Goal: Task Accomplishment & Management: Complete application form

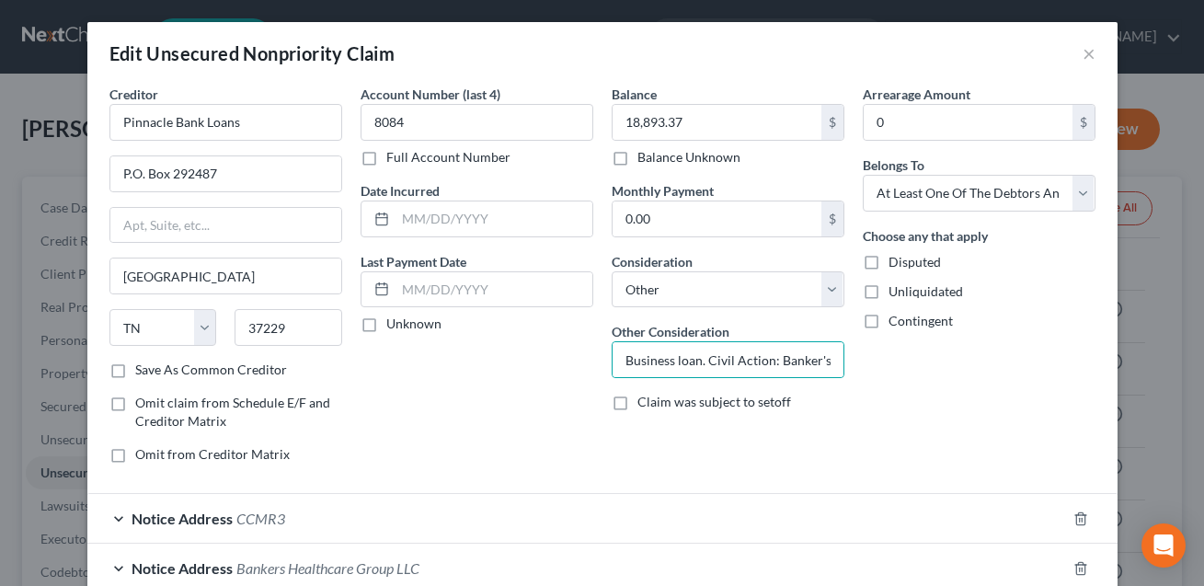
select select "44"
select select "14"
select select "3"
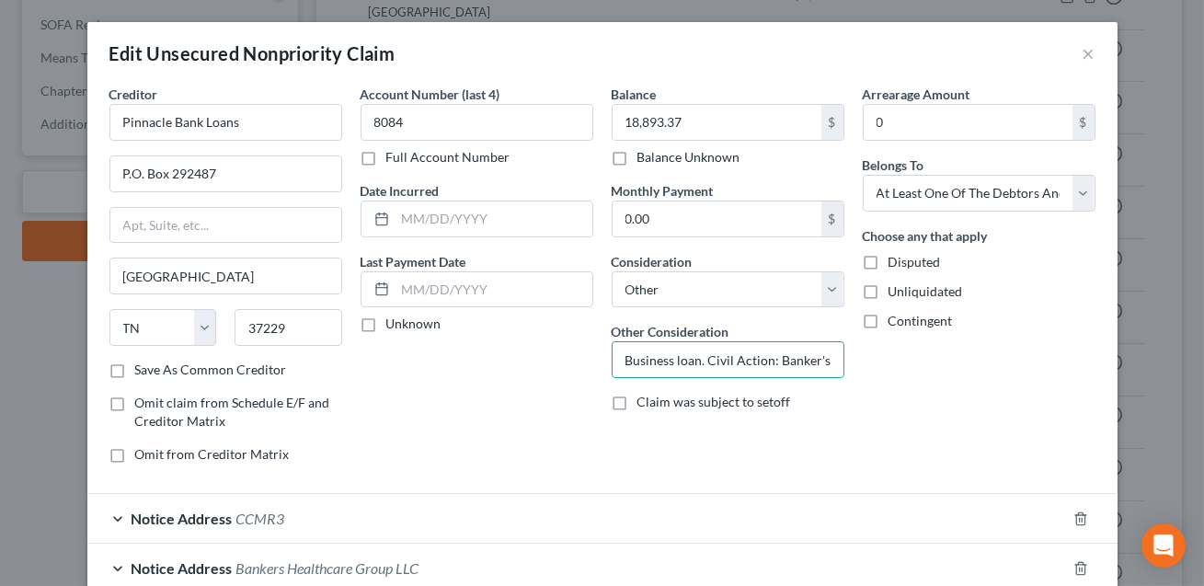
scroll to position [210, 0]
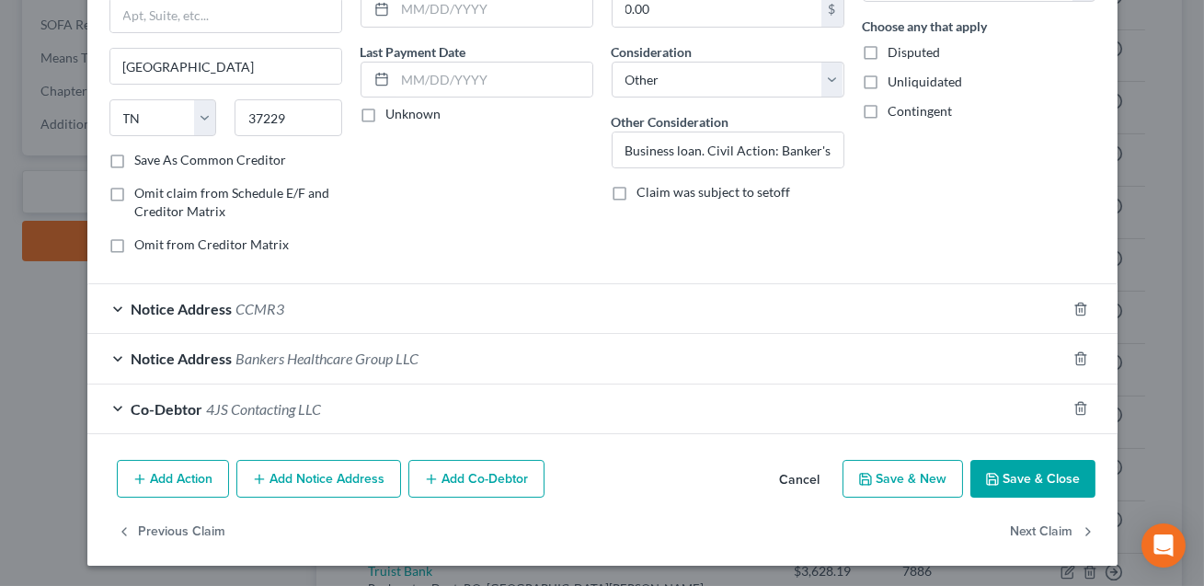
click at [1018, 476] on button "Save & Close" at bounding box center [1033, 479] width 125 height 39
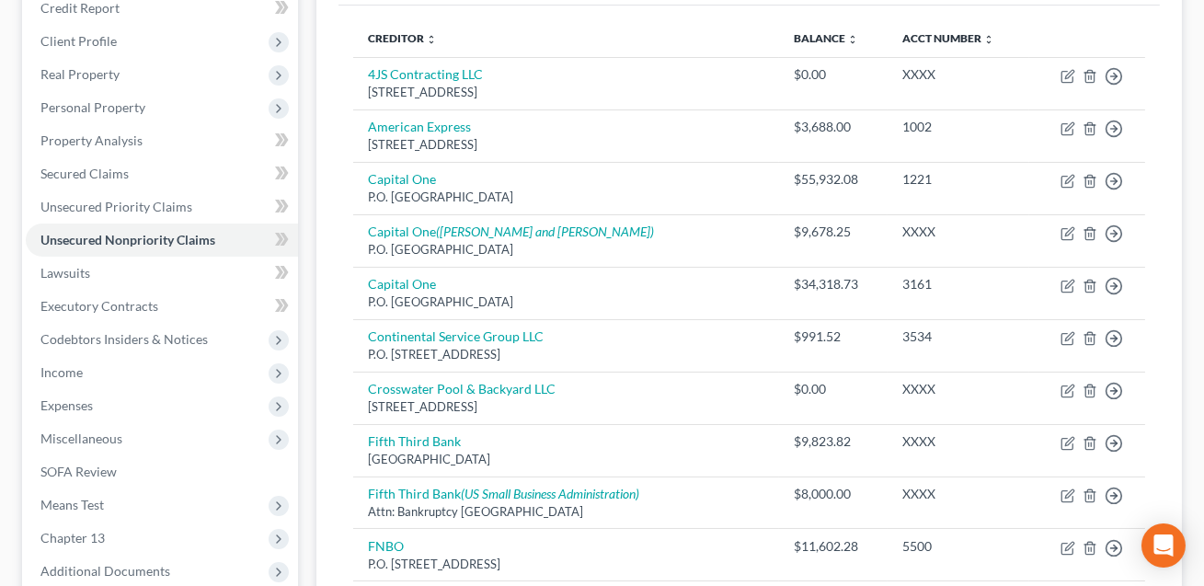
scroll to position [232, 0]
click at [108, 167] on span "Secured Claims" at bounding box center [84, 175] width 88 height 16
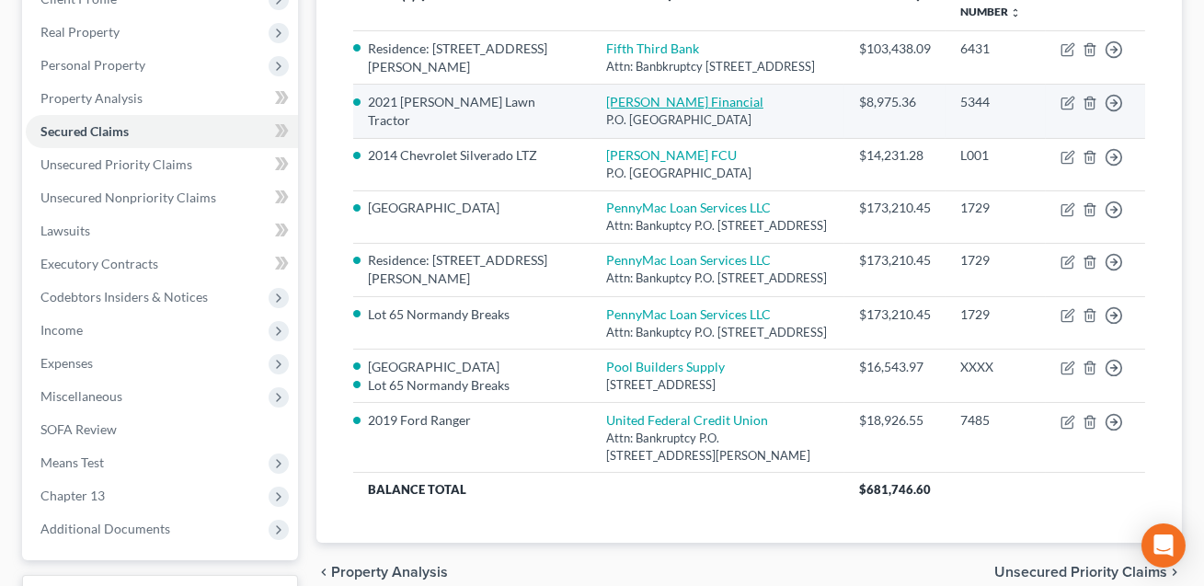
scroll to position [306, 0]
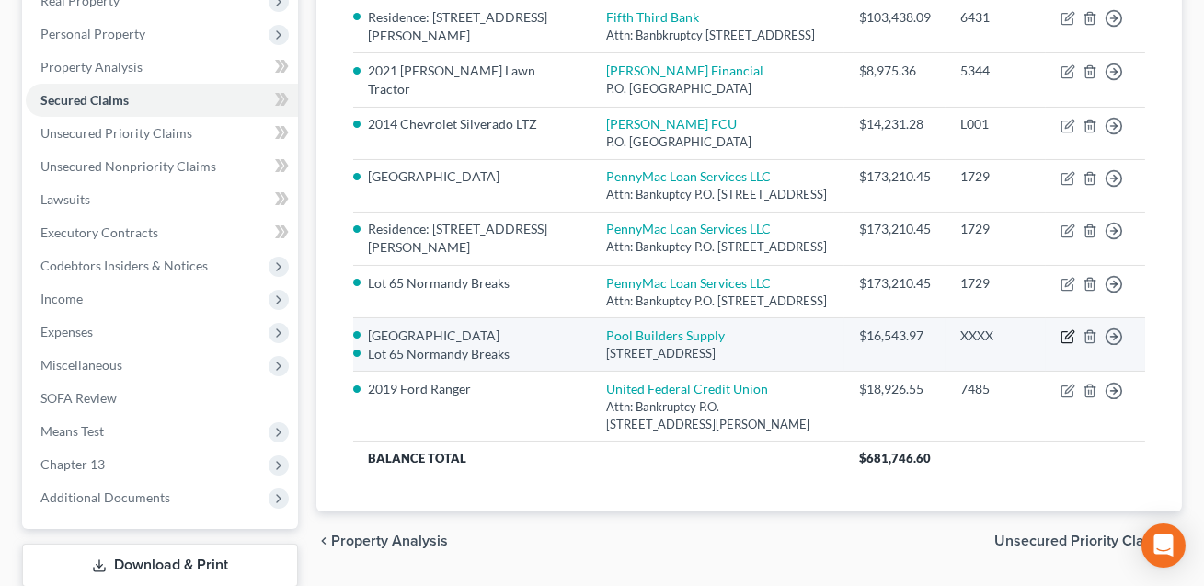
click at [1071, 344] on icon "button" at bounding box center [1068, 336] width 15 height 15
select select "28"
select select "3"
select select "2840896"
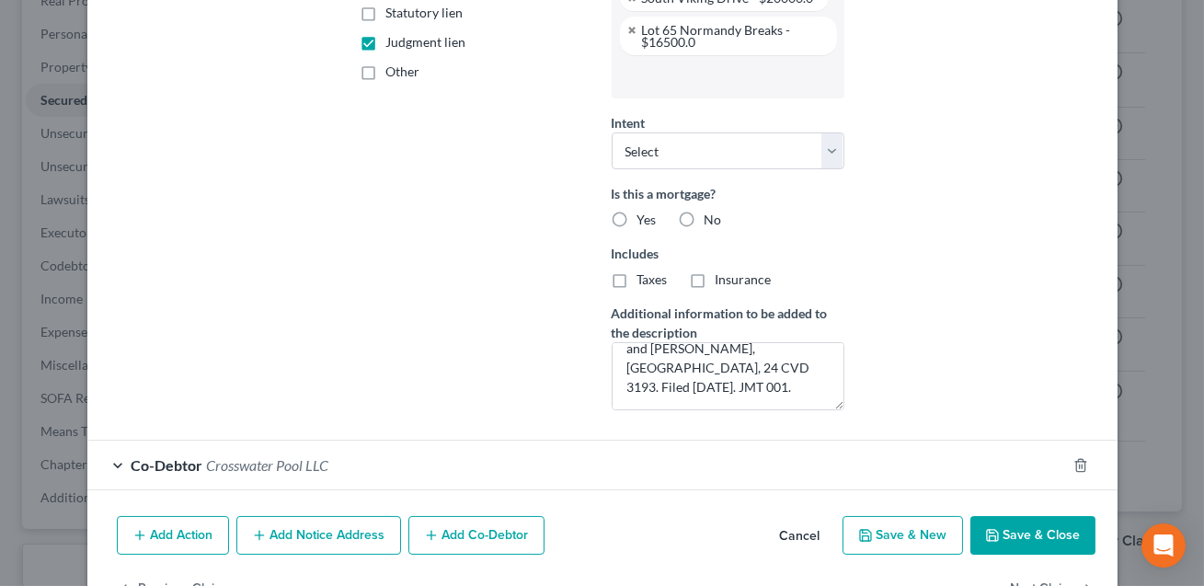
scroll to position [475, 0]
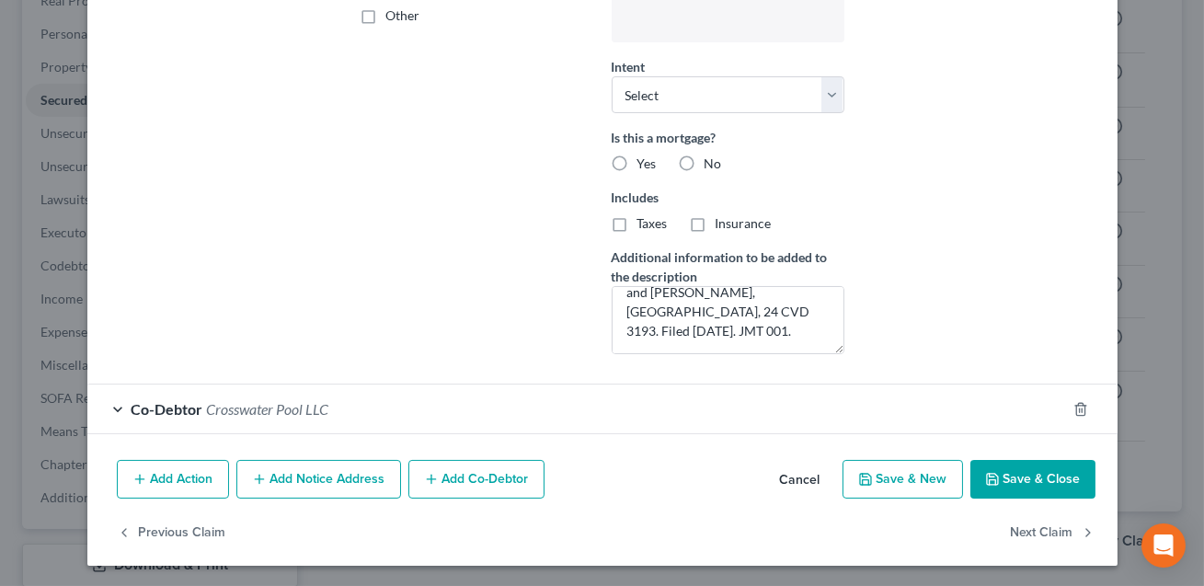
click at [304, 478] on button "Add Notice Address" at bounding box center [318, 479] width 165 height 39
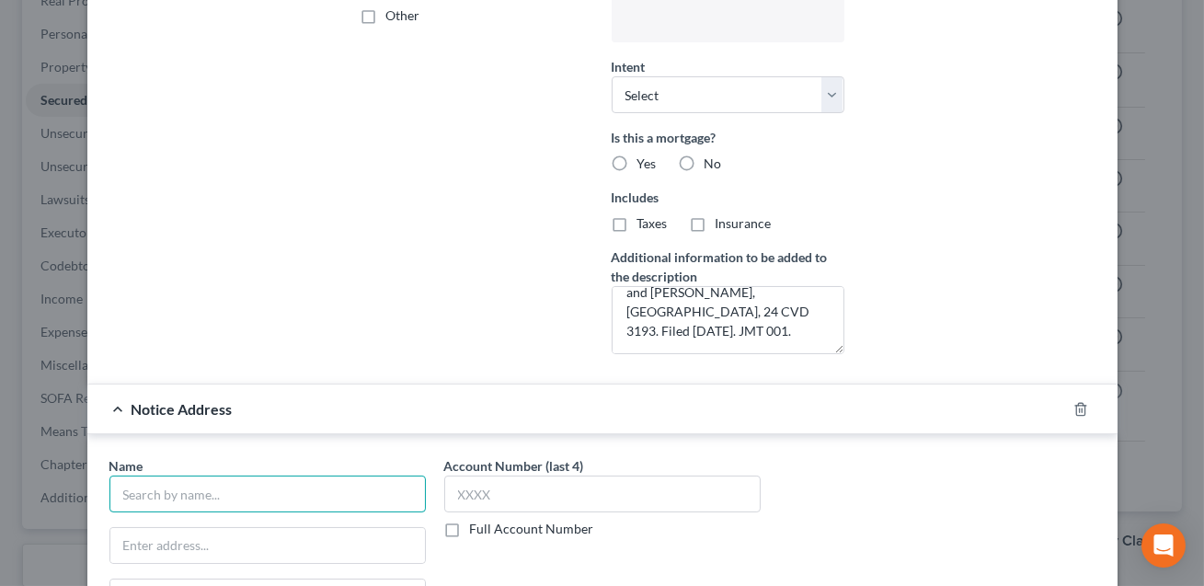
click at [210, 488] on input "text" at bounding box center [267, 494] width 316 height 37
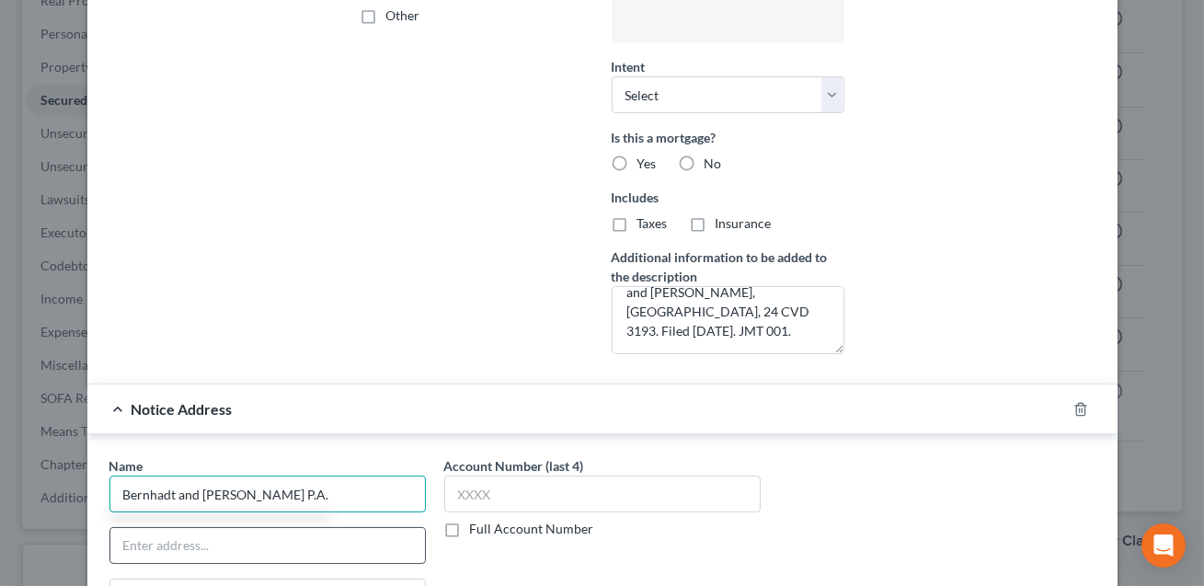
type input "Bernhadt and [PERSON_NAME] P.A."
click at [167, 544] on input "text" at bounding box center [267, 545] width 315 height 35
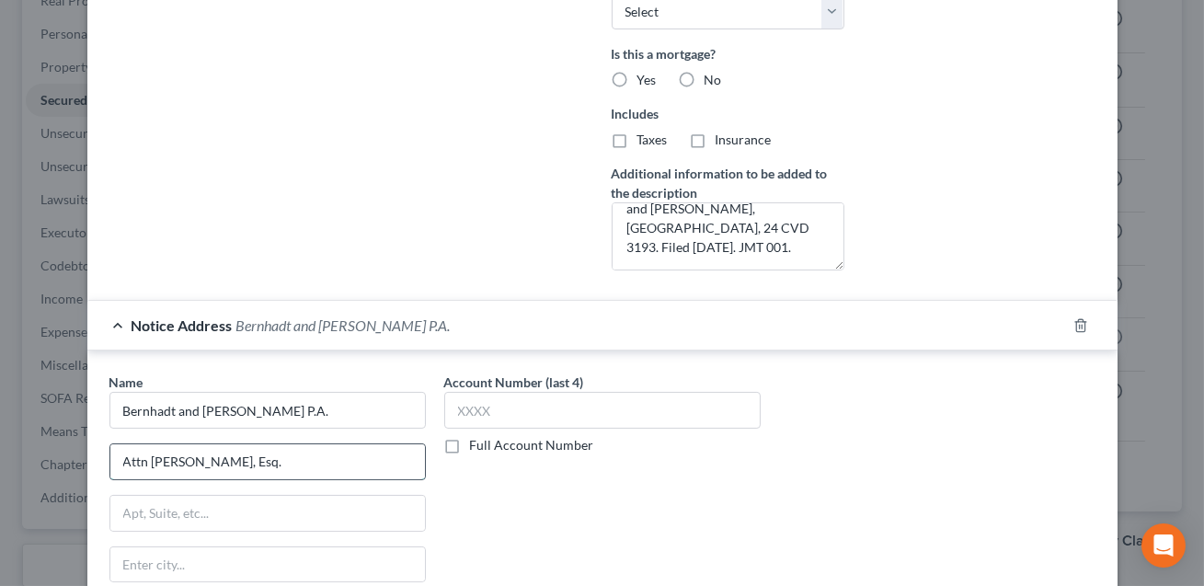
scroll to position [569, 0]
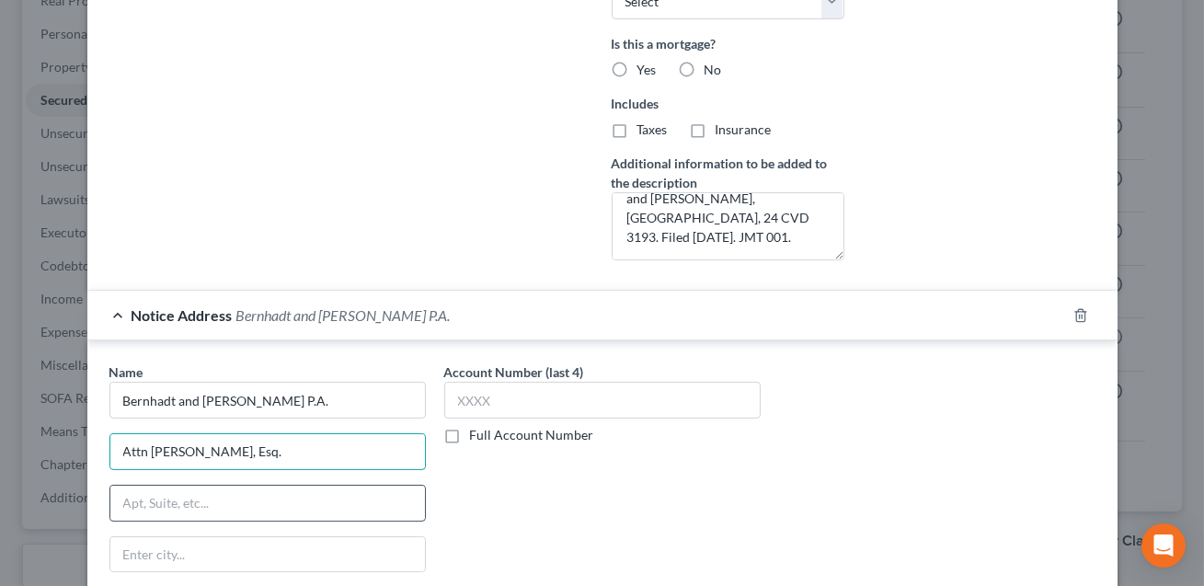
type input "Attn [PERSON_NAME], Esq."
click at [232, 502] on input "text" at bounding box center [267, 503] width 315 height 35
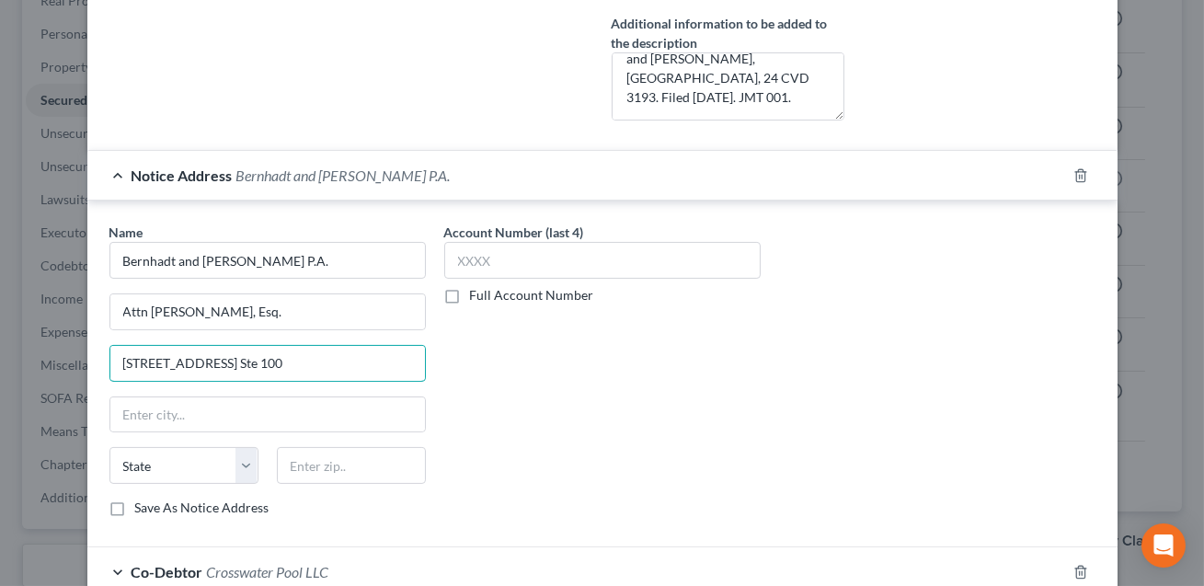
scroll to position [713, 0]
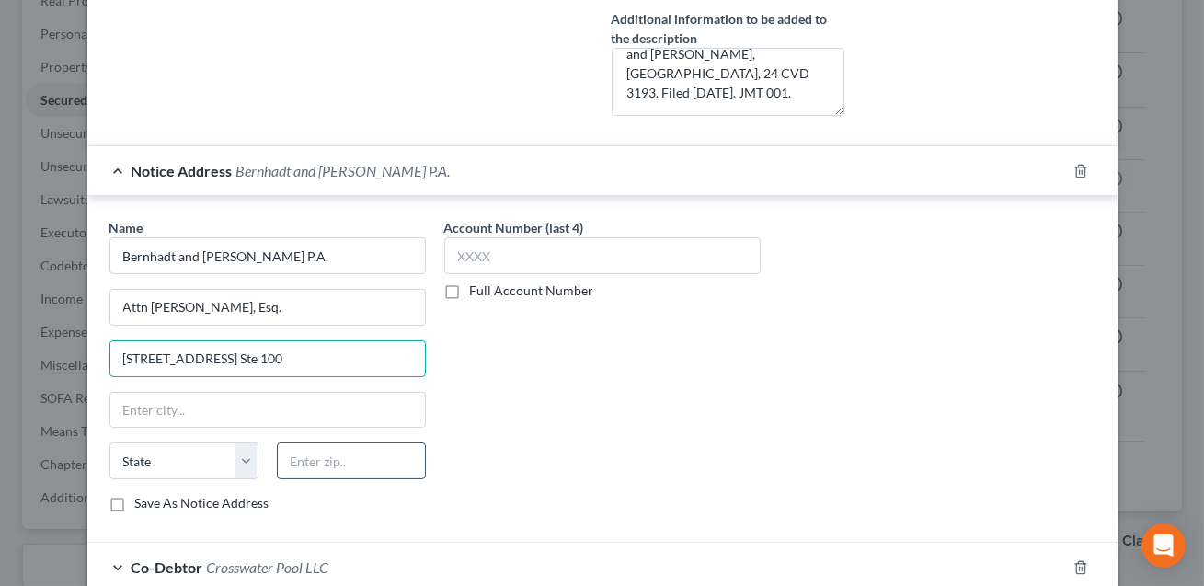
type input "[STREET_ADDRESS] Ste 100"
click at [336, 458] on input "text" at bounding box center [351, 460] width 149 height 37
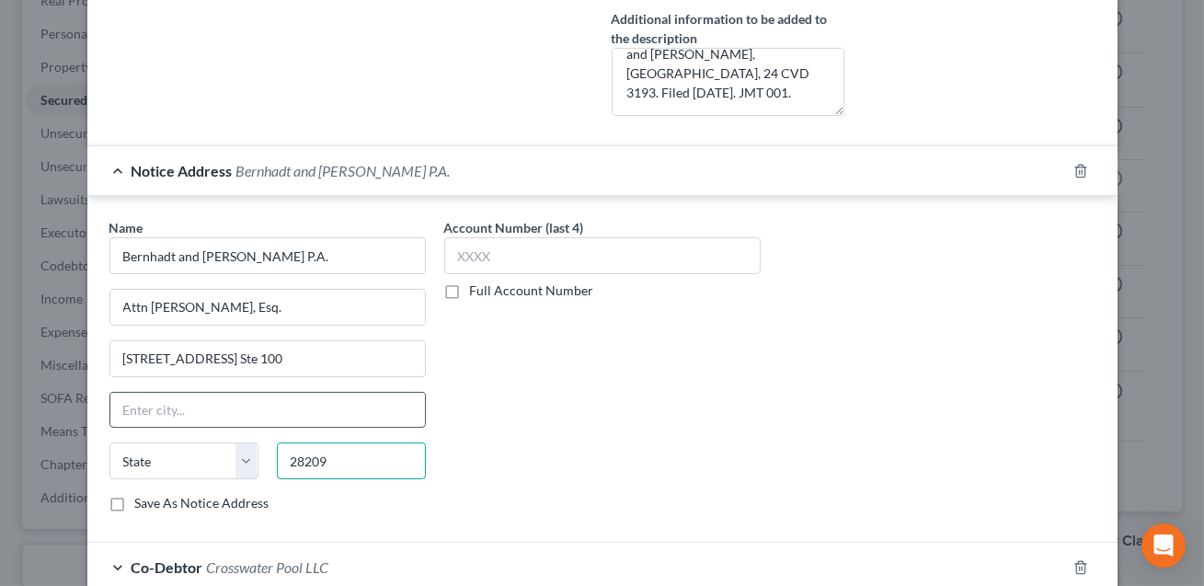
type input "28209"
type input "Charlotte"
select select "28"
click at [192, 402] on input "Charlotte" at bounding box center [267, 410] width 315 height 35
click at [622, 411] on div "Account Number (last 4) Full Account Number" at bounding box center [602, 372] width 335 height 309
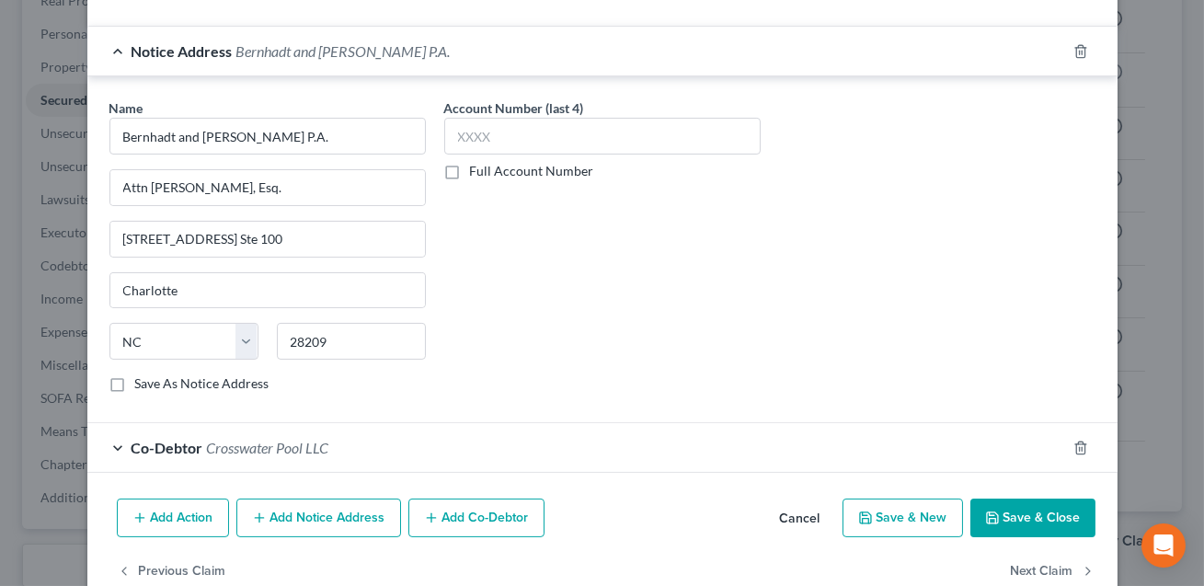
scroll to position [870, 0]
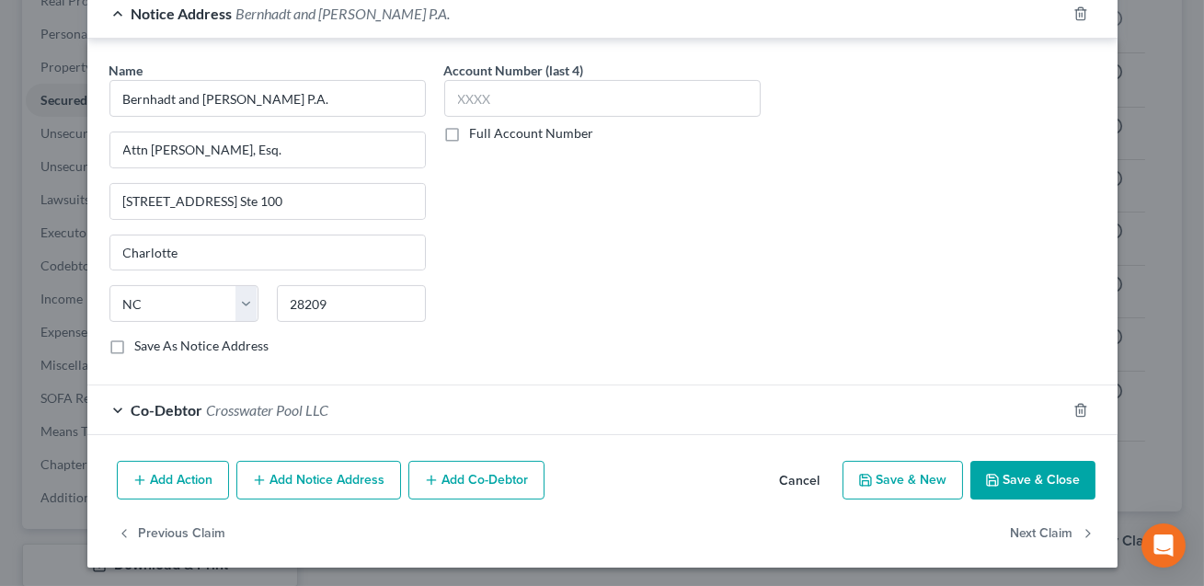
click at [1031, 473] on button "Save & Close" at bounding box center [1033, 480] width 125 height 39
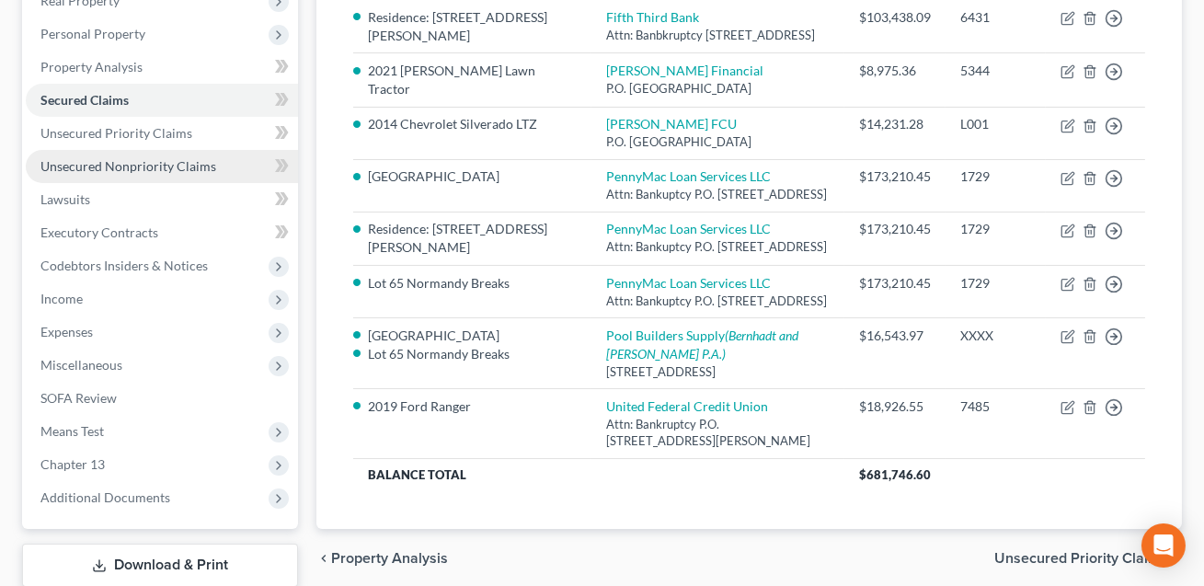
click at [123, 164] on span "Unsecured Nonpriority Claims" at bounding box center [128, 166] width 176 height 16
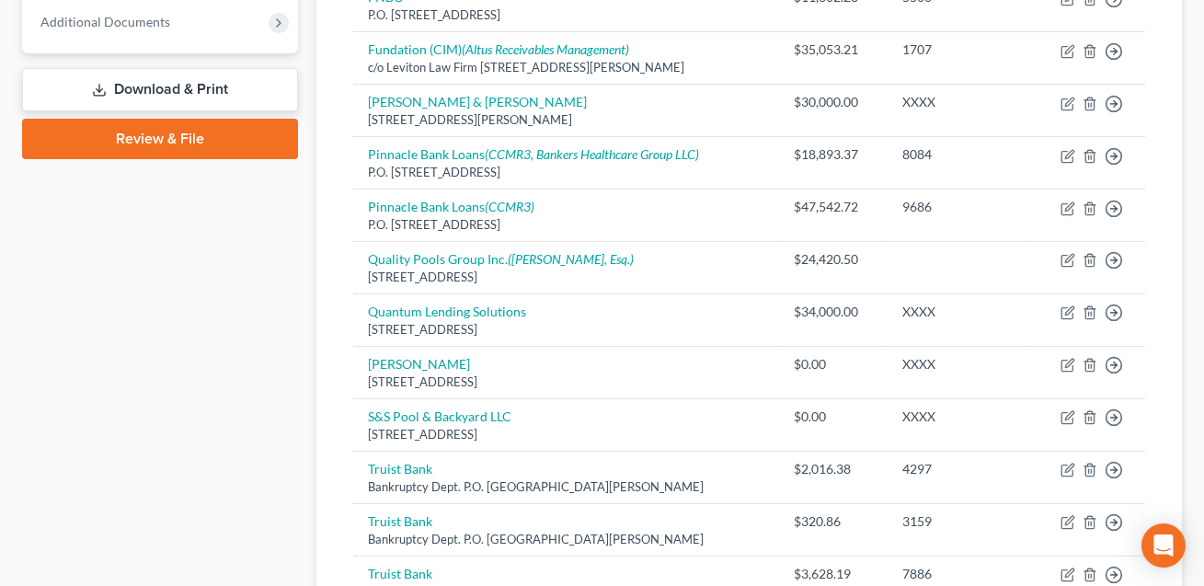
scroll to position [819, 0]
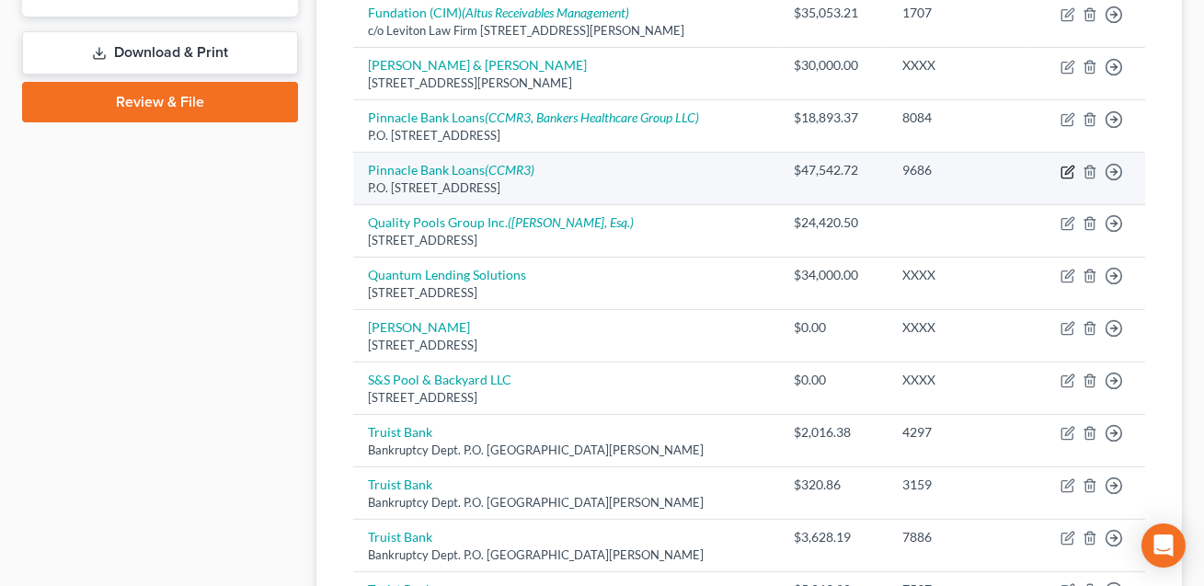
click at [1072, 166] on icon "button" at bounding box center [1069, 170] width 8 height 8
select select "44"
select select "14"
select select "3"
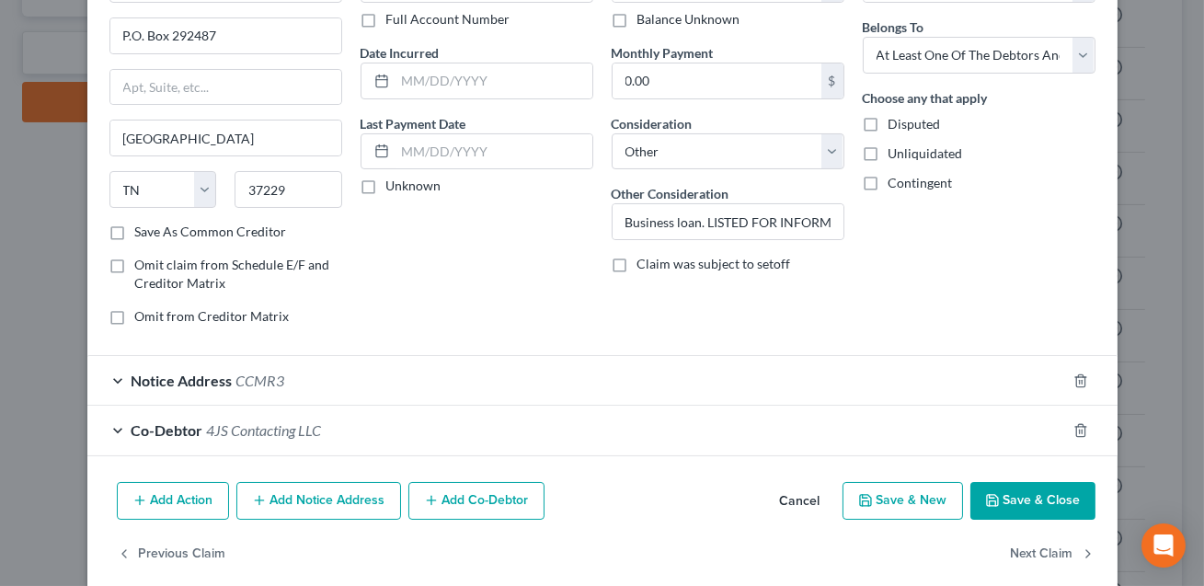
scroll to position [160, 0]
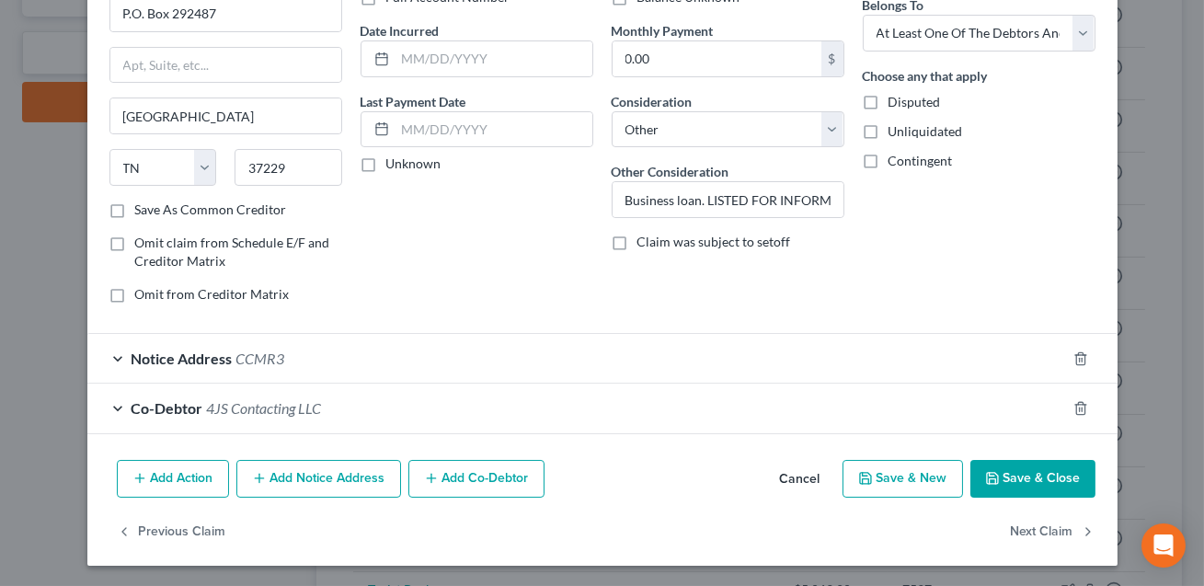
click at [339, 478] on button "Add Notice Address" at bounding box center [318, 479] width 165 height 39
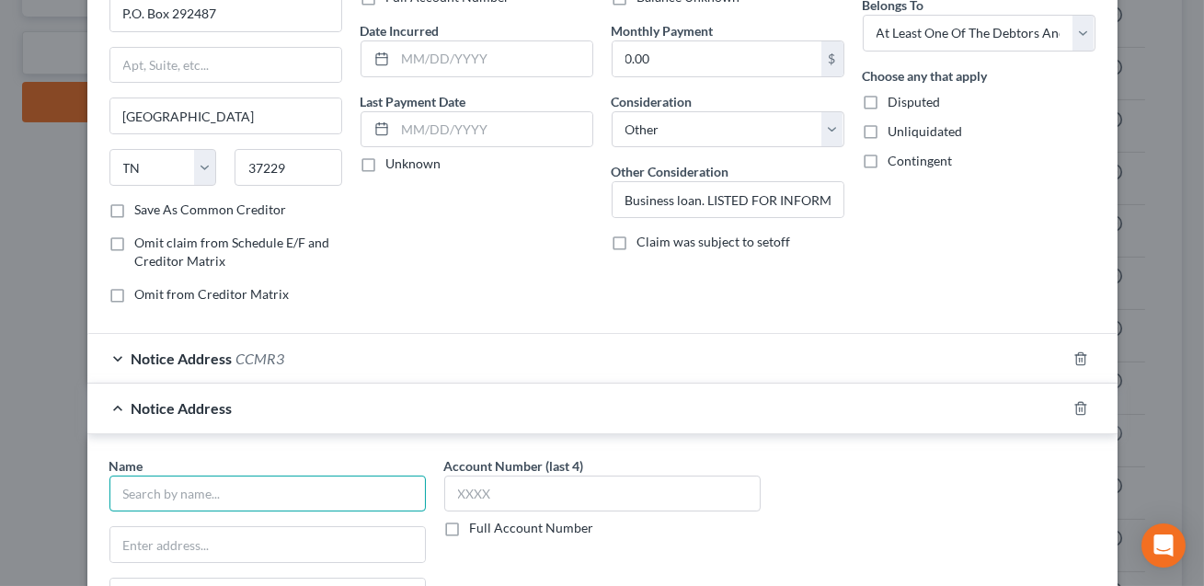
click at [240, 500] on input "text" at bounding box center [267, 494] width 316 height 37
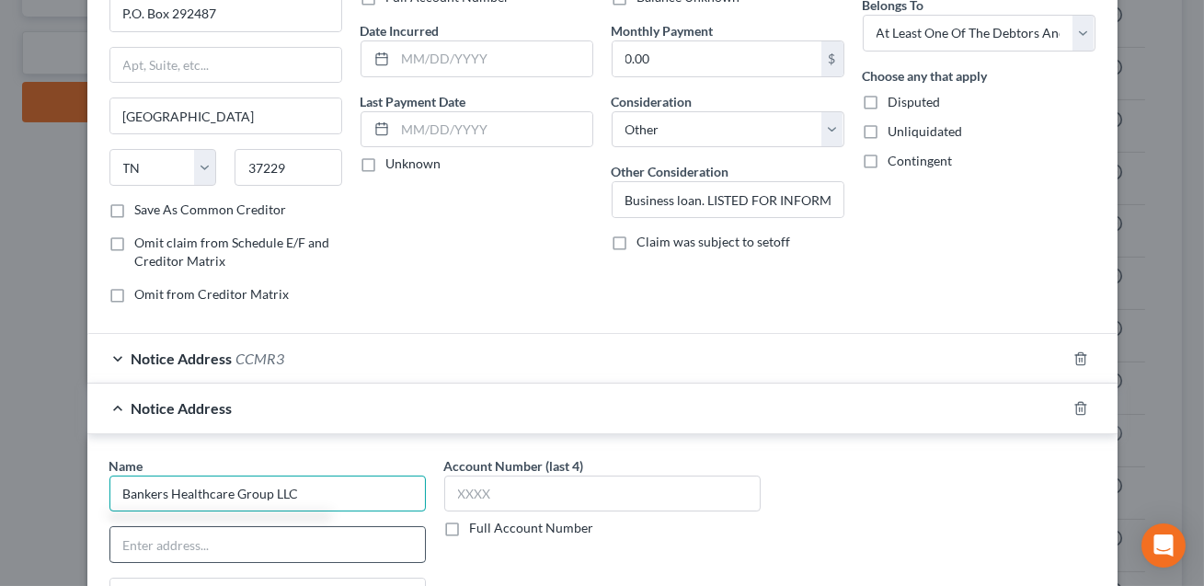
type input "Bankers Healthcare Group LLC"
click at [211, 536] on input "text" at bounding box center [267, 544] width 315 height 35
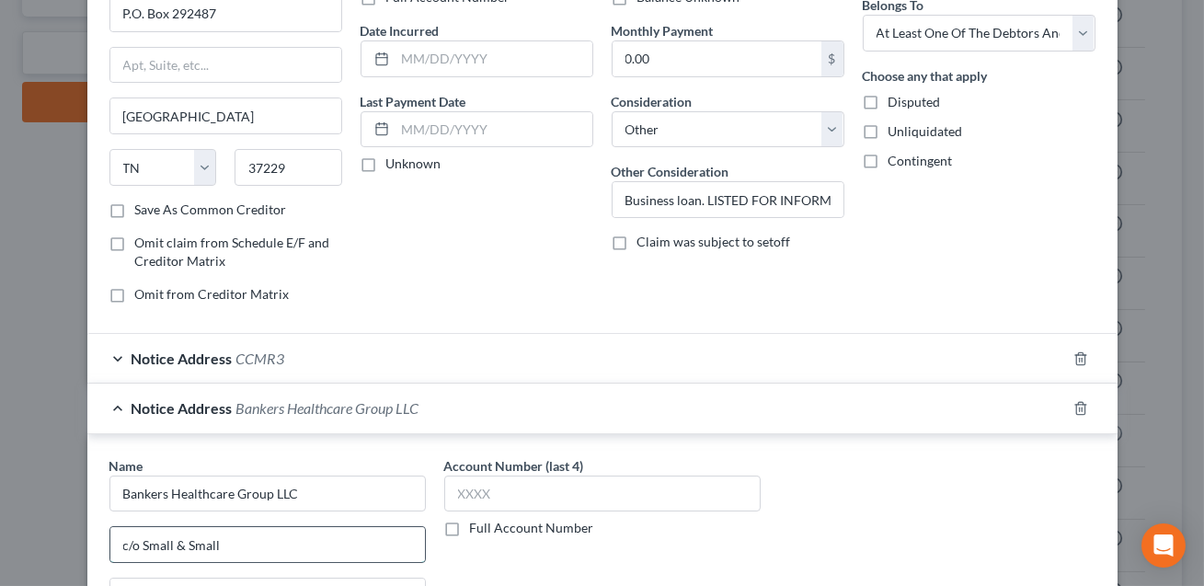
type input "c/o Small & Small Attorneys PLLC"
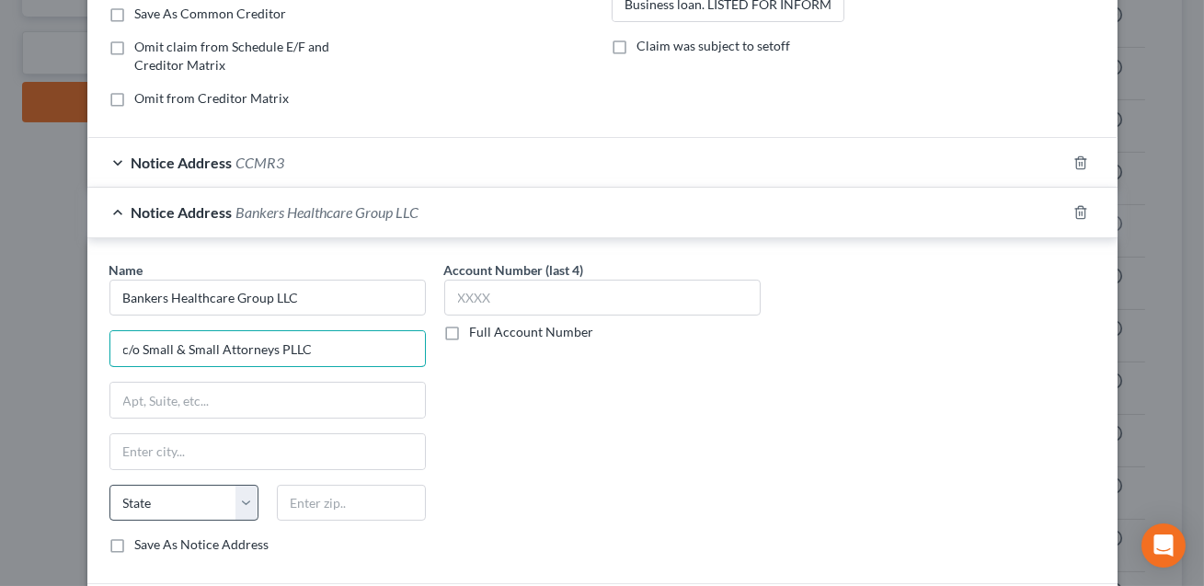
scroll to position [377, 0]
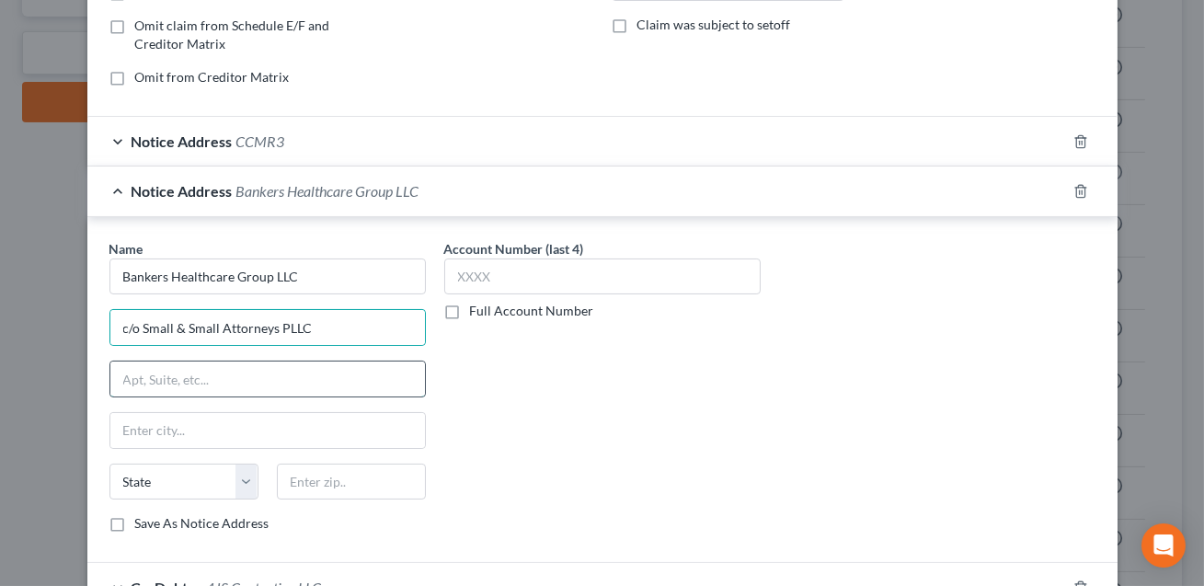
click at [181, 368] on input "text" at bounding box center [267, 379] width 315 height 35
type input "[STREET_ADDRESS]"
click at [341, 473] on input "text" at bounding box center [351, 482] width 149 height 37
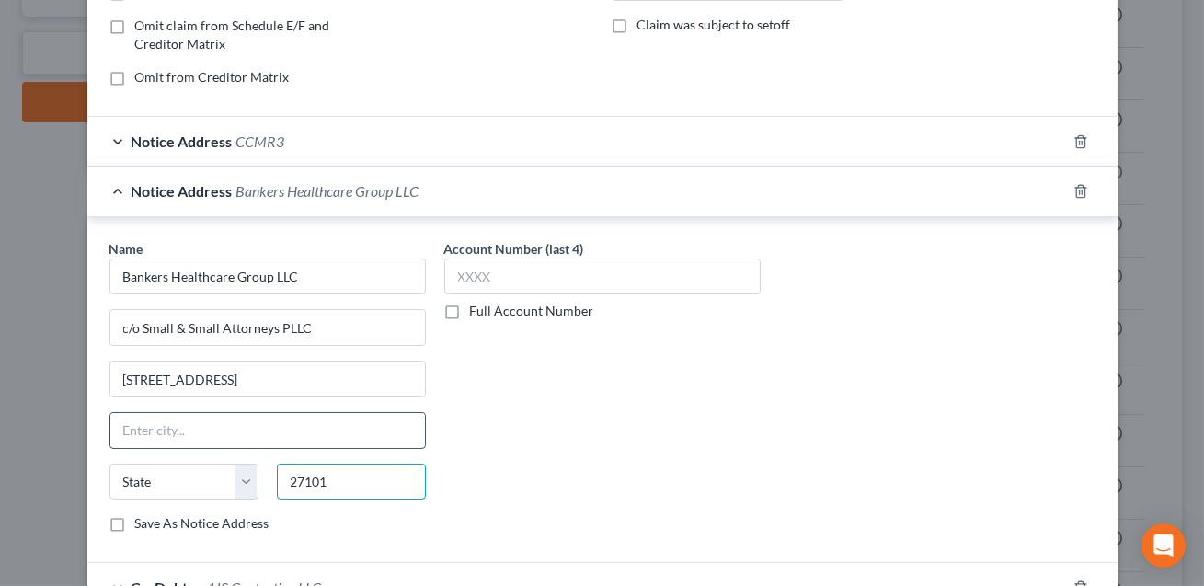
type input "27101"
click at [316, 429] on input "text" at bounding box center [267, 430] width 315 height 35
type input "[PERSON_NAME]"
select select "28"
click at [553, 448] on div "Account Number (last 4) Full Account Number" at bounding box center [602, 393] width 335 height 309
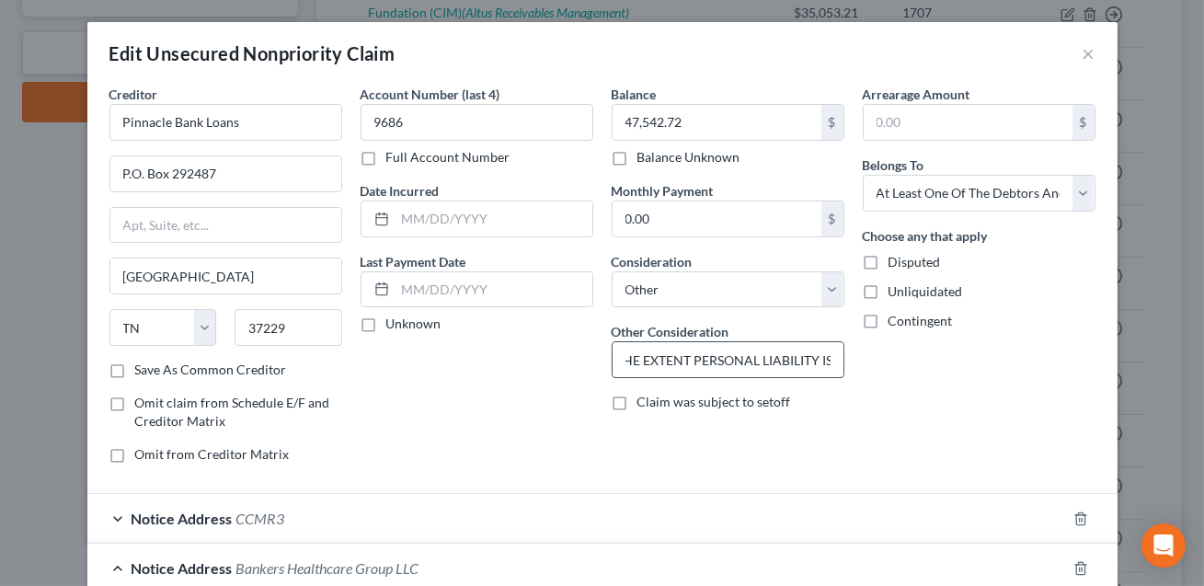
scroll to position [0, 421]
drag, startPoint x: 837, startPoint y: 360, endPoint x: 806, endPoint y: 360, distance: 31.3
click at [797, 360] on input "Business loan. LISTED FOR INFORMATIONAL PURPOSES TO THE EXTENT PERSONAL LIABILI…" at bounding box center [728, 359] width 231 height 35
drag, startPoint x: 832, startPoint y: 361, endPoint x: 706, endPoint y: 361, distance: 126.0
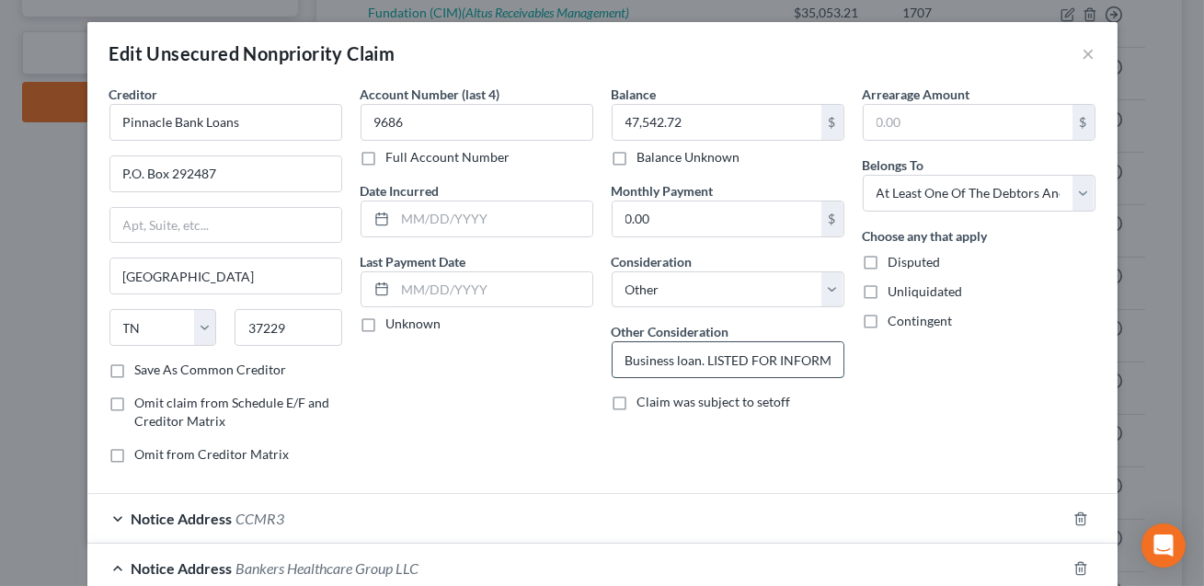
click at [706, 361] on input "Business loan. LISTED FOR INFORMATIONAL PURPOSES TO THE EXTENT PERSONAL LIABILI…" at bounding box center [728, 359] width 231 height 35
click at [704, 361] on input "Business loan. Judgment: Bankers Healthcare Group LLC, [GEOGRAPHIC_DATA] ([GEOG…" at bounding box center [728, 359] width 231 height 35
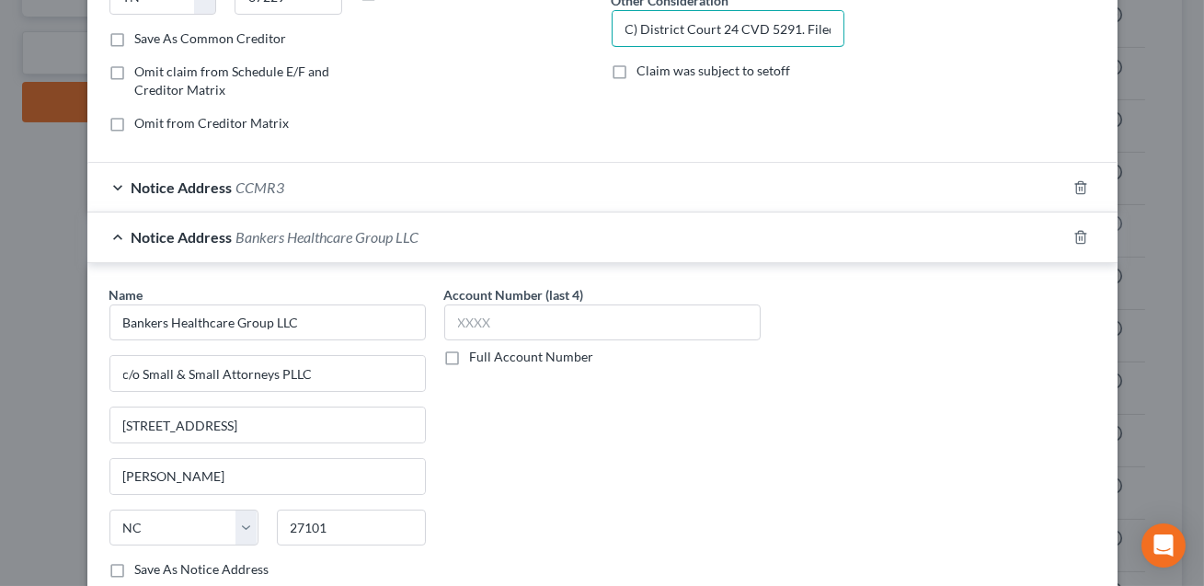
scroll to position [498, 0]
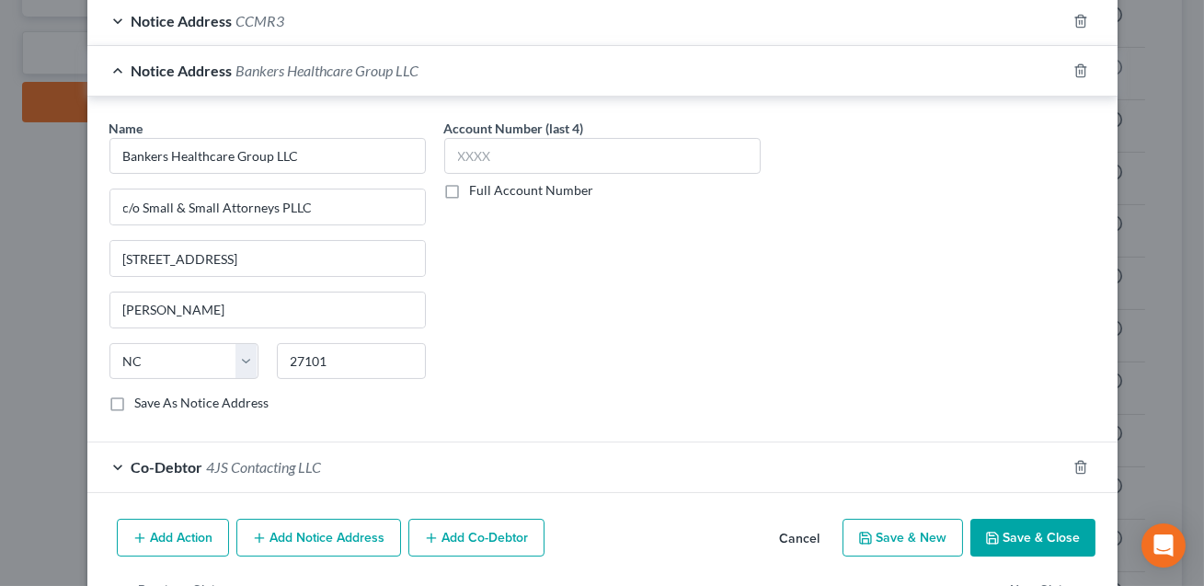
type input "Business loan. Judgment: Bankers Healthcare Group LLC, [GEOGRAPHIC_DATA] (NC) D…"
click at [1037, 531] on button "Save & Close" at bounding box center [1033, 538] width 125 height 39
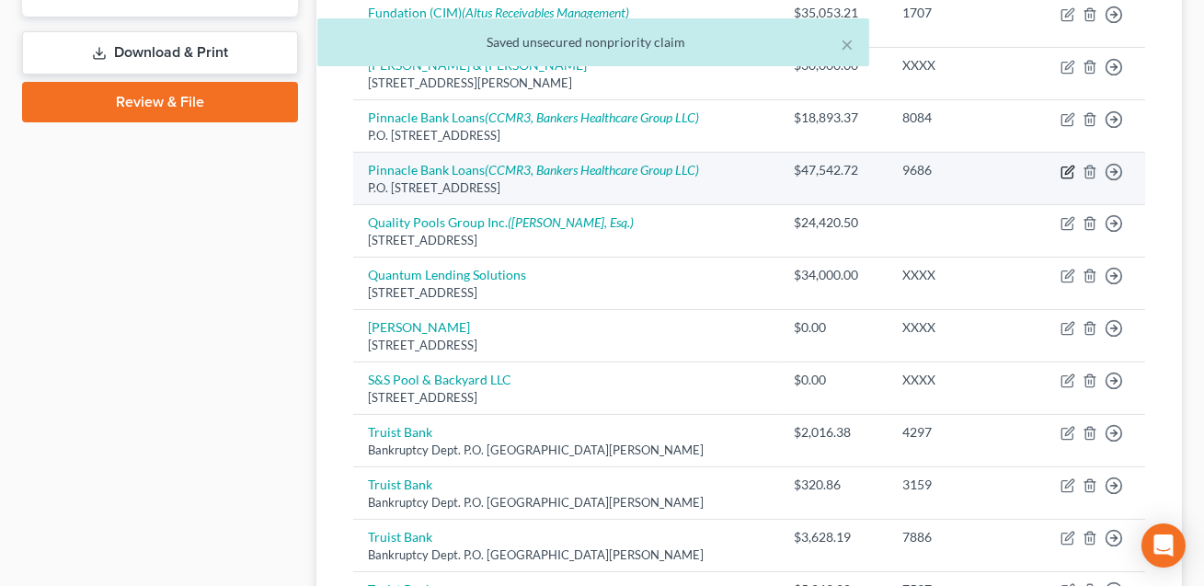
click at [1069, 171] on icon "button" at bounding box center [1068, 172] width 15 height 15
select select "44"
select select "14"
select select "3"
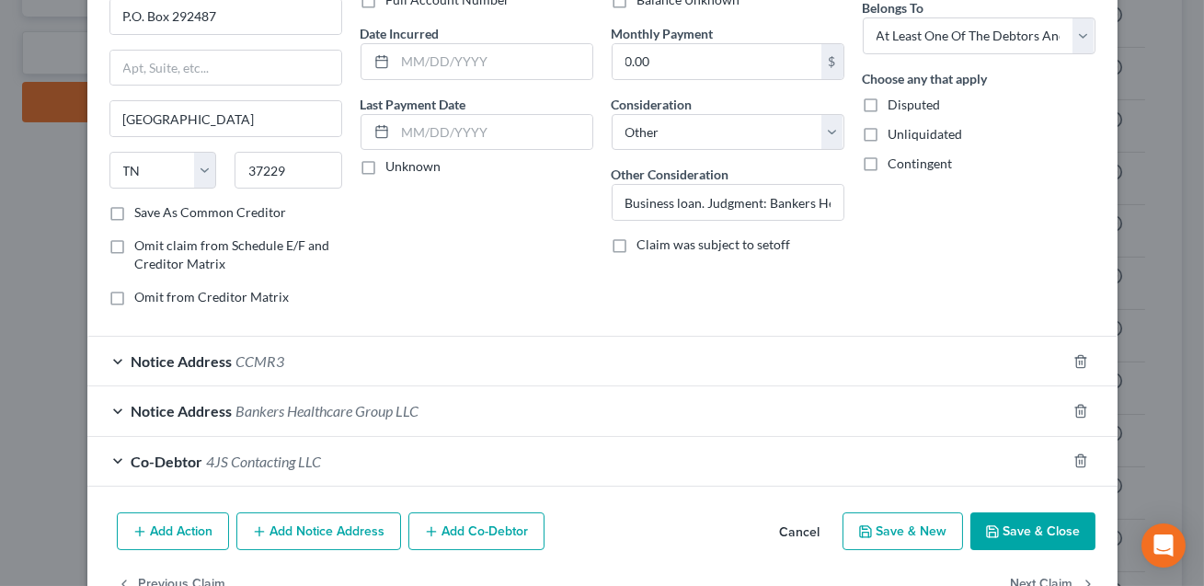
scroll to position [210, 0]
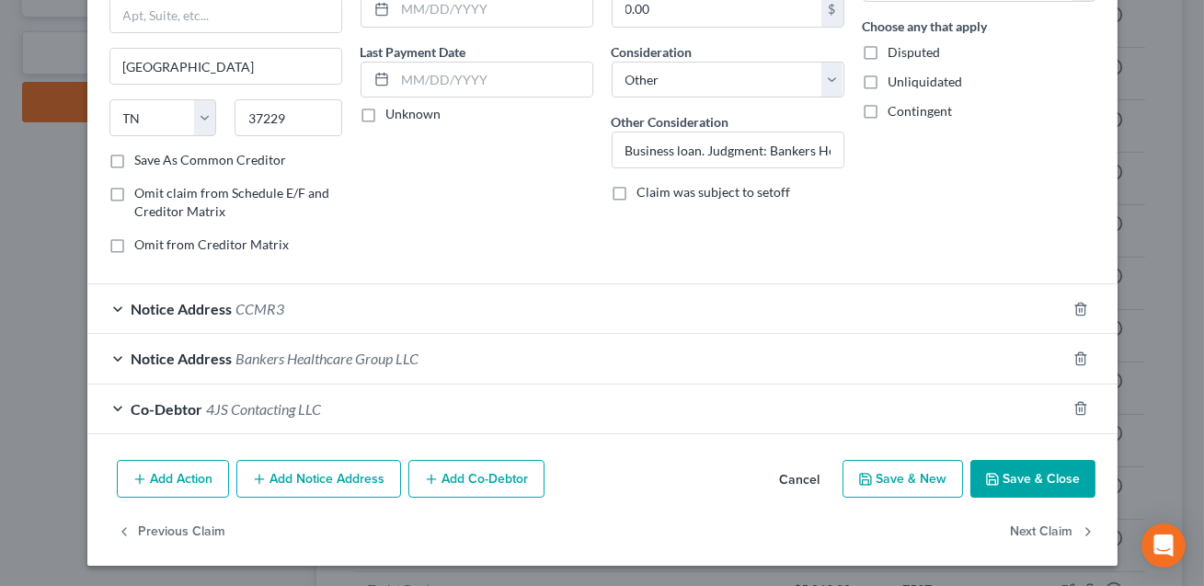
click at [1018, 484] on button "Save & Close" at bounding box center [1033, 479] width 125 height 39
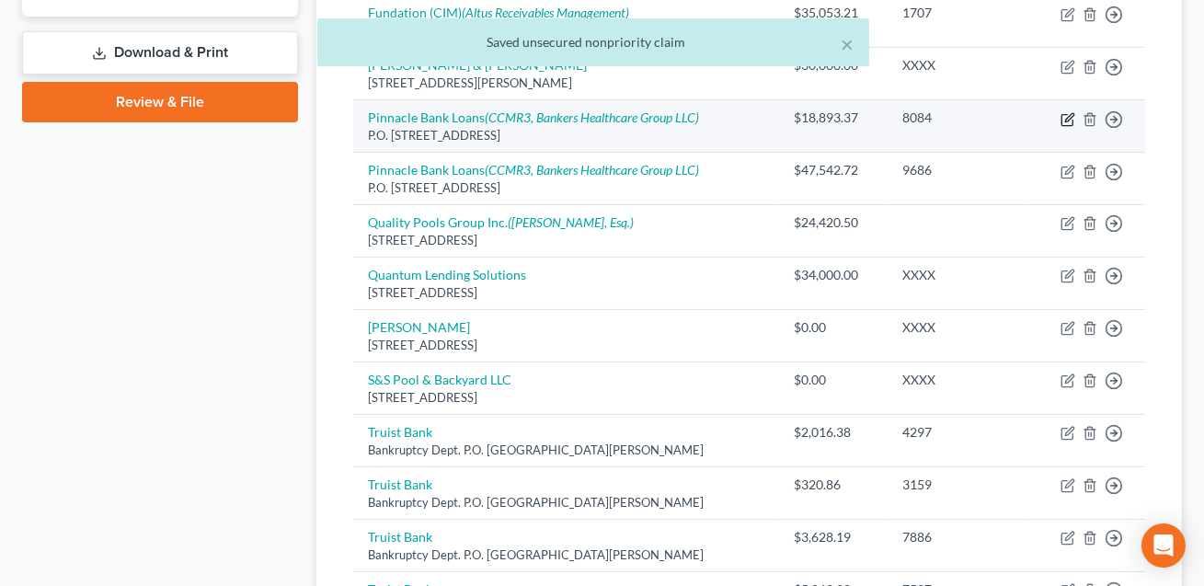
click at [1066, 117] on icon "button" at bounding box center [1068, 119] width 15 height 15
select select "44"
select select "14"
select select "3"
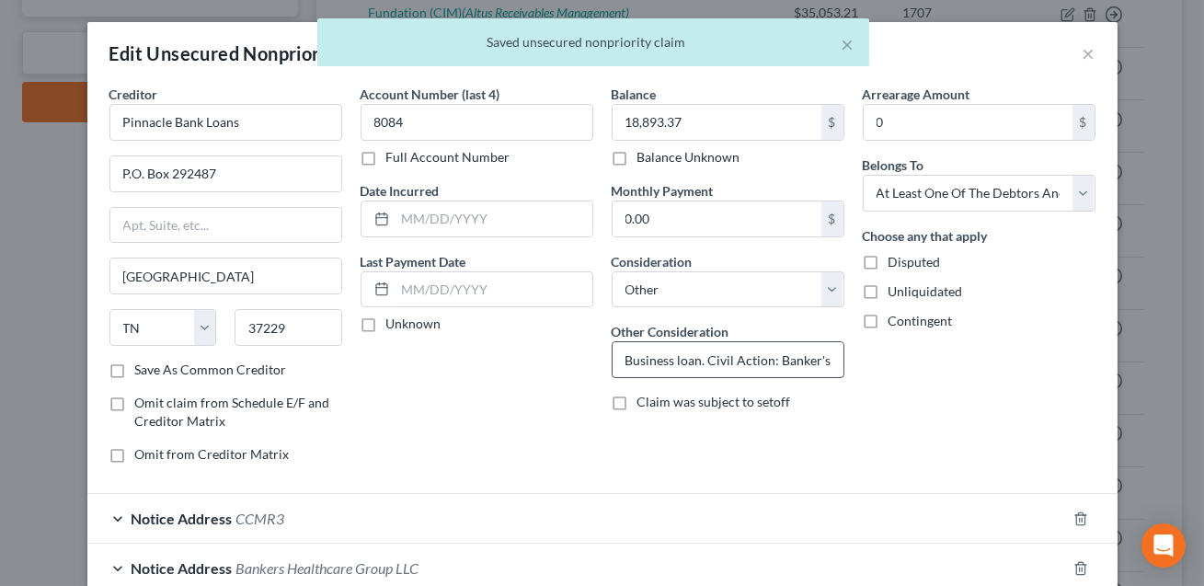
scroll to position [0, 3]
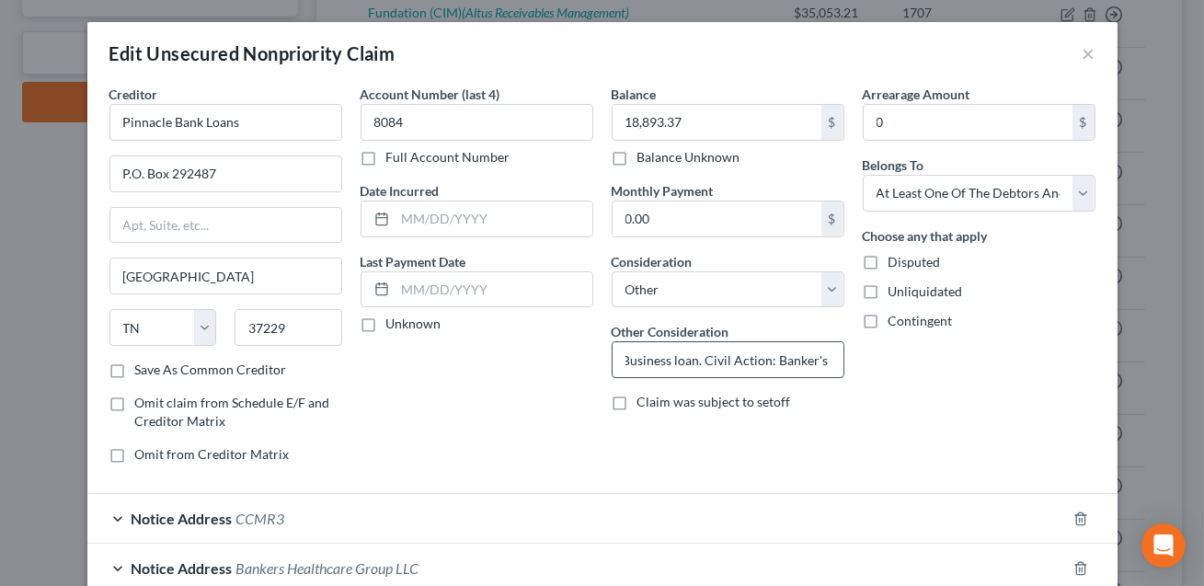
drag, startPoint x: 769, startPoint y: 360, endPoint x: 707, endPoint y: 363, distance: 62.7
click at [707, 363] on input "Business loan. Civil Action: Banker's Healthcare Group LLC v. 4JS Contracting L…" at bounding box center [728, 359] width 231 height 35
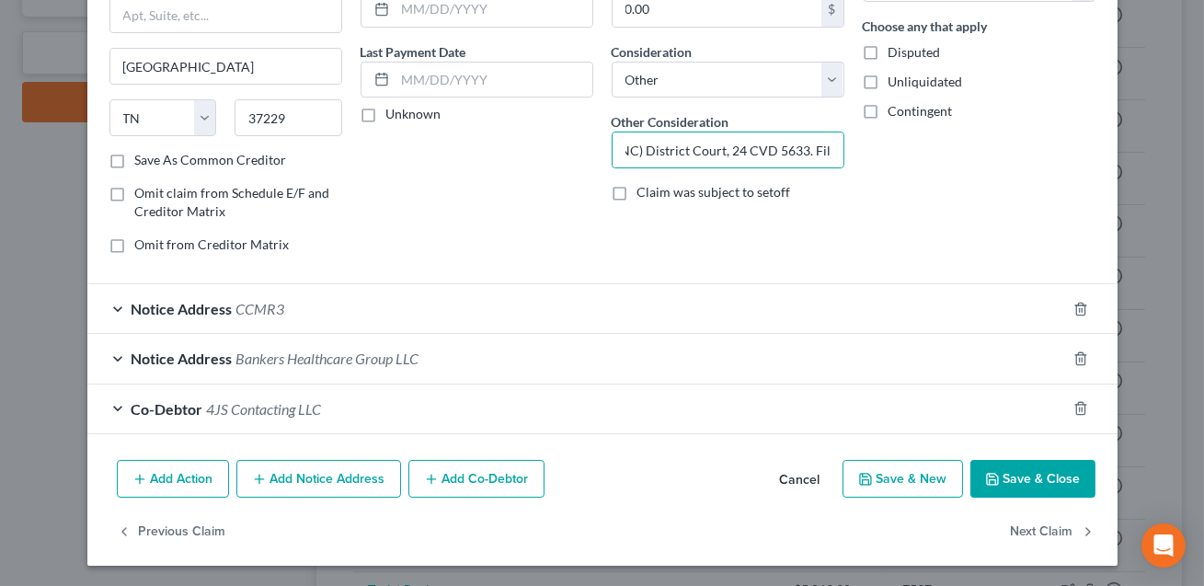
scroll to position [0, 0]
click at [1018, 484] on button "Save & Close" at bounding box center [1033, 479] width 125 height 39
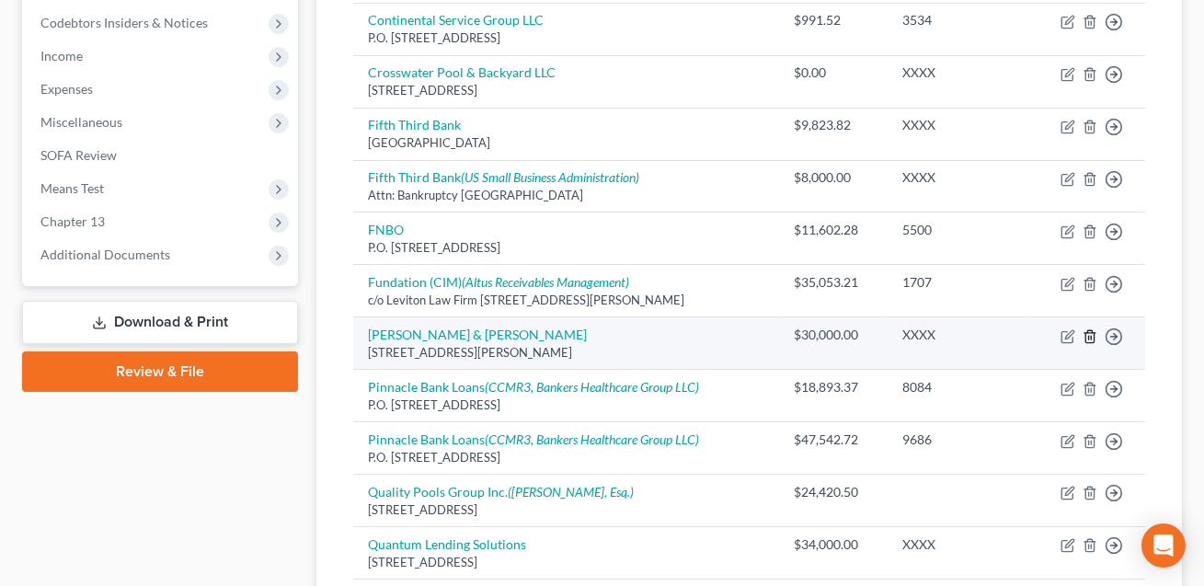
scroll to position [550, 0]
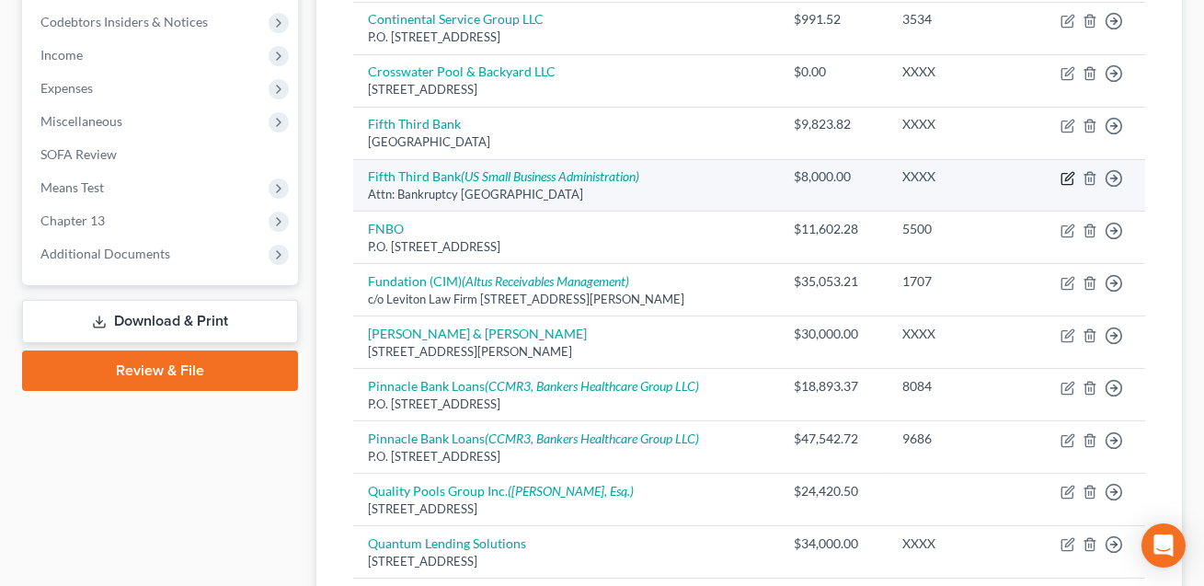
click at [1069, 178] on icon "button" at bounding box center [1068, 178] width 15 height 15
select select "36"
select select "14"
select select "3"
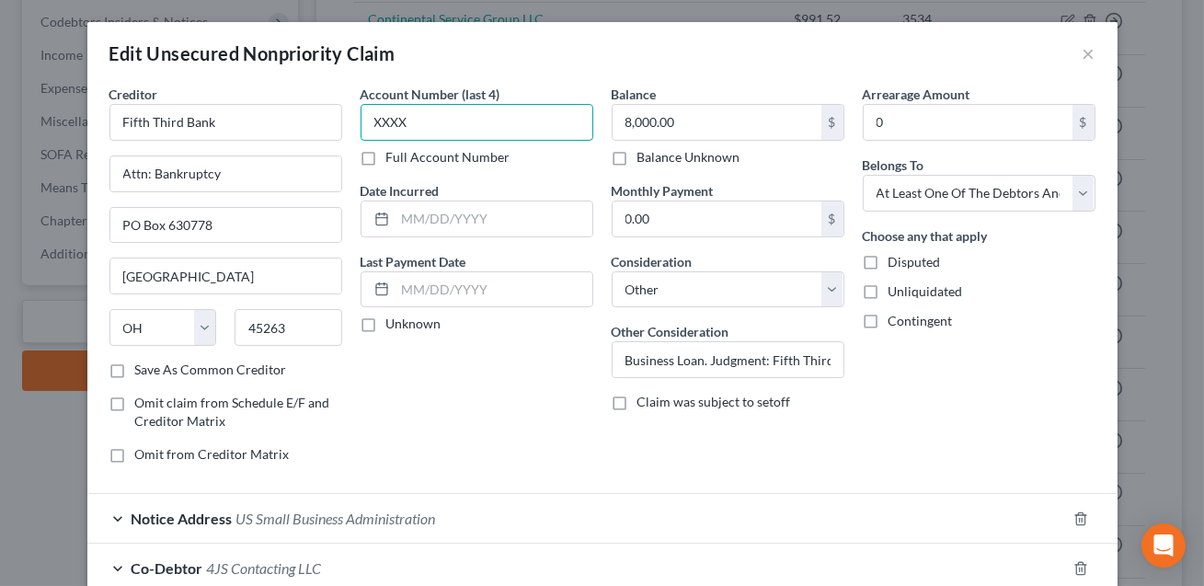
click at [423, 124] on input "XXXX" at bounding box center [477, 122] width 233 height 37
type input "X"
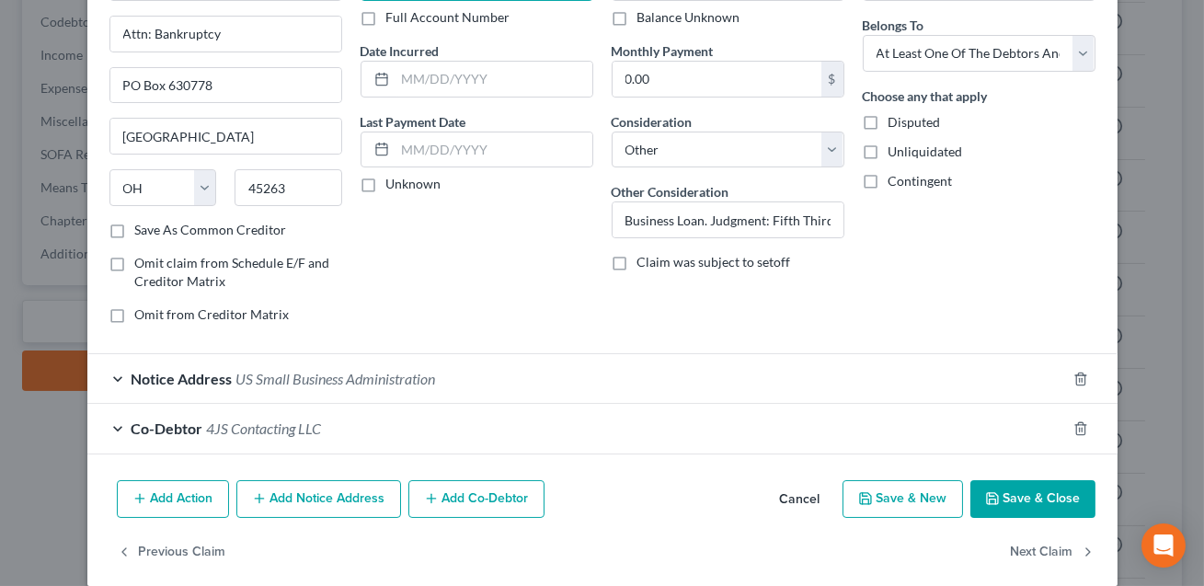
scroll to position [154, 0]
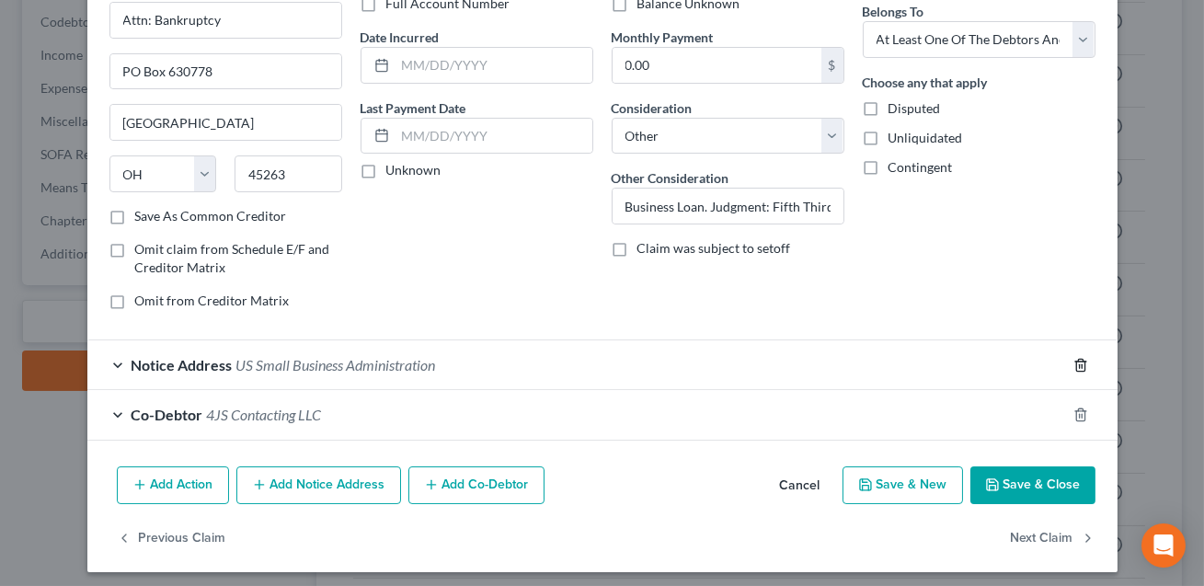
type input "8346"
click at [1079, 365] on line "button" at bounding box center [1079, 366] width 0 height 4
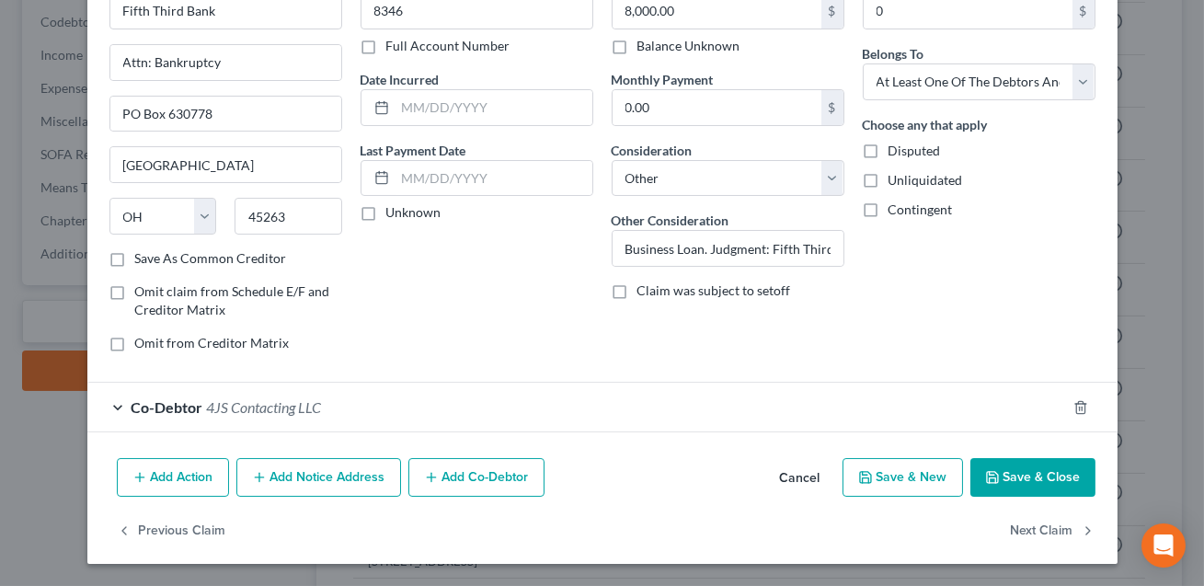
scroll to position [110, 0]
click at [322, 482] on button "Add Notice Address" at bounding box center [318, 478] width 165 height 39
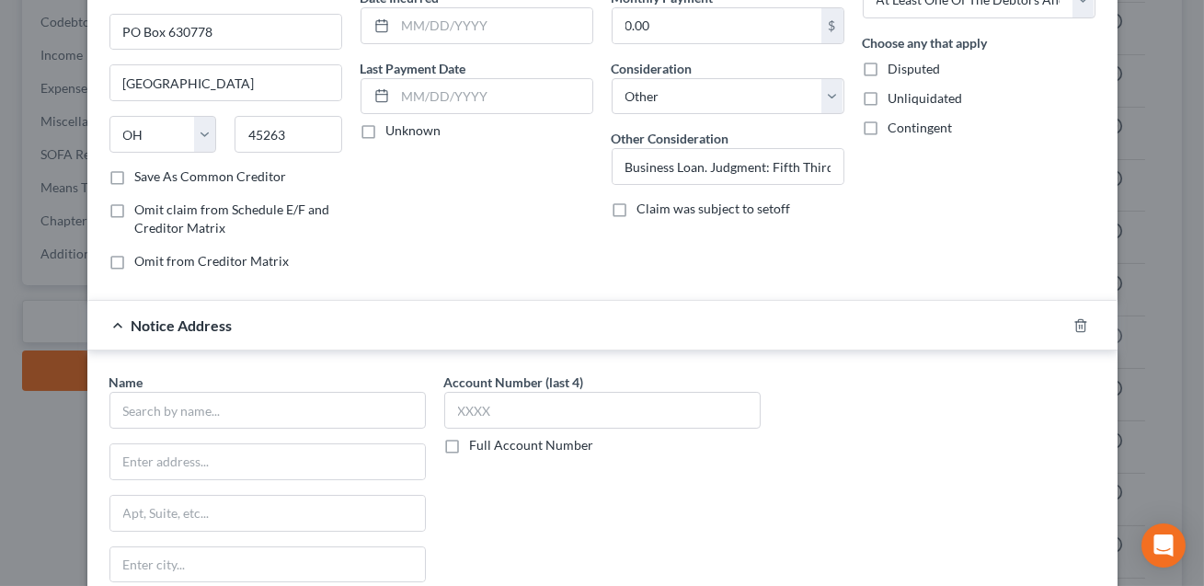
scroll to position [255, 0]
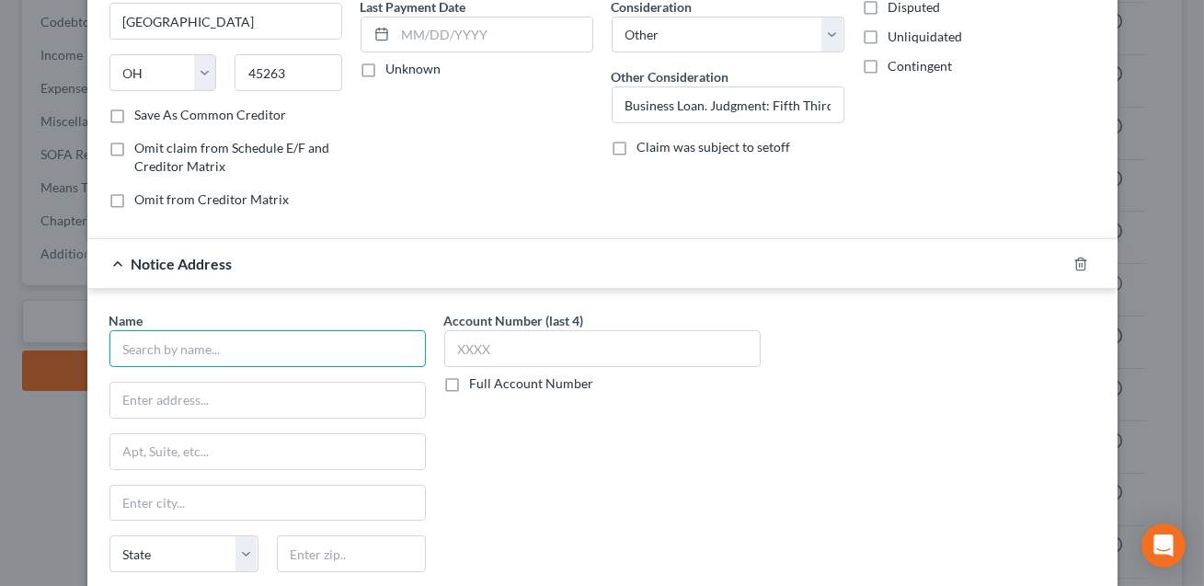
click at [198, 352] on input "text" at bounding box center [267, 348] width 316 height 37
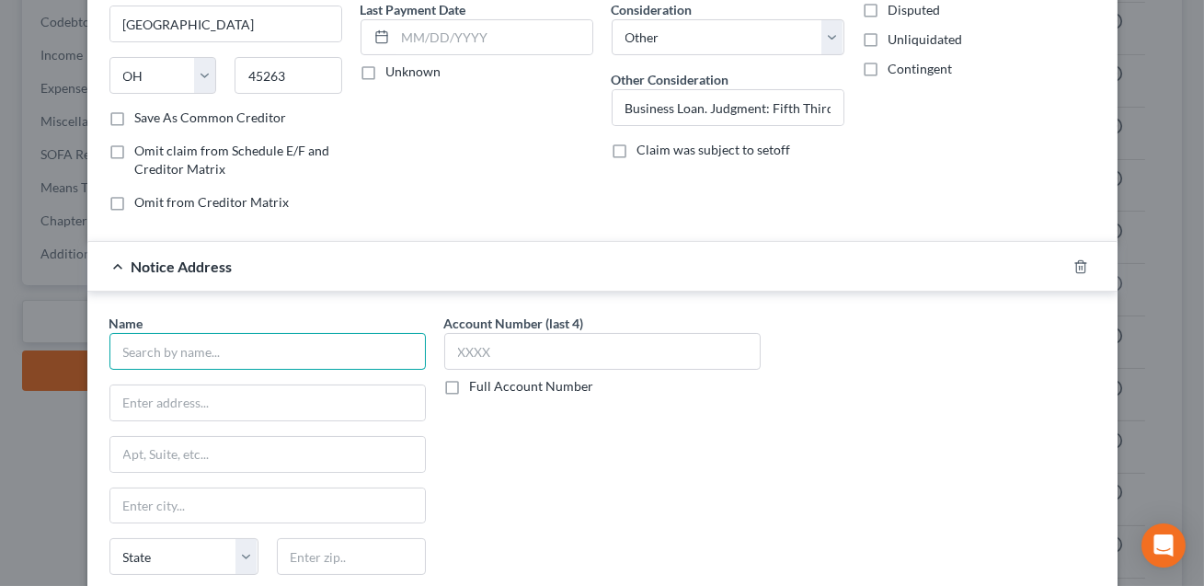
scroll to position [506, 0]
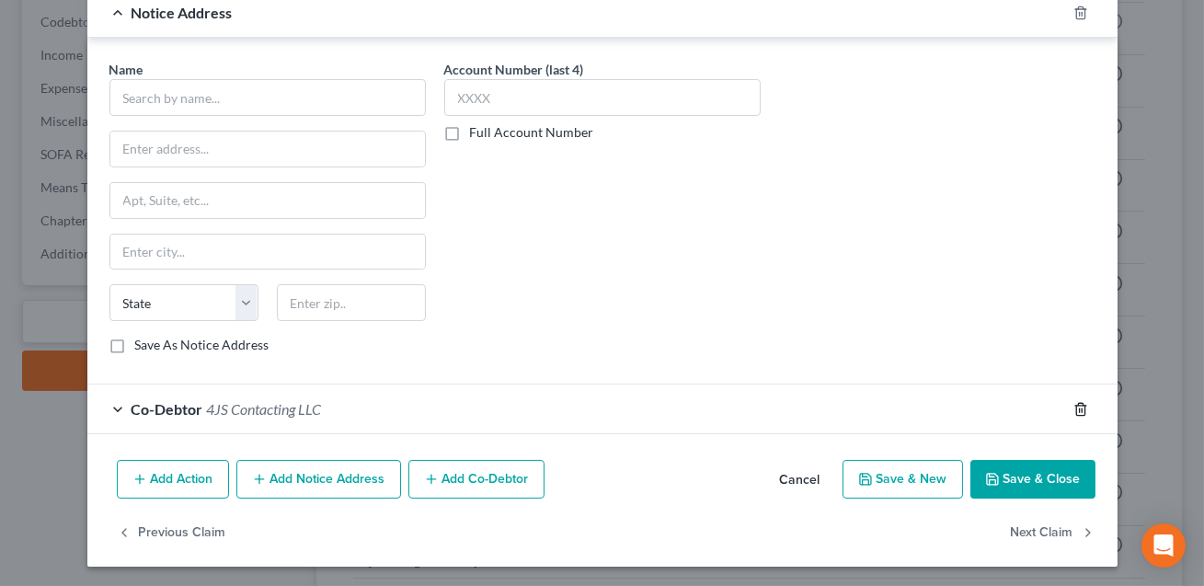
click at [1081, 408] on icon "button" at bounding box center [1081, 409] width 15 height 15
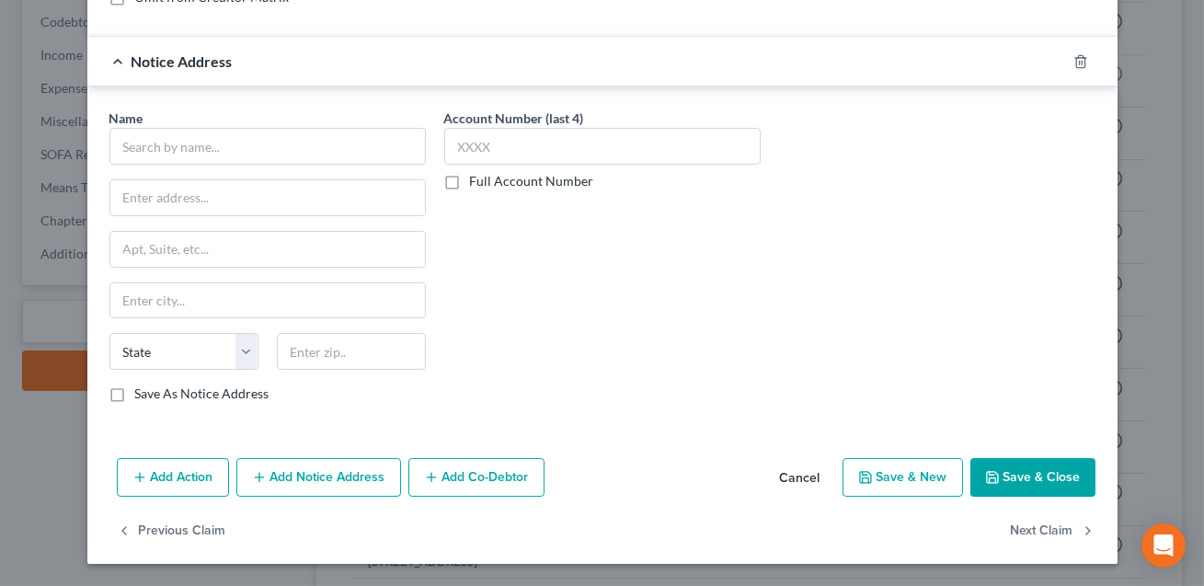
scroll to position [454, 0]
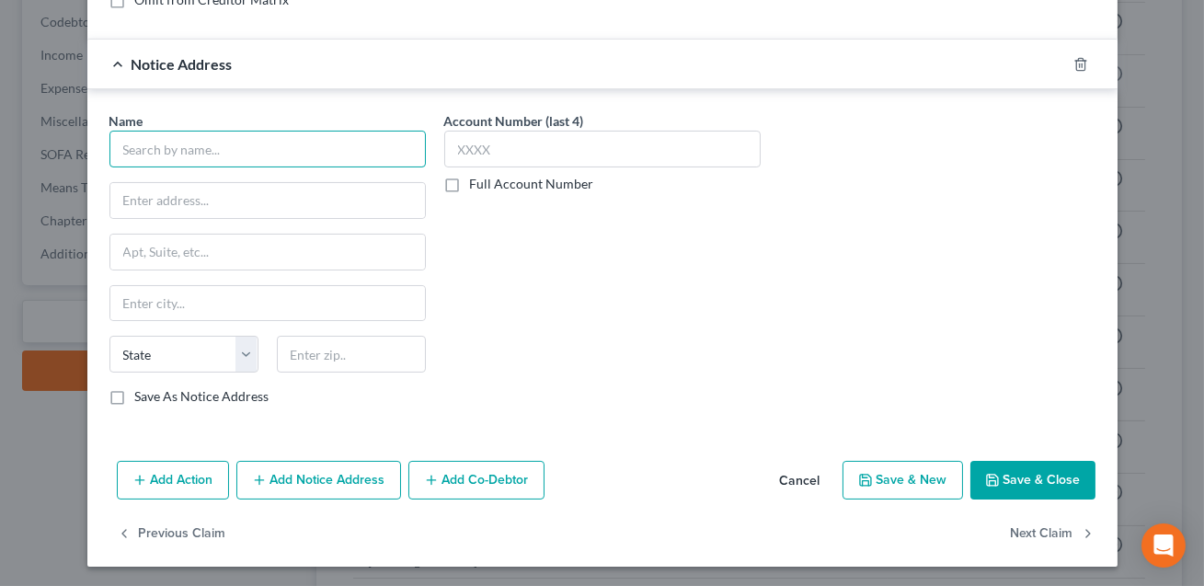
click at [262, 148] on input "text" at bounding box center [267, 149] width 316 height 37
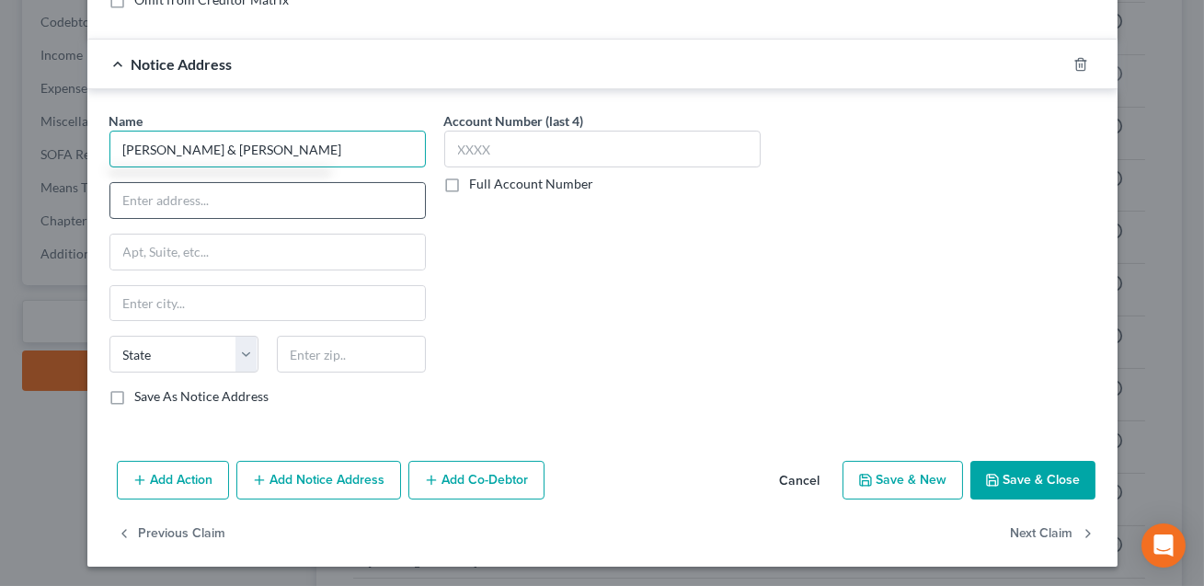
type input "[PERSON_NAME] & [PERSON_NAME]"
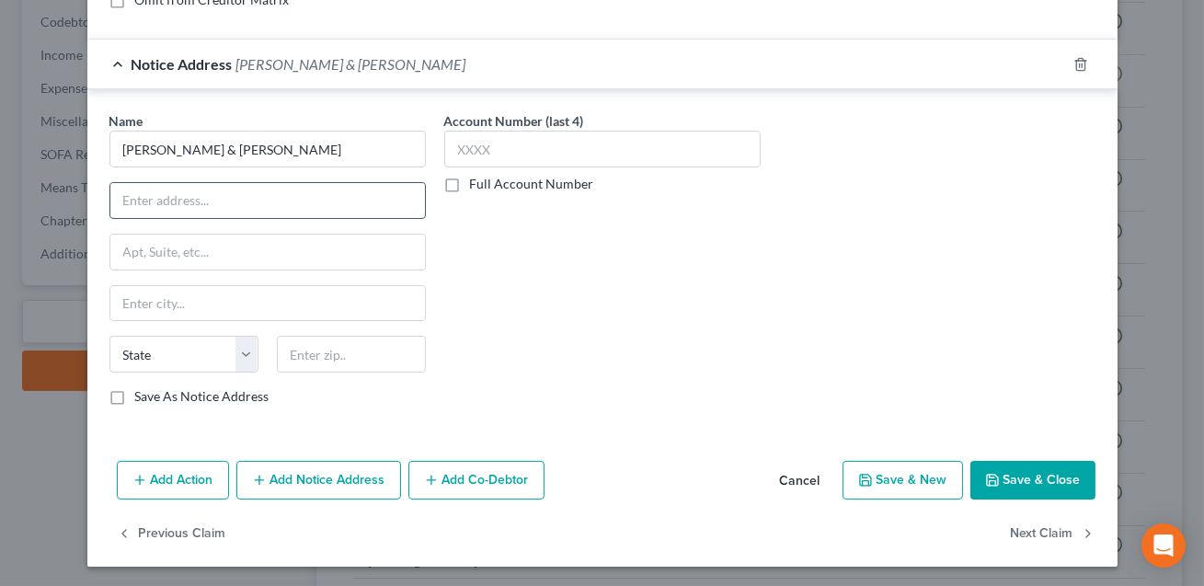
click at [233, 206] on input "text" at bounding box center [267, 200] width 315 height 35
type input "Attn: [PERSON_NAME]"
click at [259, 246] on input "text" at bounding box center [267, 252] width 315 height 35
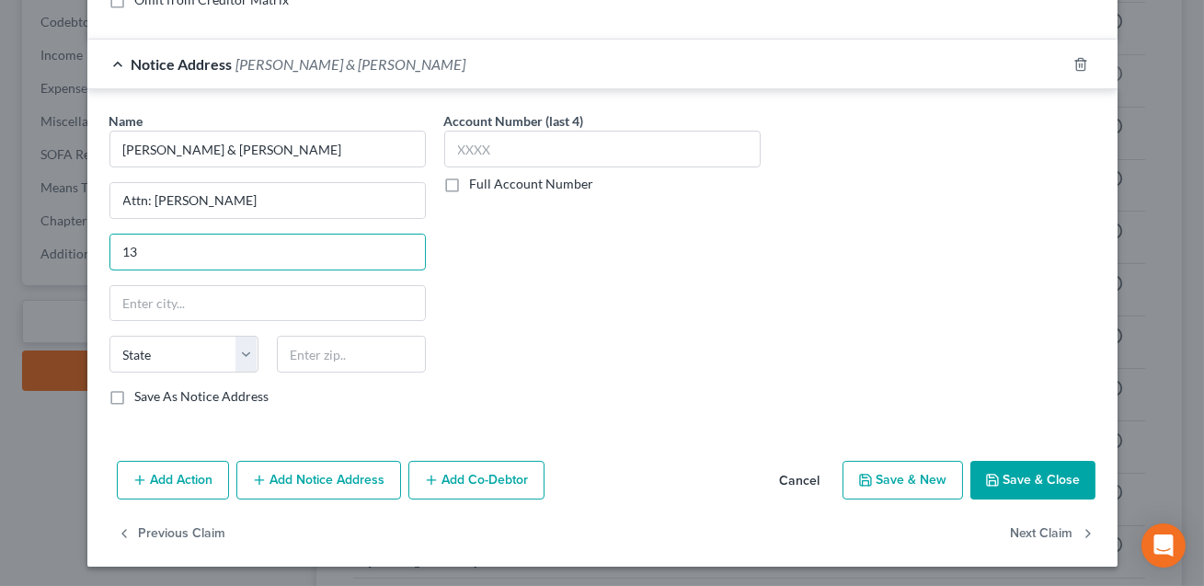
type input "[STREET_ADDRESS][PERSON_NAME]"
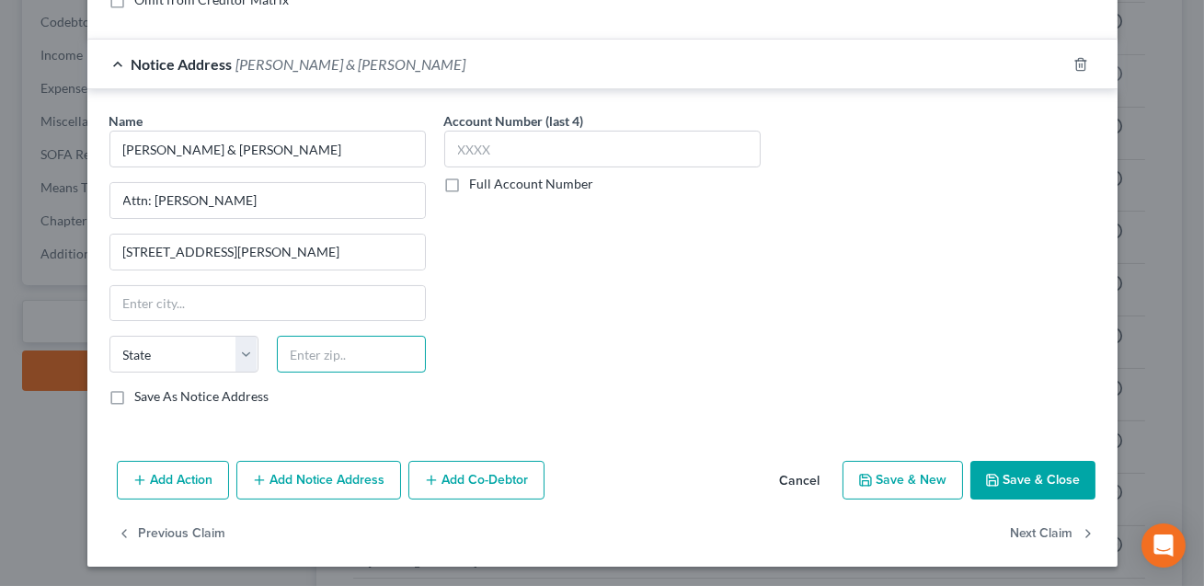
click at [328, 350] on input "text" at bounding box center [351, 354] width 149 height 37
type input "27103"
click at [309, 302] on input "text" at bounding box center [267, 303] width 315 height 35
type input "[PERSON_NAME]"
select select "28"
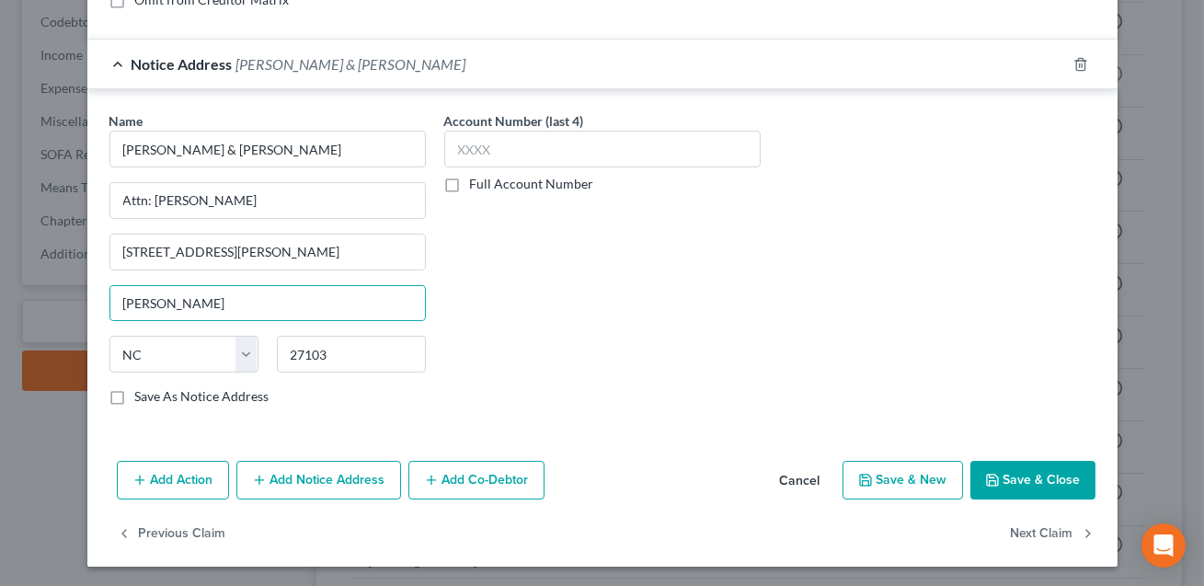
click at [759, 261] on div "Account Number (last 4) Full Account Number" at bounding box center [602, 265] width 335 height 309
click at [1035, 486] on button "Save & Close" at bounding box center [1033, 480] width 125 height 39
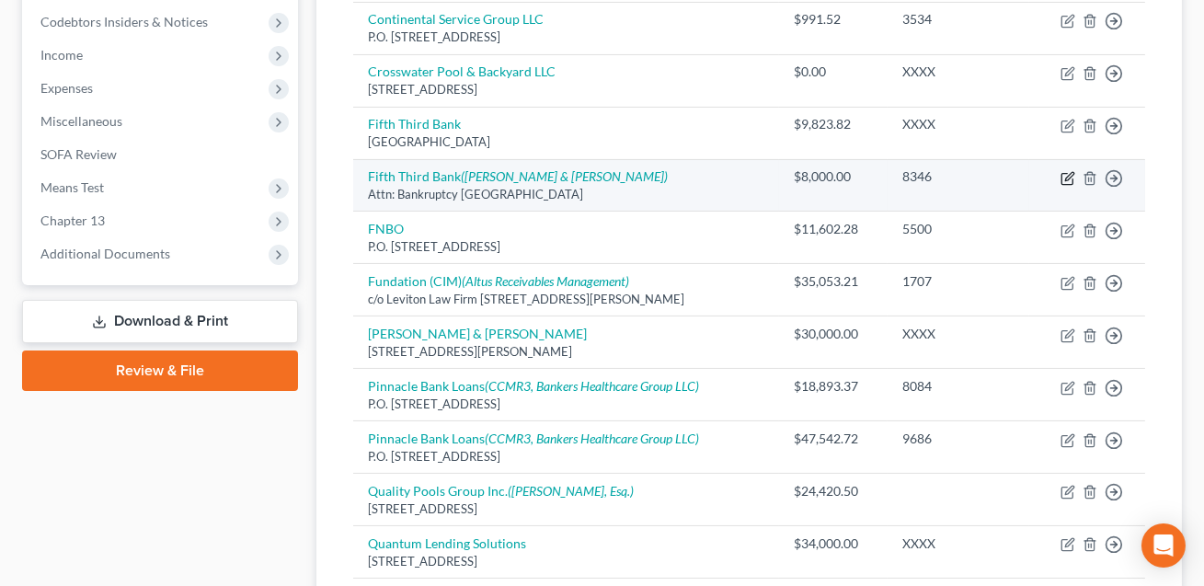
click at [1066, 178] on icon "button" at bounding box center [1069, 176] width 8 height 8
select select "36"
select select "14"
select select "3"
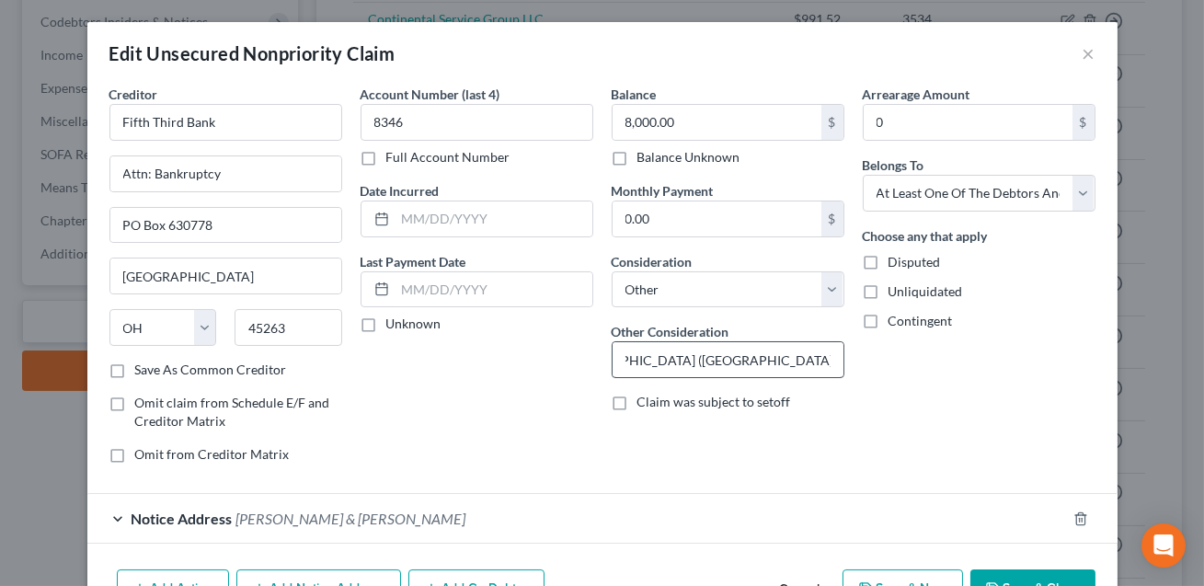
scroll to position [0, 623]
click at [697, 359] on input "Business Loan. Judgment: Fifth Third Bank NA v. 4JS Contracting LLC and [PERSON…" at bounding box center [728, 359] width 231 height 35
drag, startPoint x: 694, startPoint y: 357, endPoint x: 858, endPoint y: 362, distance: 164.7
click at [858, 362] on div "Creditor * Fifth Third Bank Attn: Bankruptcy [GEOGRAPHIC_DATA] [GEOGRAPHIC_DATA…" at bounding box center [602, 282] width 1005 height 394
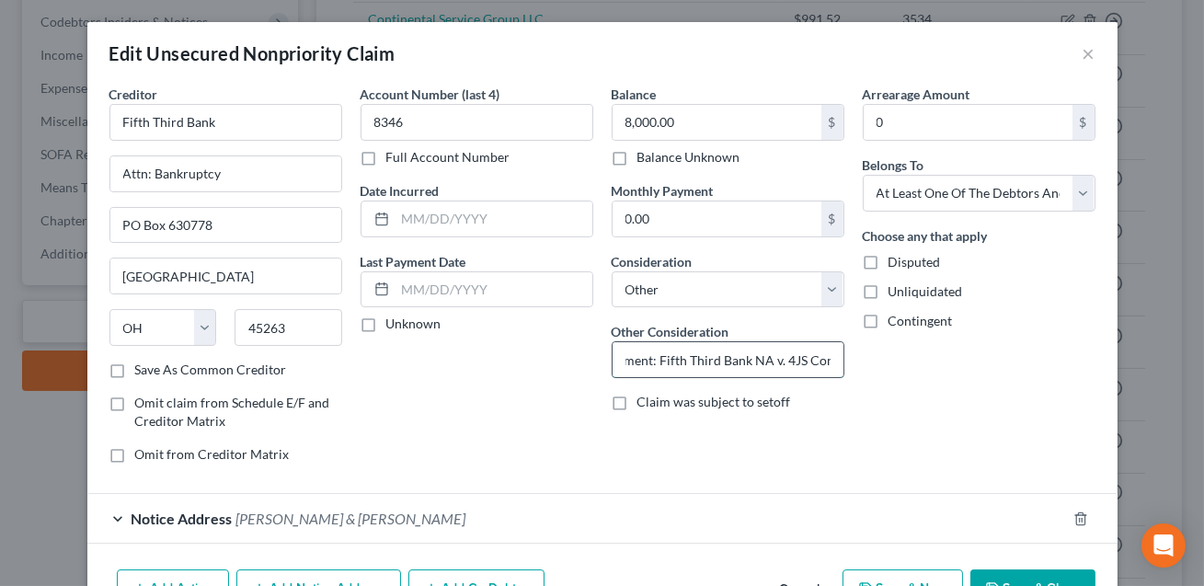
scroll to position [0, 0]
click at [626, 359] on input "Business Loan. Judgment: Fifth Third Bank NA v. 4JS Contracting LLC and [PERSON…" at bounding box center [728, 359] width 231 height 35
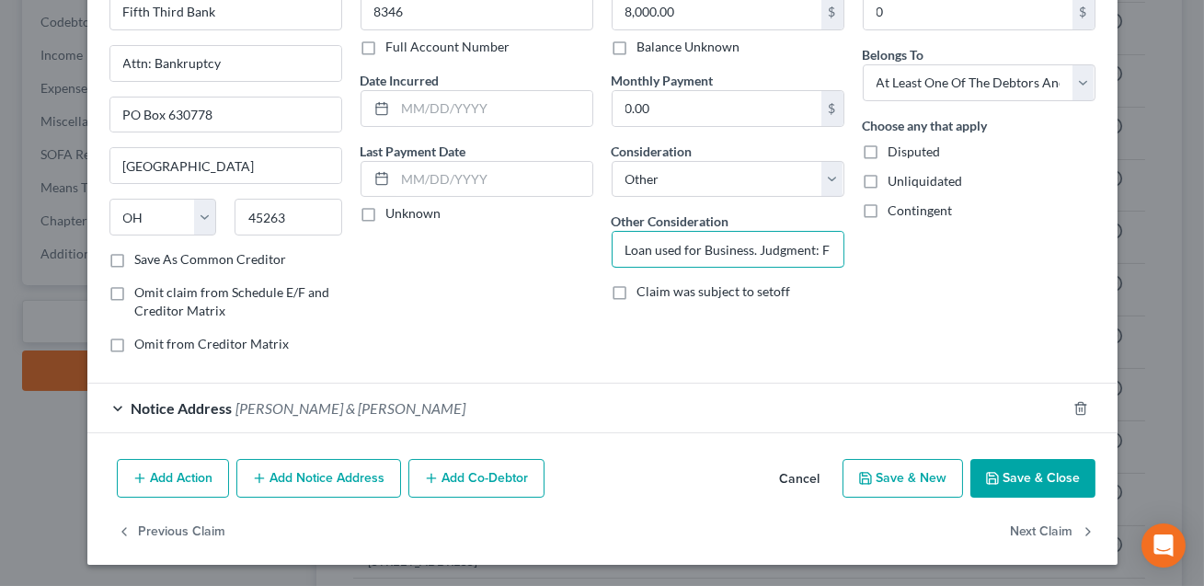
type input "Loan used for Business. Judgment: Fifth Third Bank NA v. 4JS Contracting LLC an…"
click at [1025, 479] on button "Save & Close" at bounding box center [1033, 478] width 125 height 39
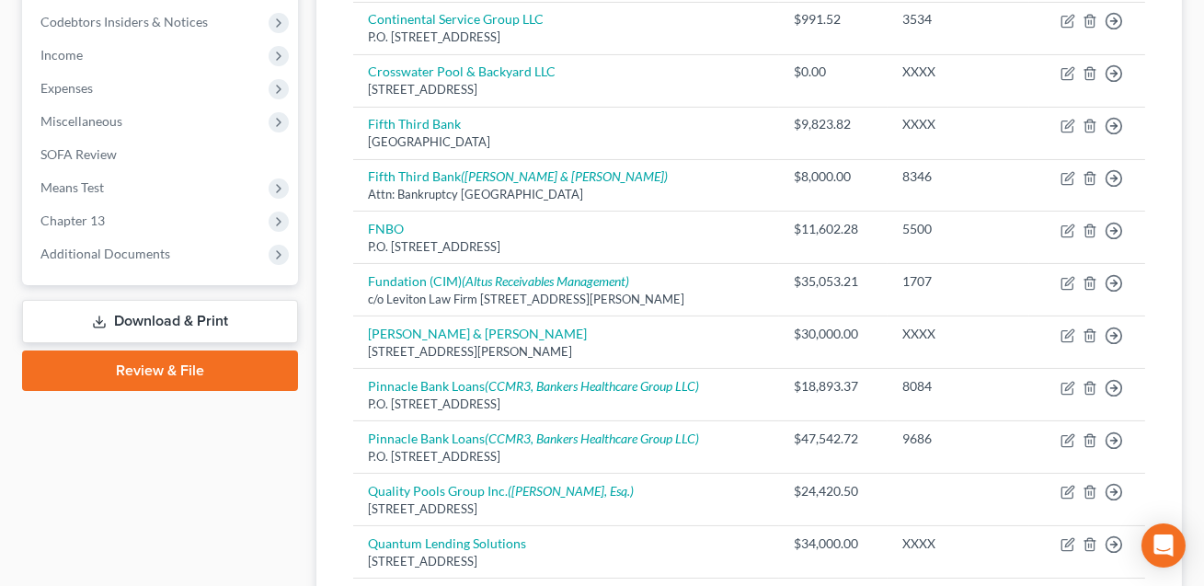
scroll to position [313, 0]
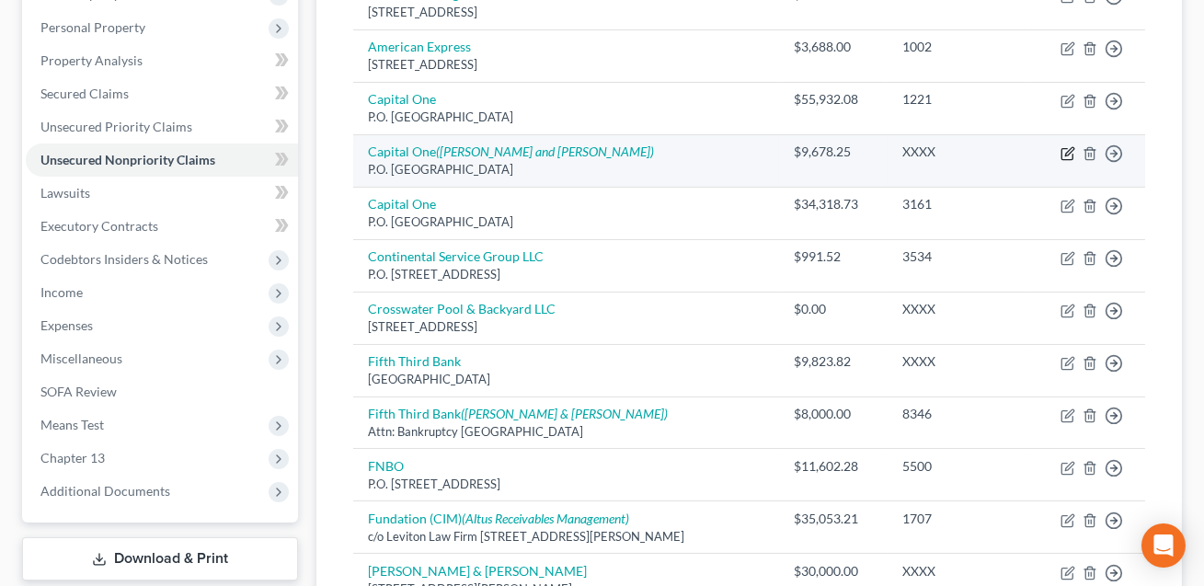
click at [1069, 151] on icon "button" at bounding box center [1069, 151] width 8 height 8
select select "28"
select select "14"
select select "0"
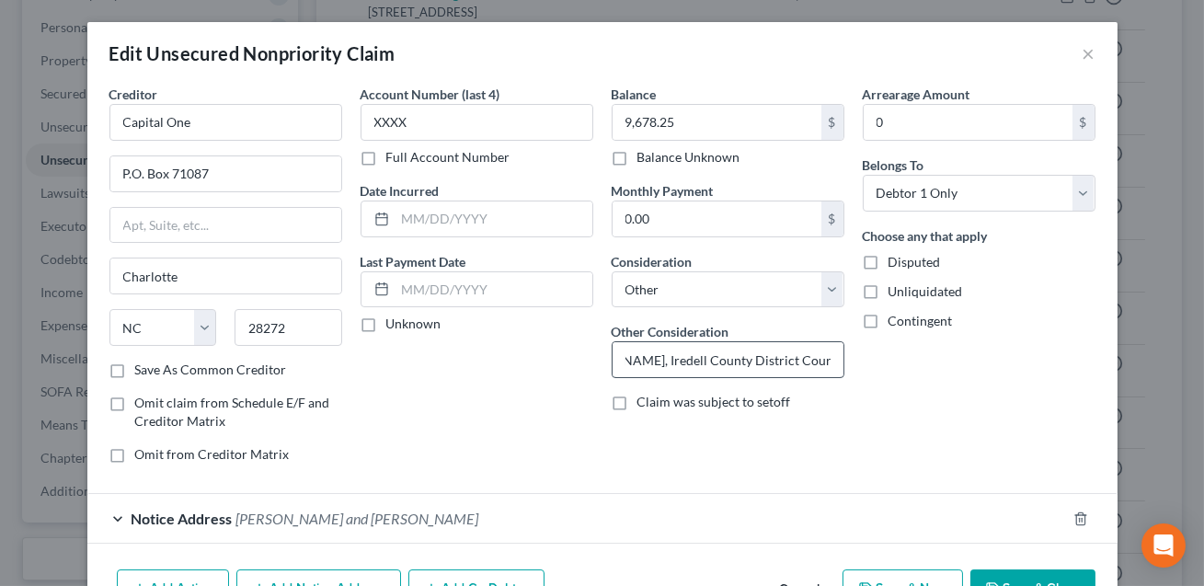
scroll to position [0, 221]
click at [730, 360] on input "Credit Card: Capital One v. [PERSON_NAME], Iredell County District Court 25 CVD…" at bounding box center [728, 359] width 231 height 35
type input "Credit Card: Capital One v. [PERSON_NAME], [GEOGRAPHIC_DATA] (NC) District Cour…"
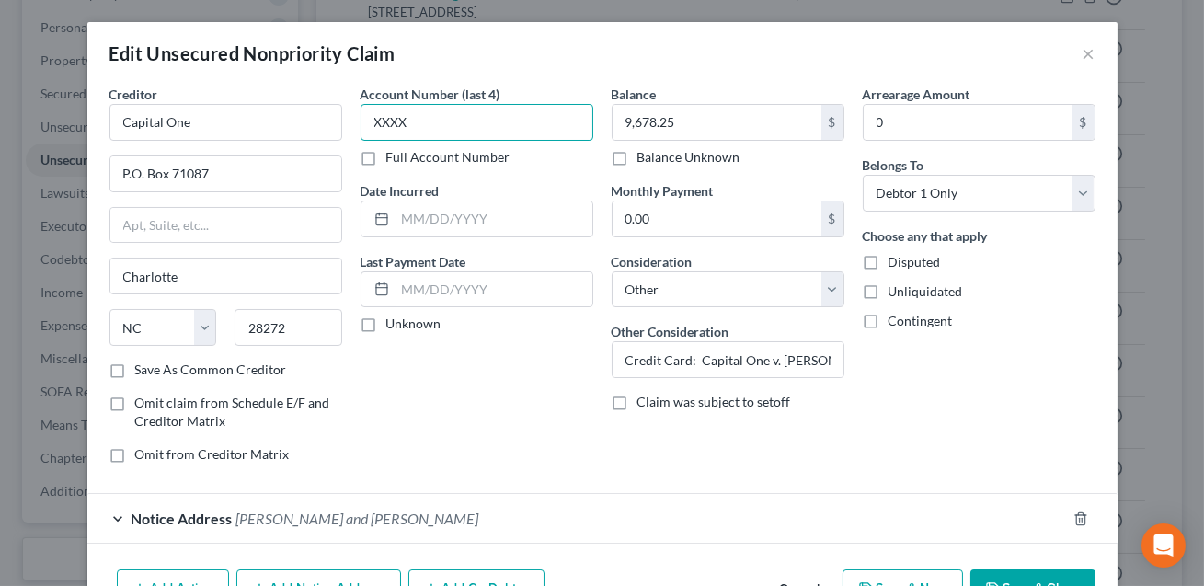
click at [420, 121] on input "XXXX" at bounding box center [477, 122] width 233 height 37
type input "X"
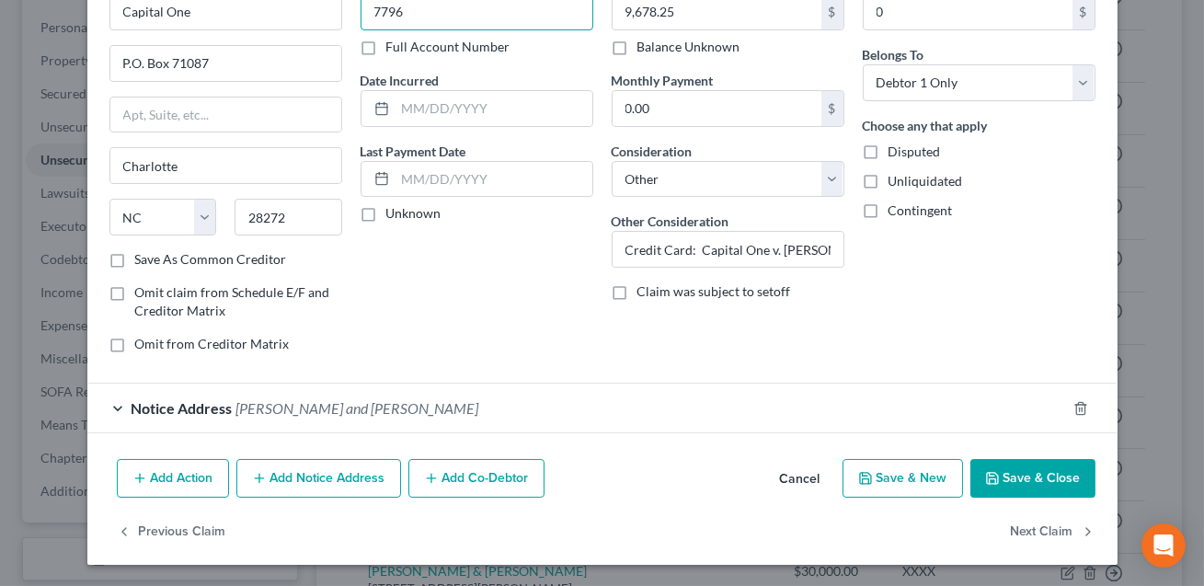
type input "7796"
click at [1018, 475] on button "Save & Close" at bounding box center [1033, 478] width 125 height 39
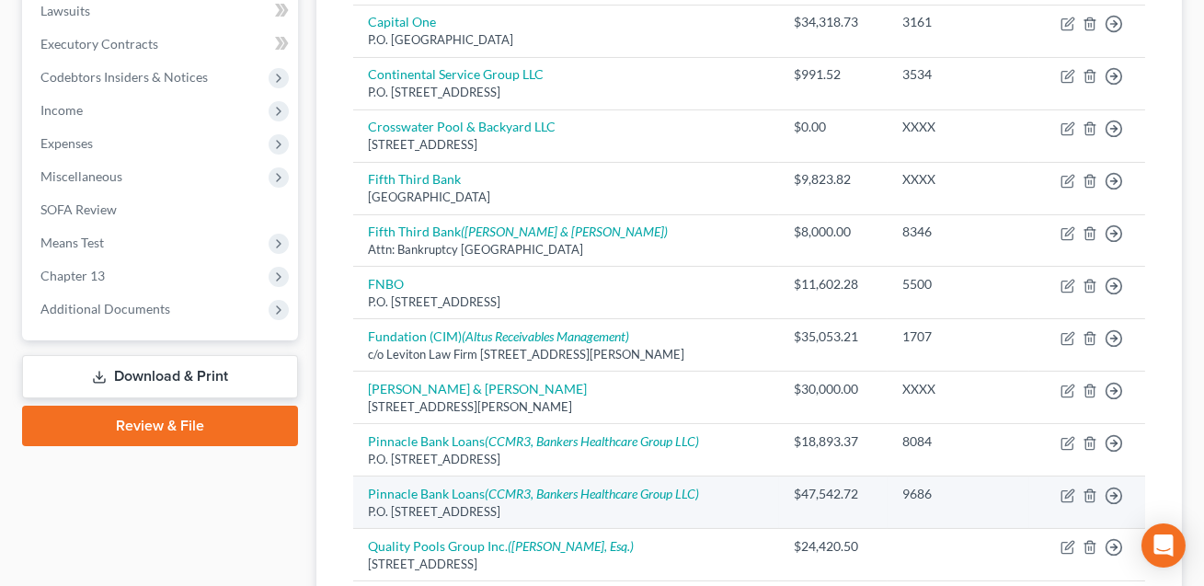
scroll to position [488, 0]
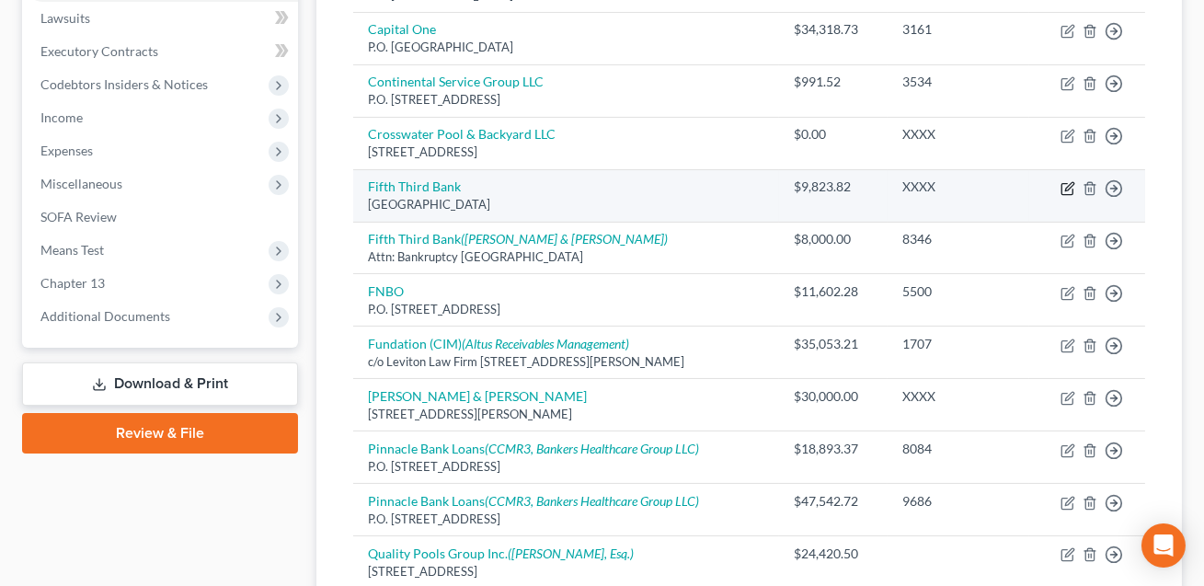
click at [1072, 185] on icon "button" at bounding box center [1069, 186] width 8 height 8
select select "36"
select select "14"
select select "3"
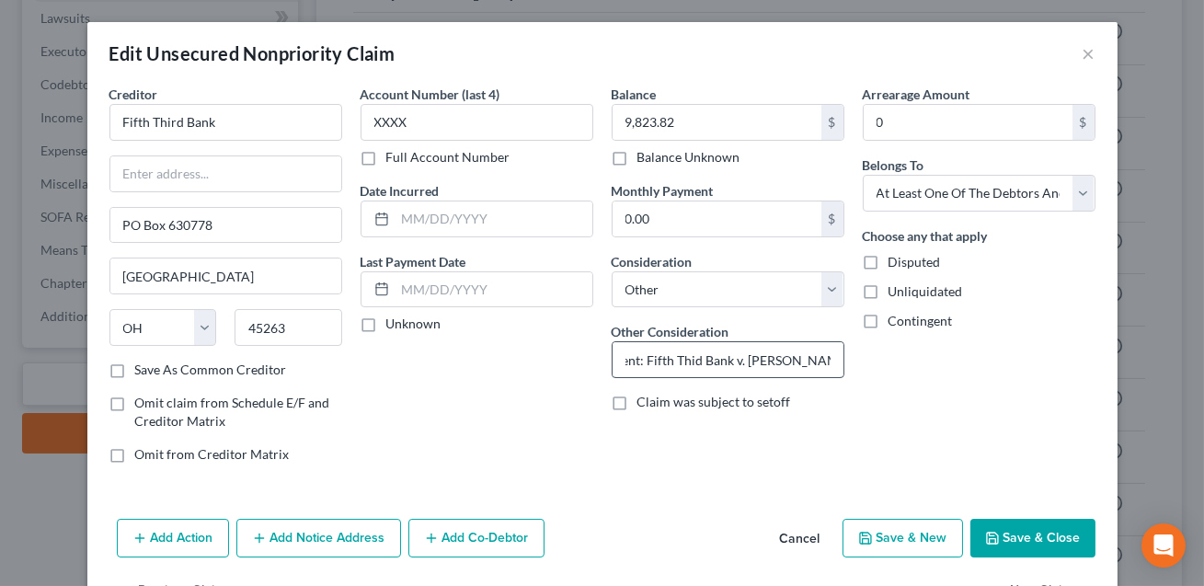
scroll to position [0, 35]
click at [698, 360] on input "Judgment: Fifth Thid Bank v. [PERSON_NAME], [GEOGRAPHIC_DATA] ([GEOGRAPHIC_DATA…" at bounding box center [728, 359] width 231 height 35
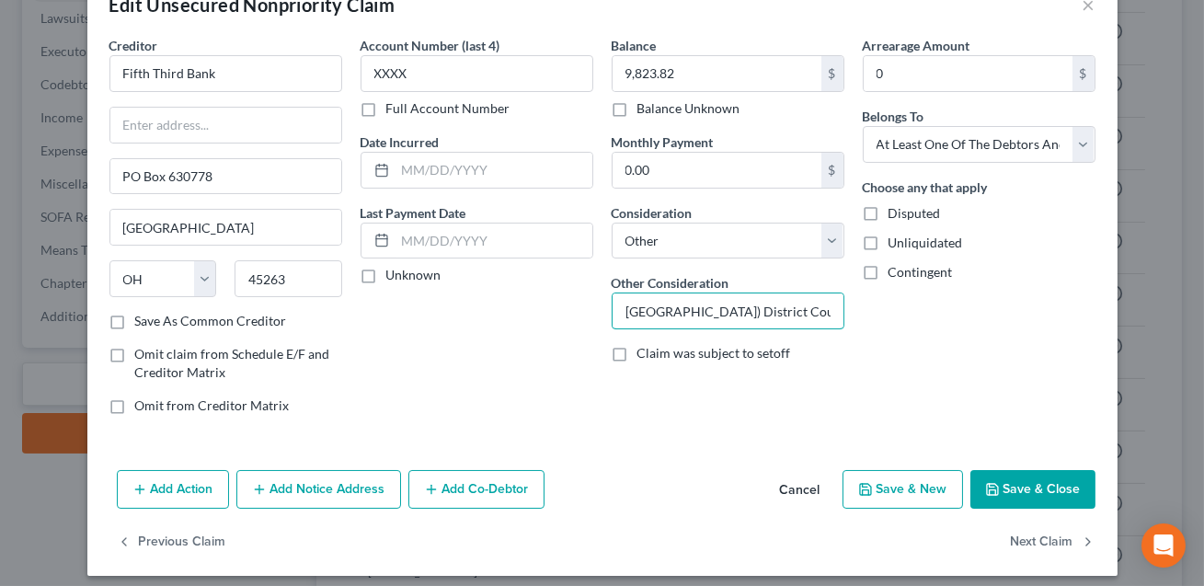
scroll to position [59, 0]
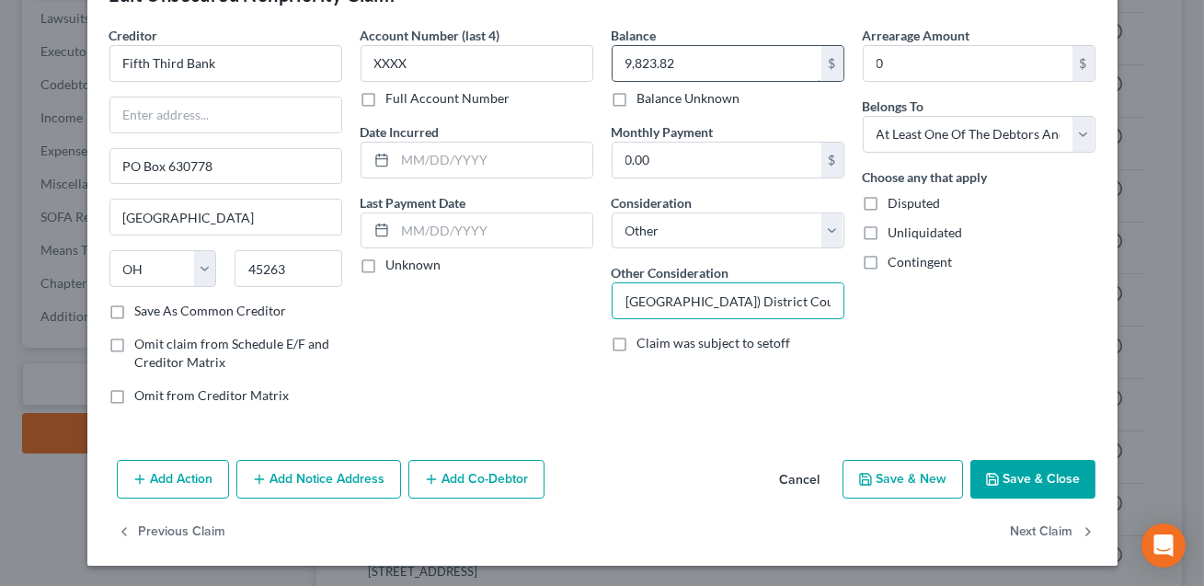
type input "Judgment: Fifth Third Bank v. [PERSON_NAME], [GEOGRAPHIC_DATA] ([GEOGRAPHIC_DAT…"
click at [1027, 477] on button "Save & Close" at bounding box center [1033, 479] width 125 height 39
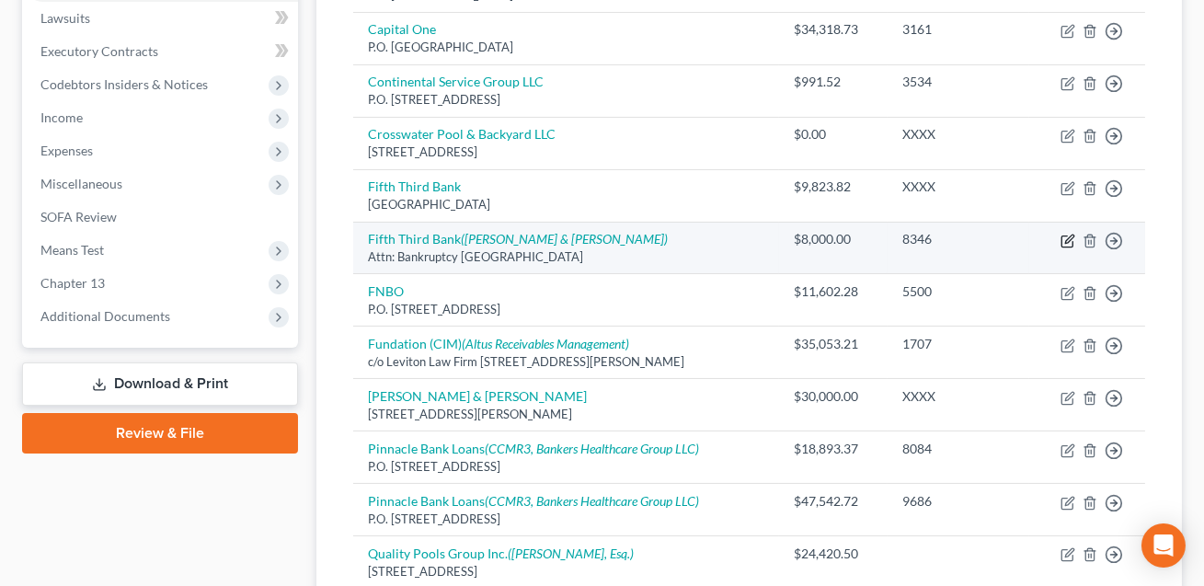
click at [1068, 243] on icon "button" at bounding box center [1068, 241] width 15 height 15
select select "36"
select select "14"
select select "3"
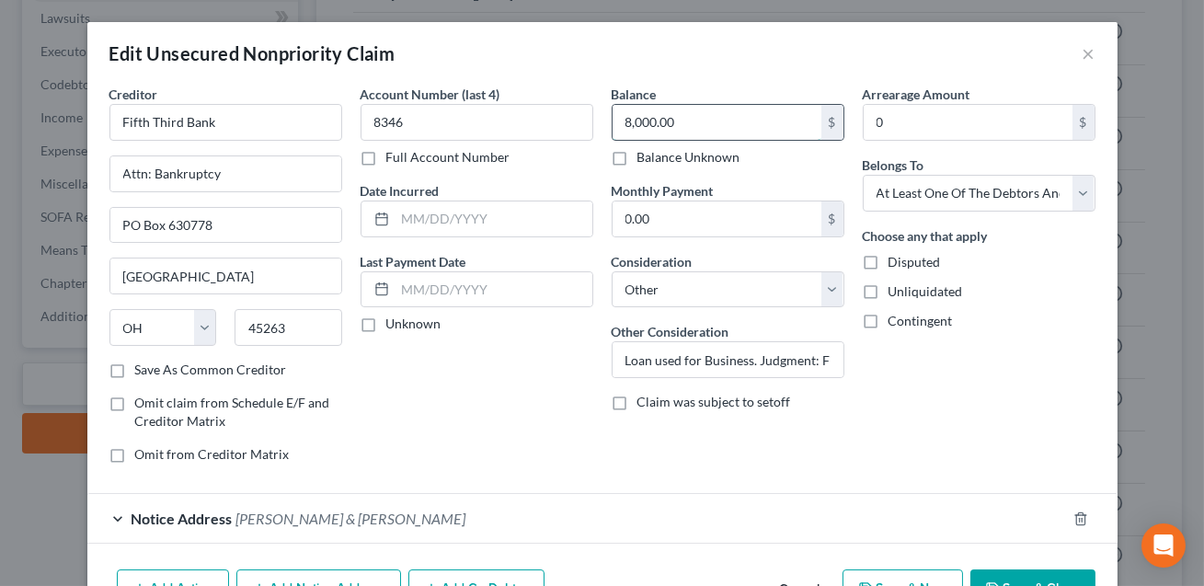
click at [687, 123] on input "8,000.00" at bounding box center [717, 122] width 209 height 35
paste input "9,823.82"
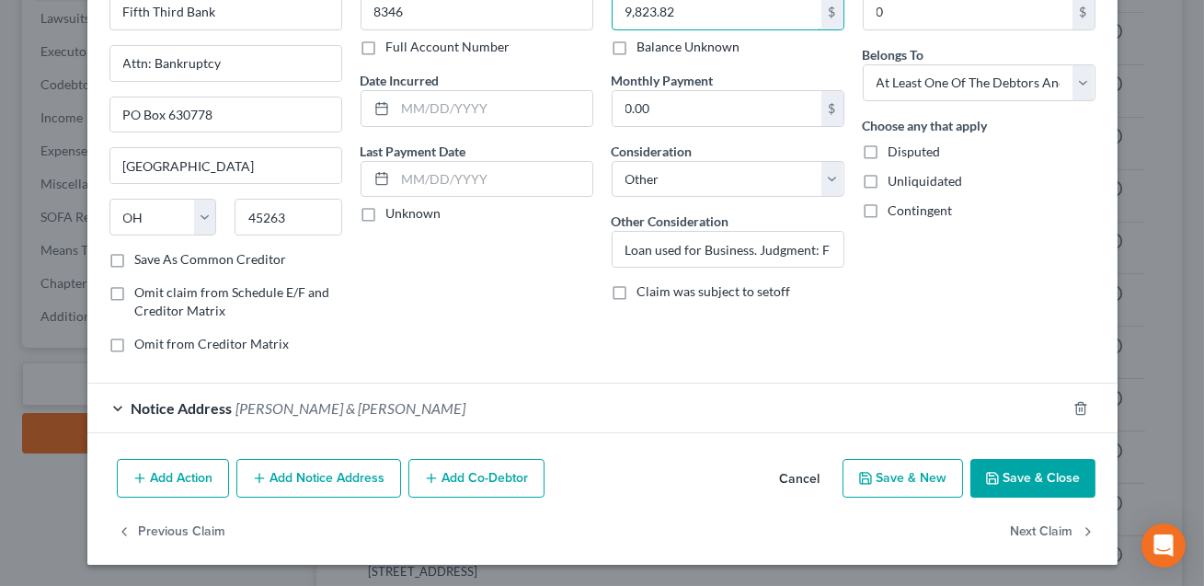
type input "9,823.82"
click at [1045, 479] on button "Save & Close" at bounding box center [1033, 478] width 125 height 39
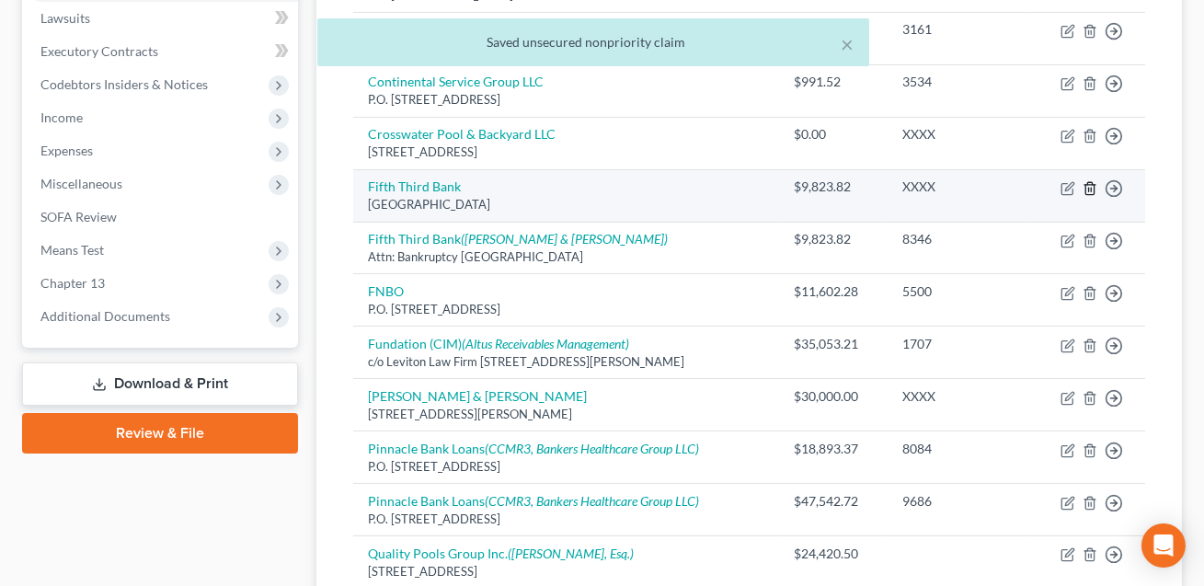
click at [1091, 188] on line "button" at bounding box center [1091, 190] width 0 height 4
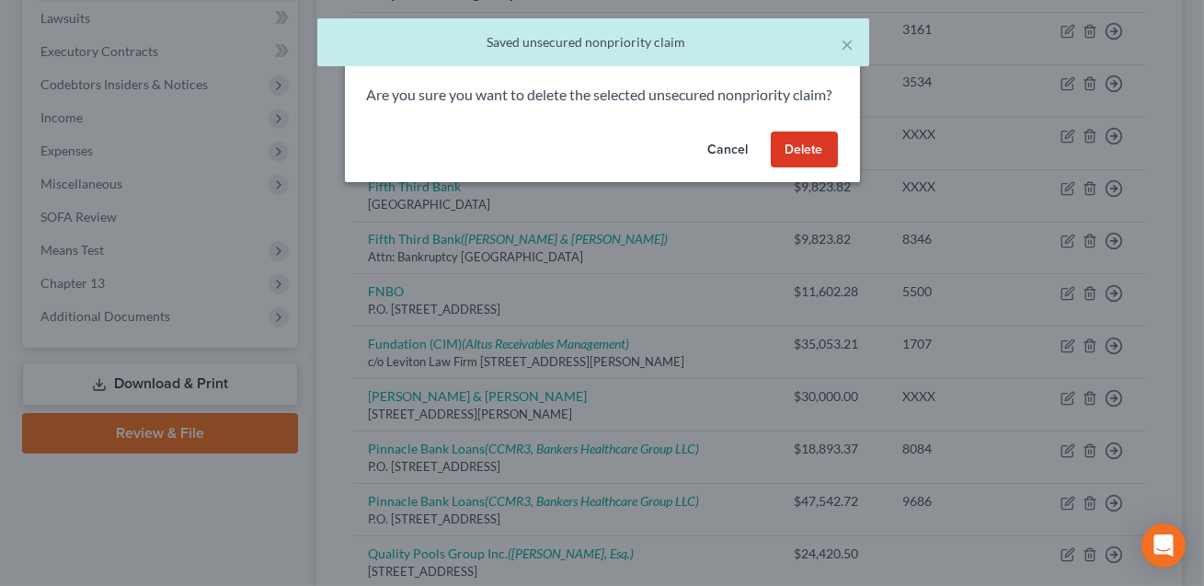
click at [815, 168] on button "Delete" at bounding box center [804, 150] width 67 height 37
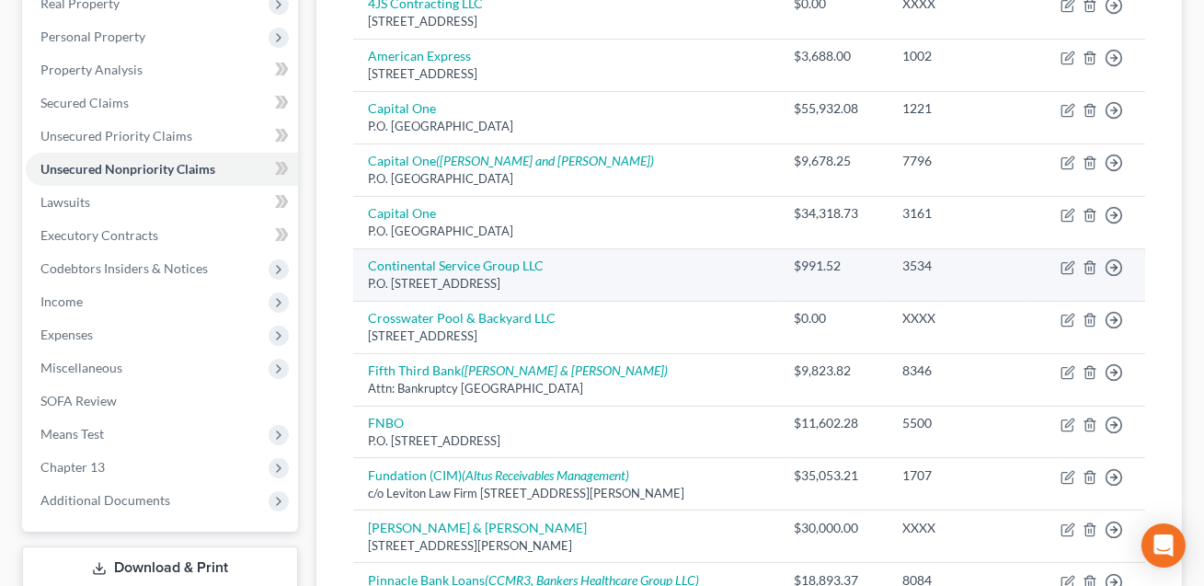
scroll to position [310, 0]
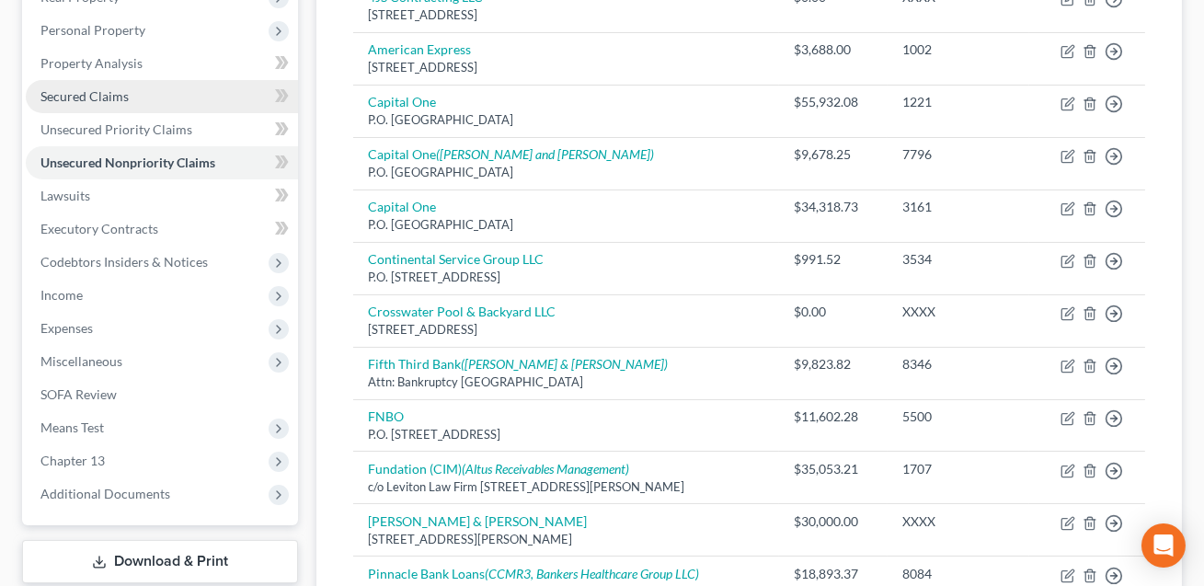
click at [112, 103] on link "Secured Claims" at bounding box center [162, 96] width 272 height 33
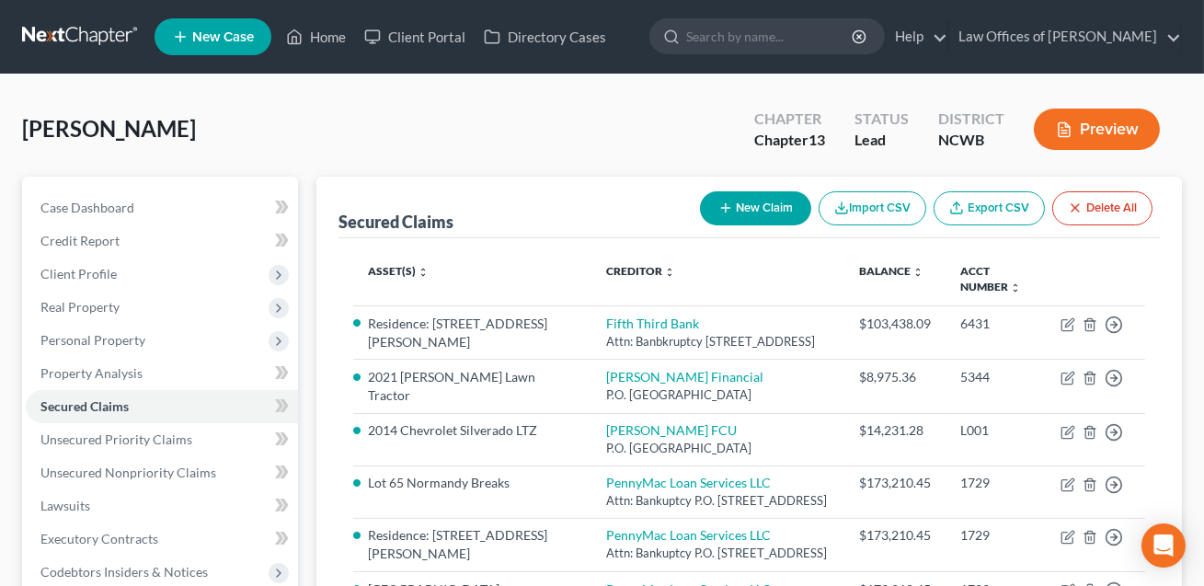
click at [741, 210] on button "New Claim" at bounding box center [755, 208] width 111 height 34
select select "0"
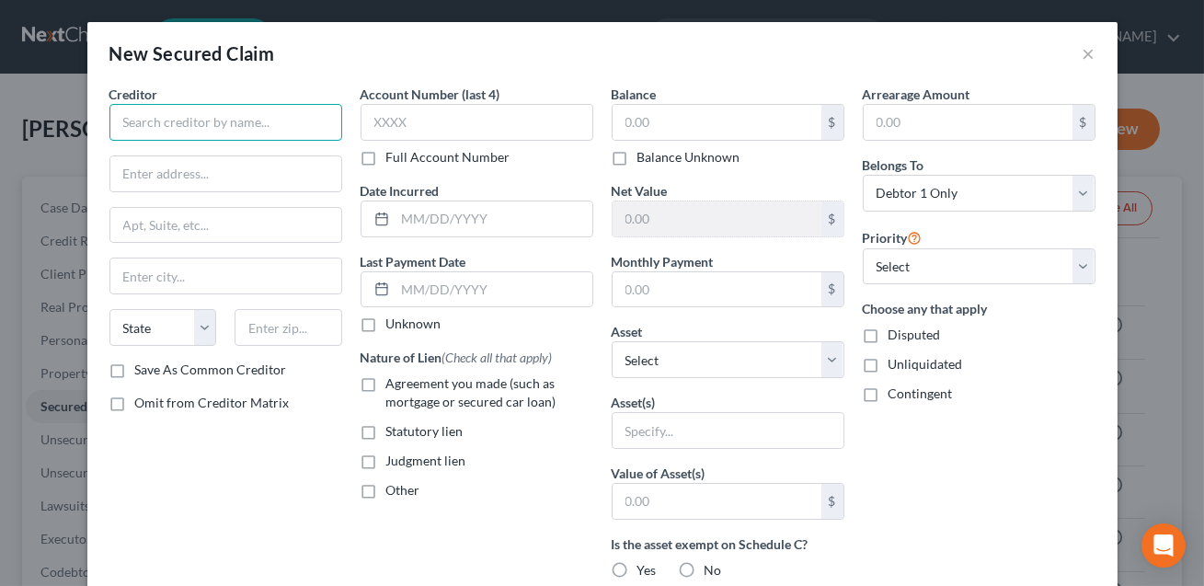
click at [246, 127] on input "text" at bounding box center [225, 122] width 233 height 37
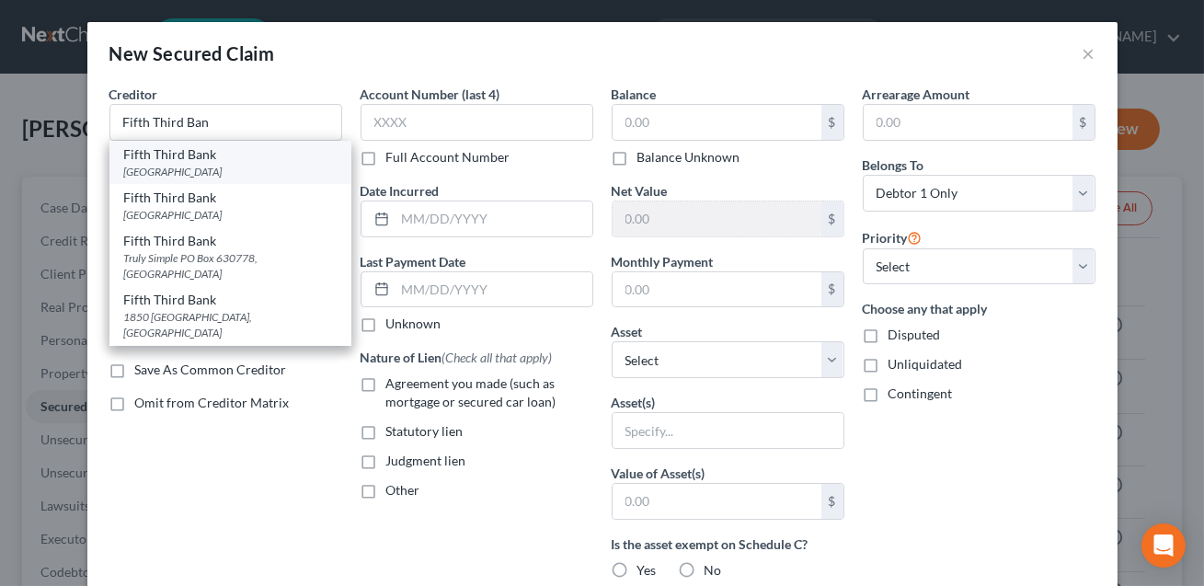
click at [211, 167] on div "[GEOGRAPHIC_DATA]" at bounding box center [230, 172] width 213 height 16
type input "Fifth Third Bank"
type input "PO Box 630778"
type input "[GEOGRAPHIC_DATA]"
select select "36"
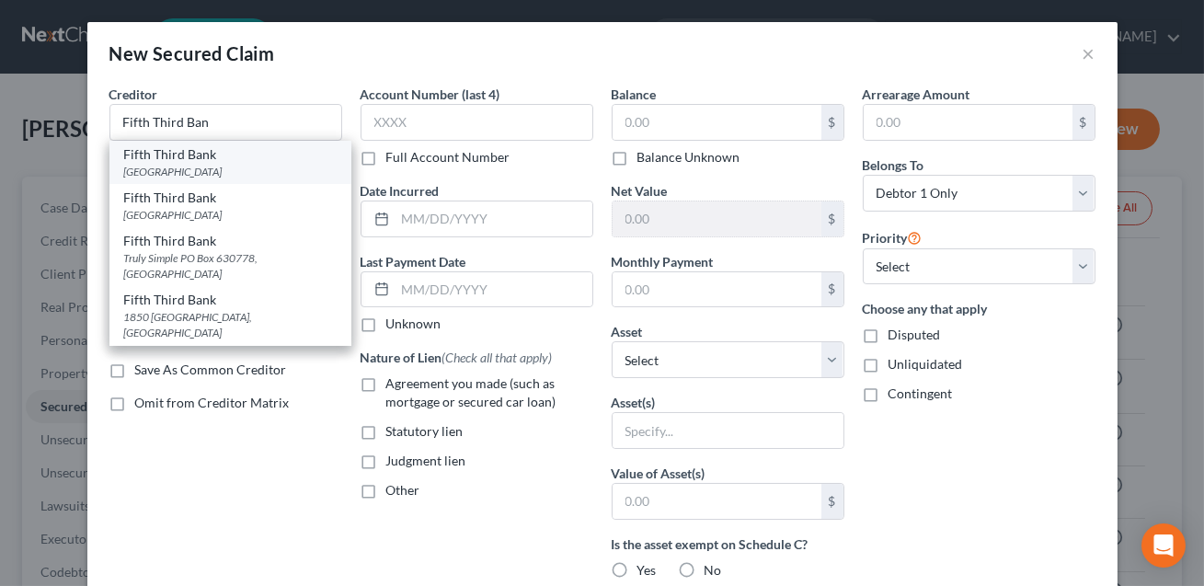
type input "45263"
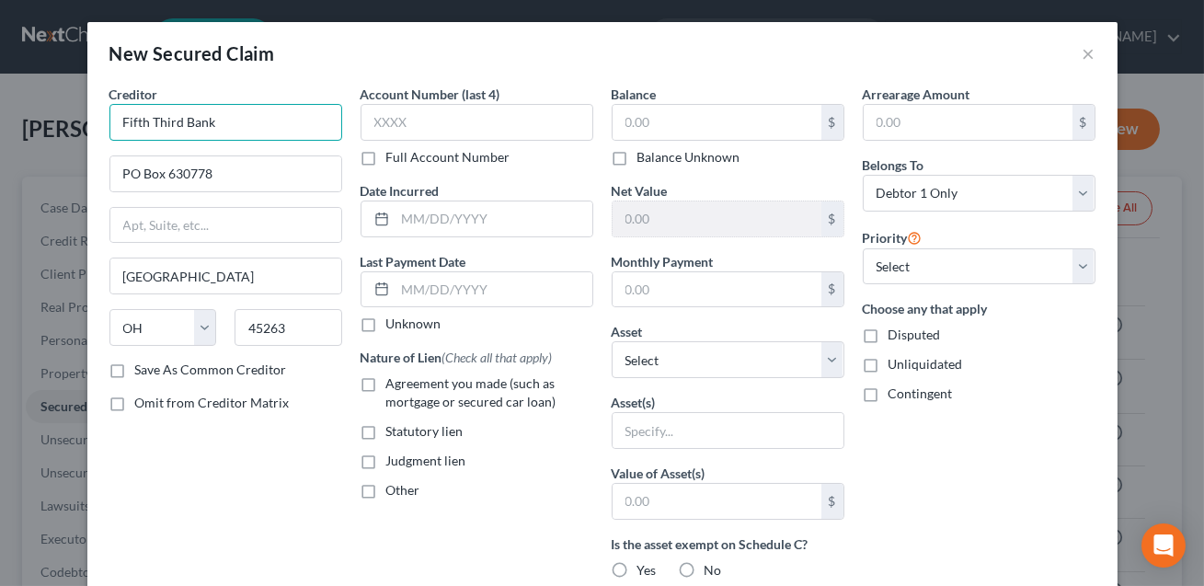
click at [233, 133] on input "Fifth Third Bank" at bounding box center [225, 122] width 233 height 37
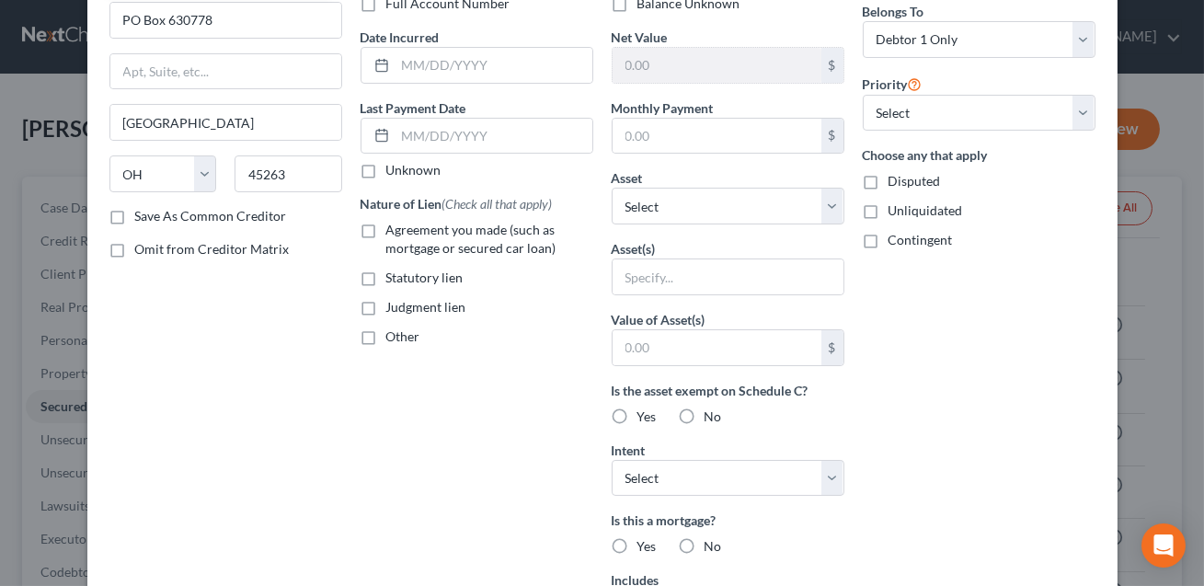
scroll to position [432, 0]
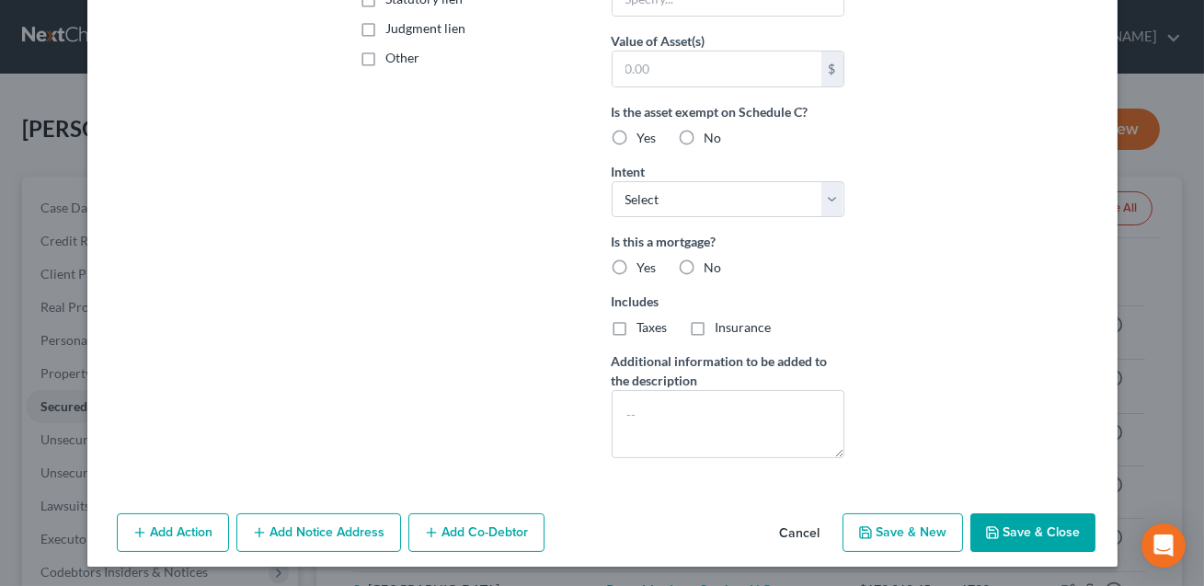
type input "Fifth Third Bank NA"
click at [303, 534] on button "Add Notice Address" at bounding box center [318, 532] width 165 height 39
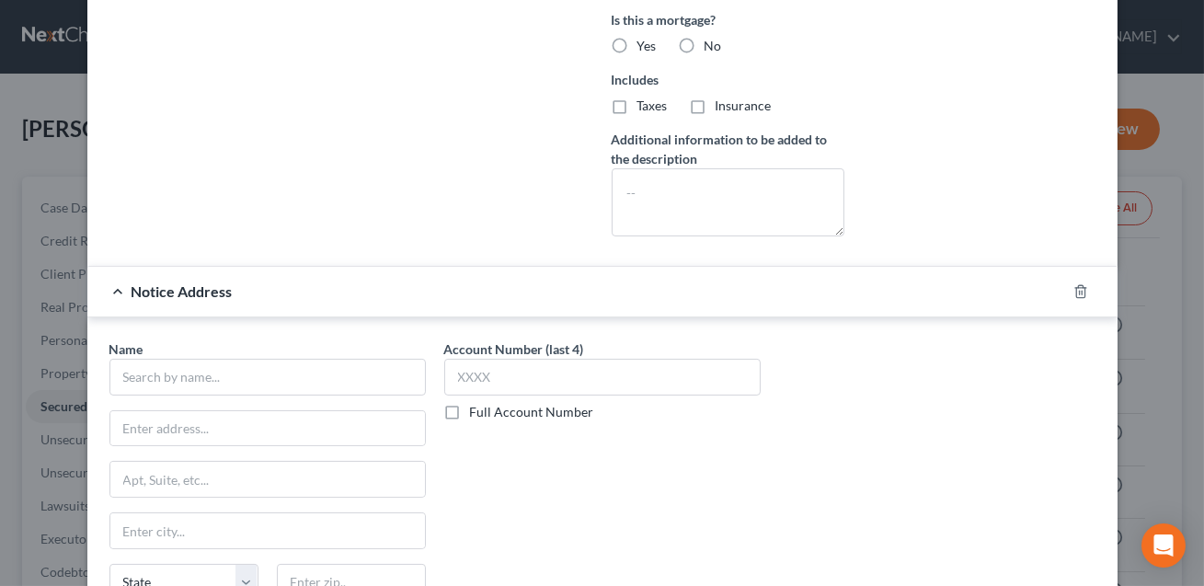
scroll to position [800, 0]
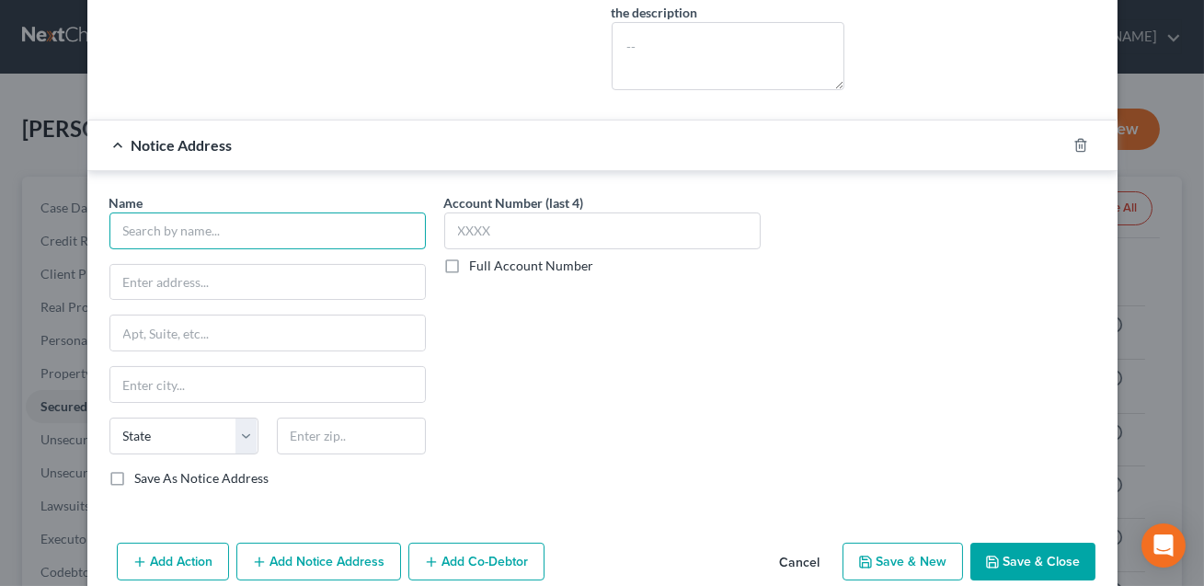
click at [161, 227] on input "text" at bounding box center [267, 231] width 316 height 37
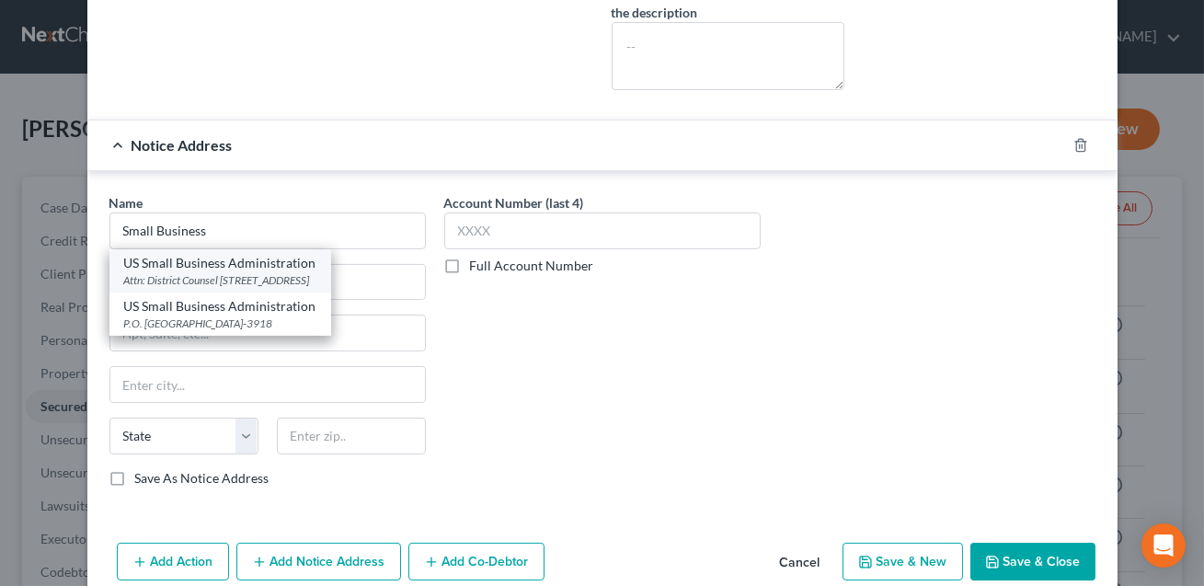
click at [176, 265] on div "US Small Business Administration" at bounding box center [220, 263] width 192 height 18
type input "US Small Business Administration"
type input "Attn: District Counsel"
type input "[STREET_ADDRESS]"
type input "[GEOGRAPHIC_DATA]"
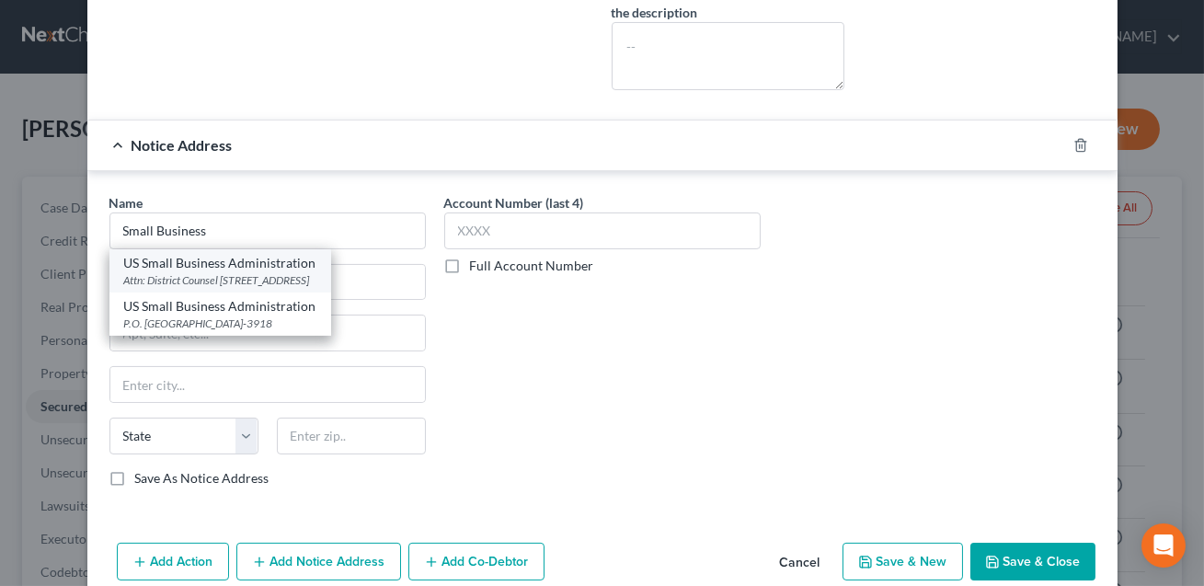
select select "4"
type input "94150"
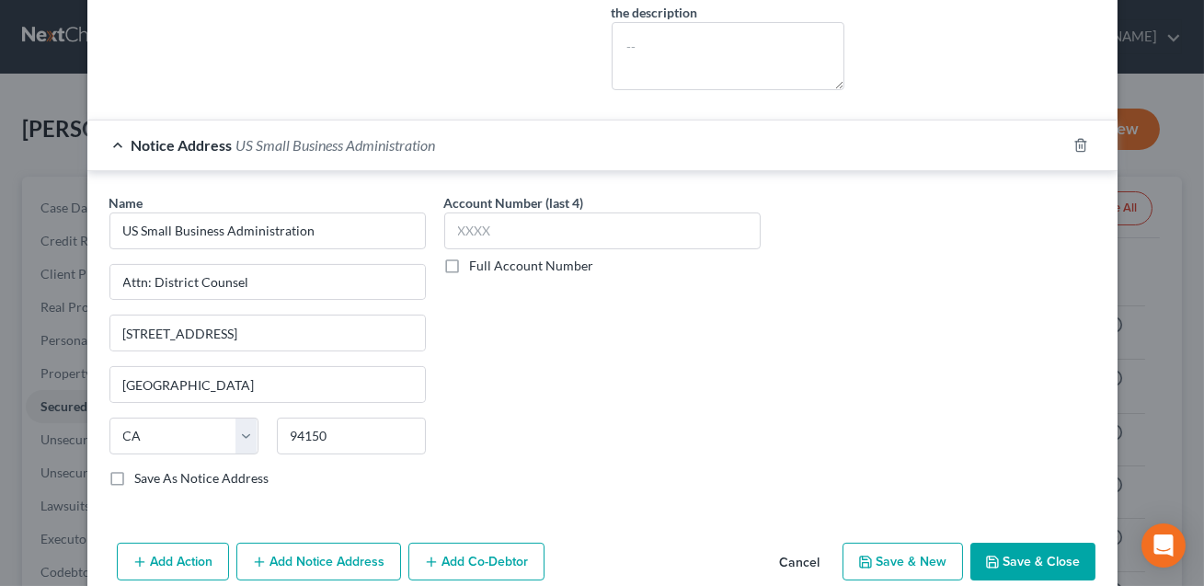
scroll to position [828, 0]
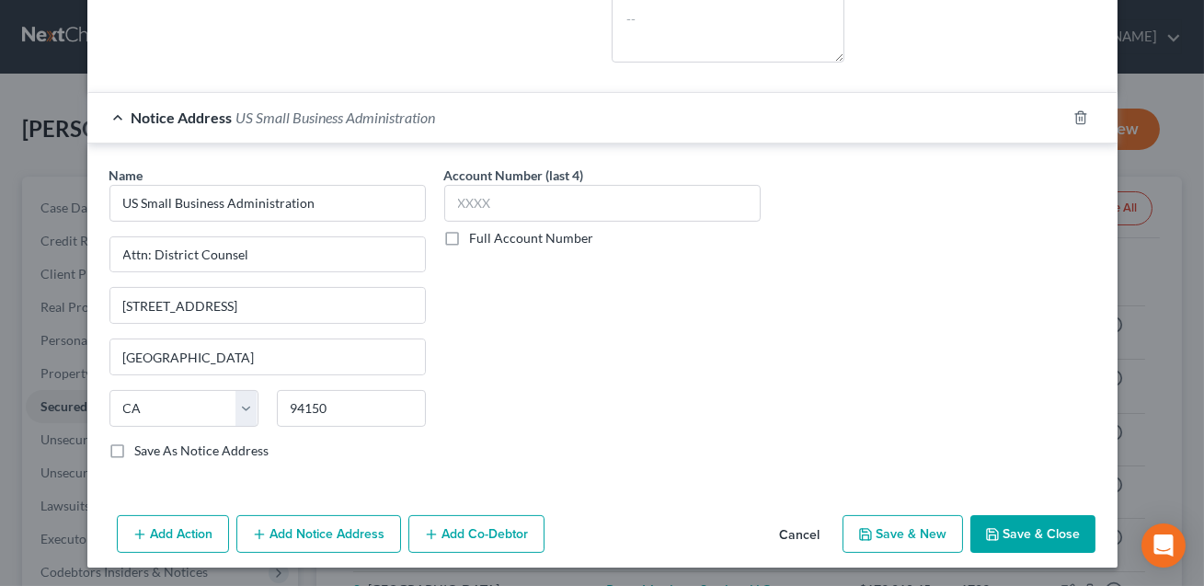
click at [315, 528] on button "Add Notice Address" at bounding box center [318, 534] width 165 height 39
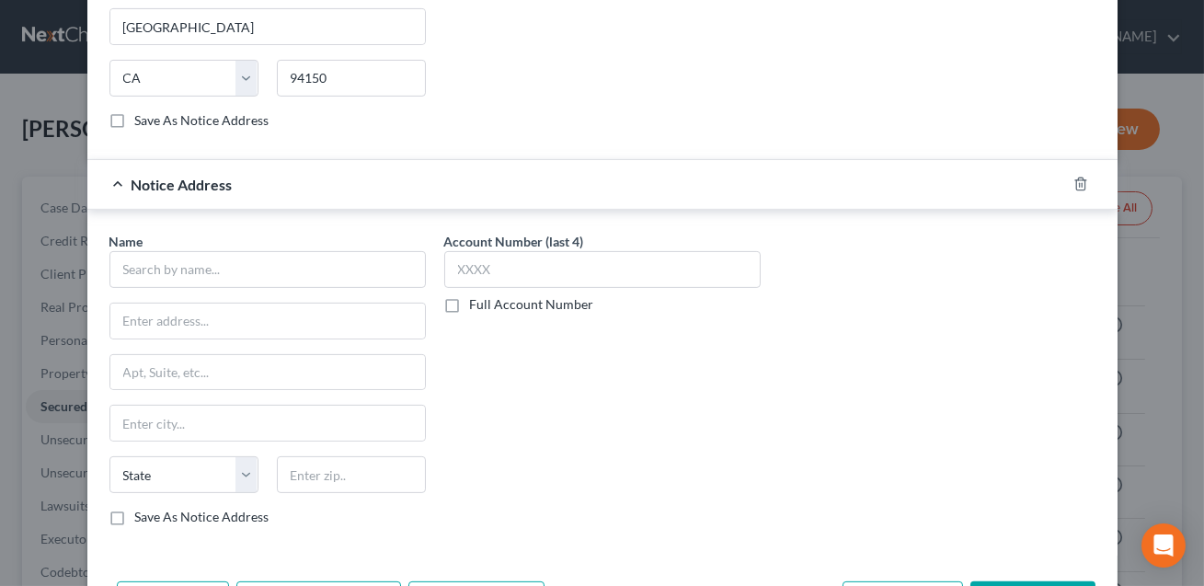
scroll to position [1224, 0]
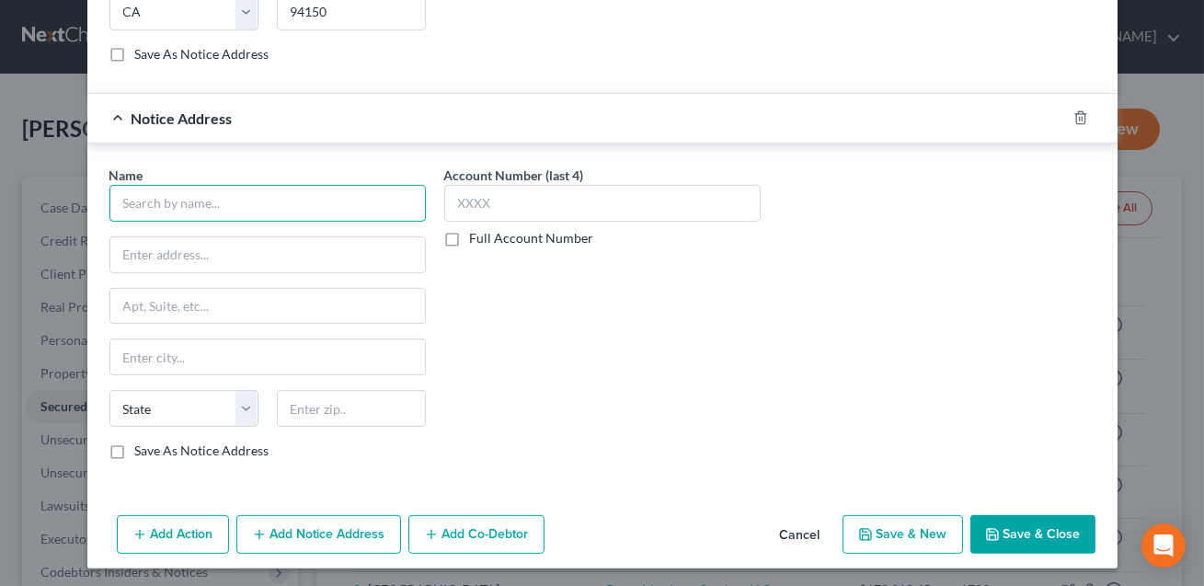
click at [167, 197] on input "text" at bounding box center [267, 203] width 316 height 37
type input "[PERSON_NAME] & [PERSON_NAME] LLP"
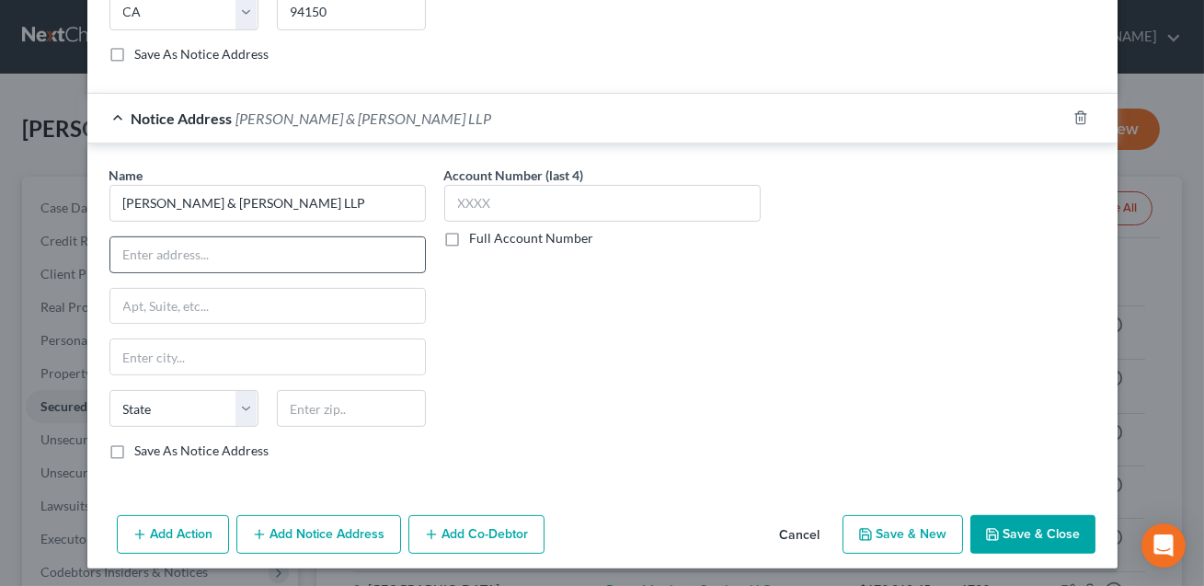
click at [159, 249] on input "text" at bounding box center [267, 254] width 315 height 35
click at [250, 249] on input "Attn: [PERSON_NAME] Lunsfod" at bounding box center [267, 254] width 315 height 35
type input "Attn: [PERSON_NAME]"
click at [205, 302] on input "text" at bounding box center [267, 306] width 315 height 35
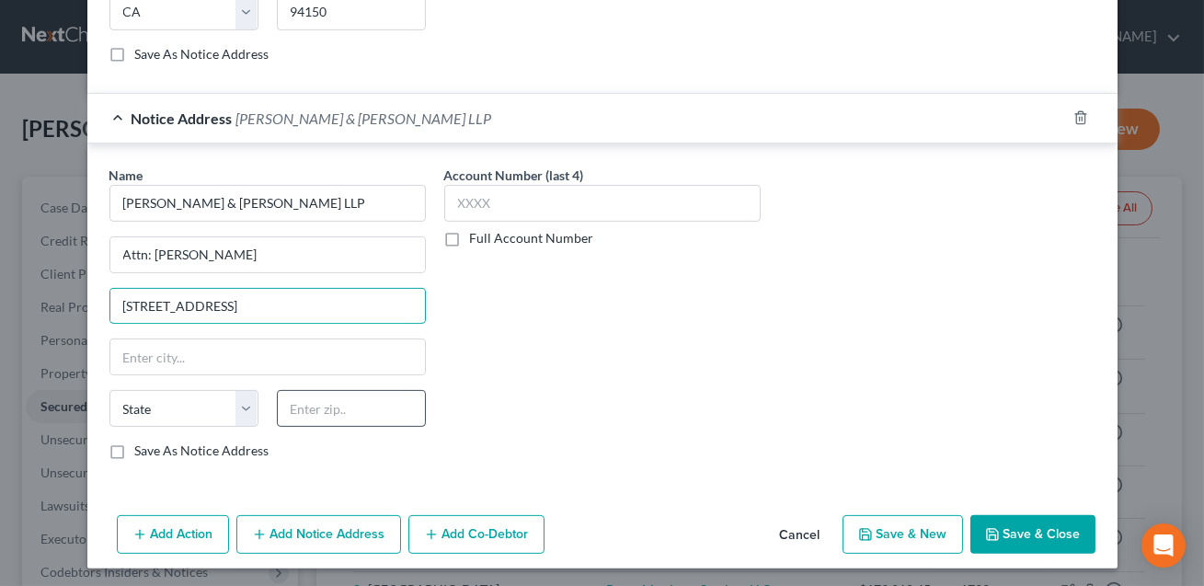
type input "[STREET_ADDRESS]"
click at [326, 406] on input "text" at bounding box center [351, 408] width 149 height 37
type input "27601"
click at [246, 362] on input "text" at bounding box center [267, 356] width 315 height 35
type input "[GEOGRAPHIC_DATA]"
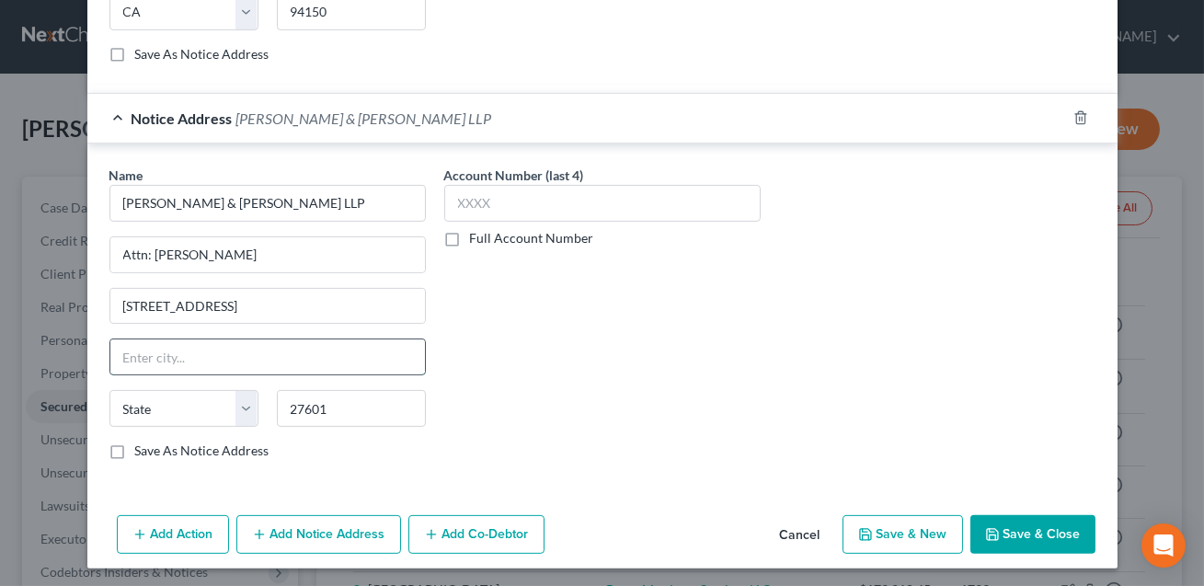
select select "28"
click at [533, 350] on div "Account Number (last 4) Full Account Number" at bounding box center [602, 320] width 335 height 309
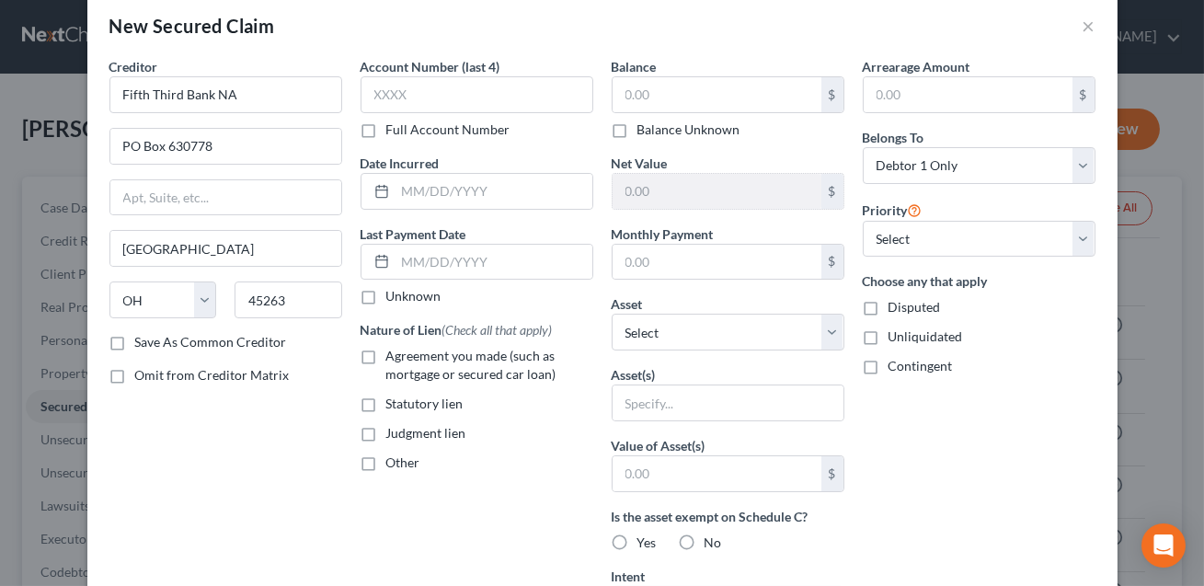
scroll to position [0, 0]
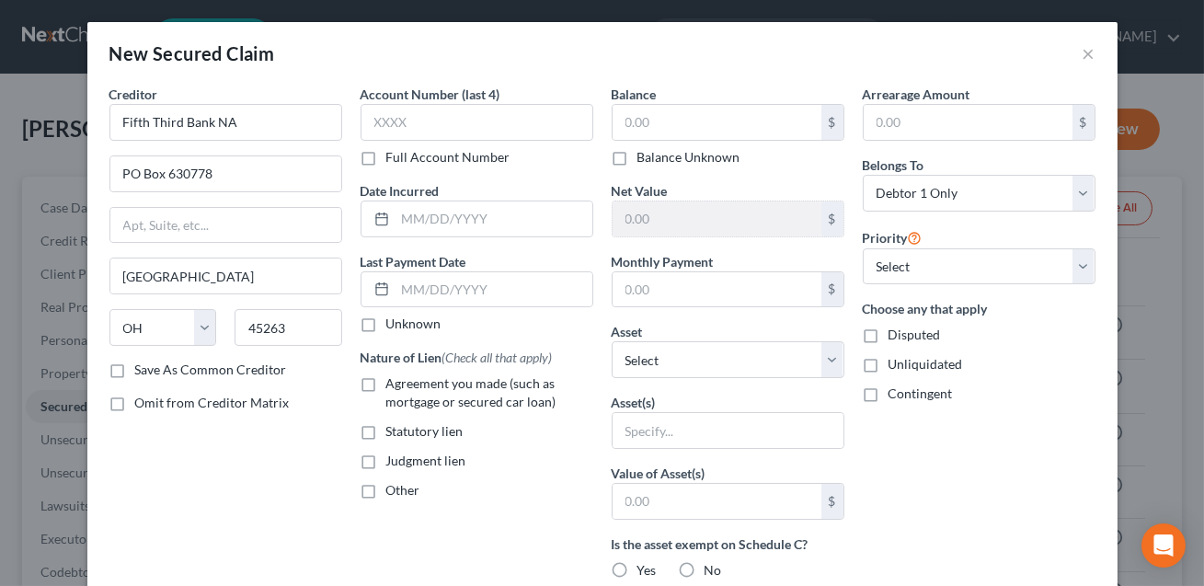
click at [386, 461] on label "Judgment lien" at bounding box center [426, 461] width 80 height 18
click at [394, 461] on input "Judgment lien" at bounding box center [400, 458] width 12 height 12
checkbox input "true"
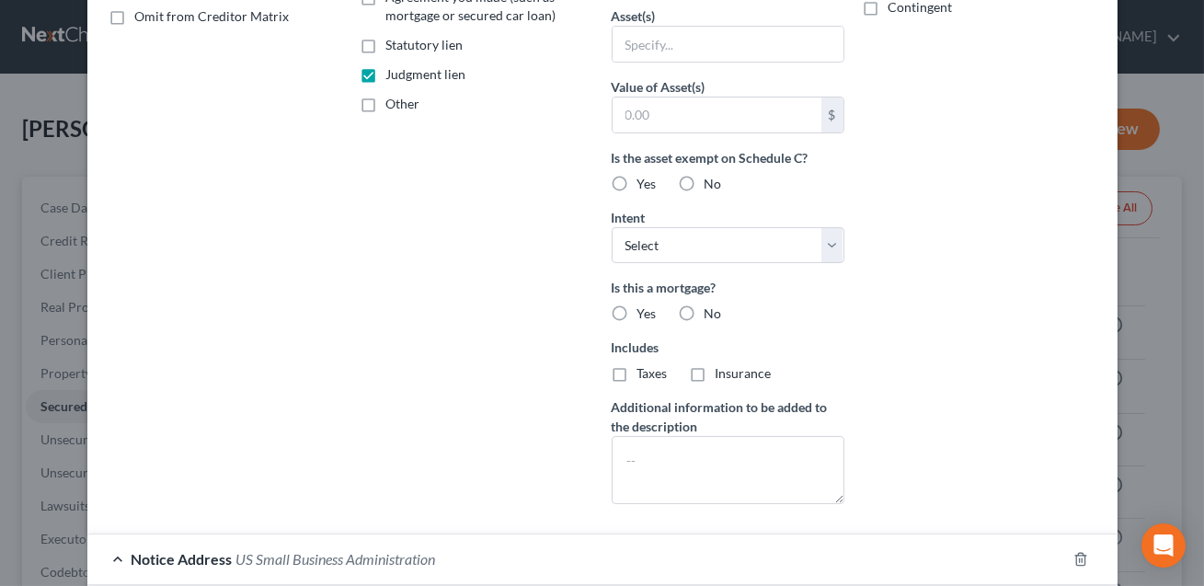
scroll to position [390, 0]
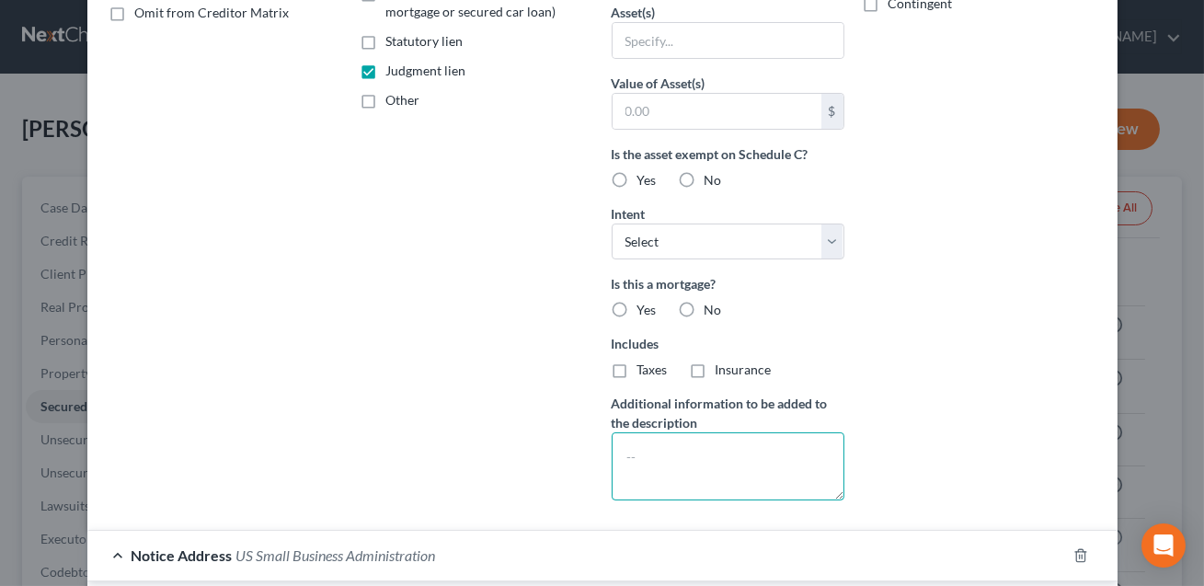
click at [632, 448] on textarea at bounding box center [728, 466] width 233 height 68
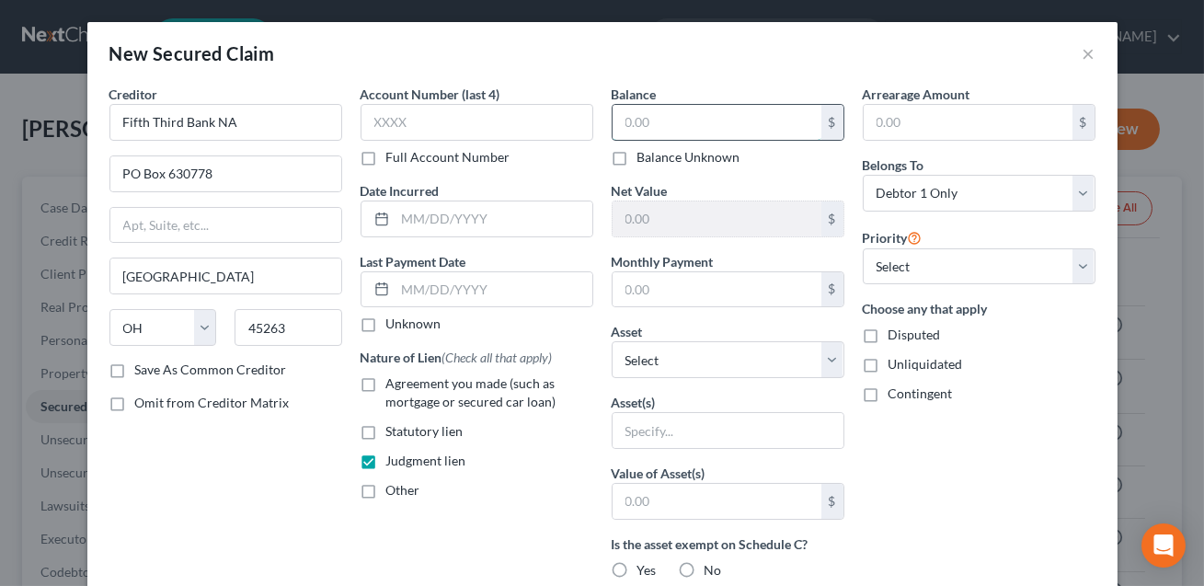
click at [638, 120] on input "text" at bounding box center [717, 122] width 209 height 35
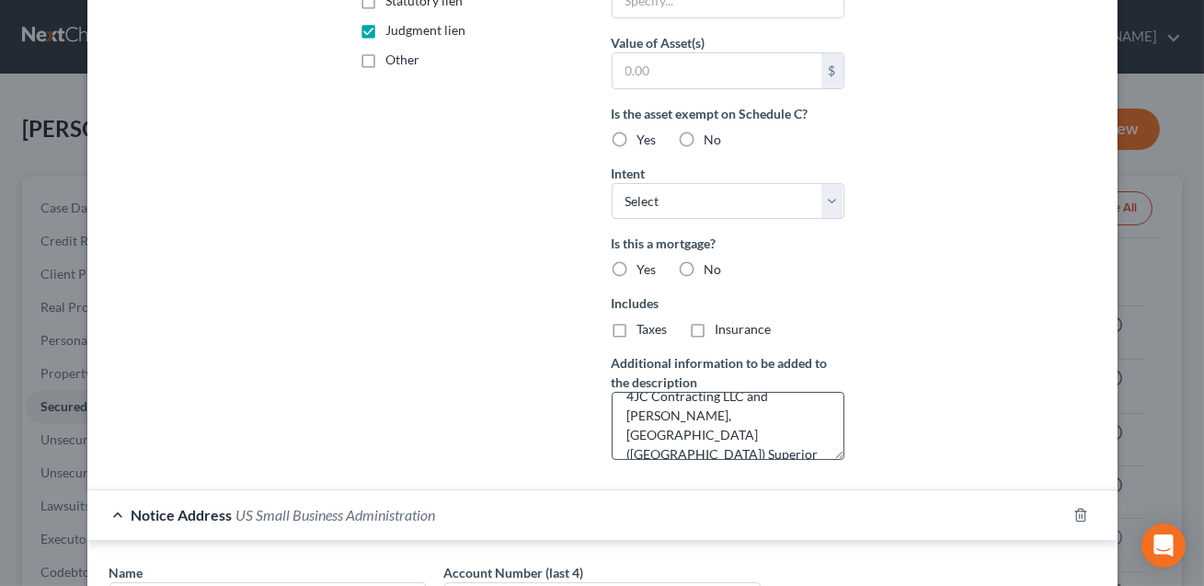
scroll to position [41, 0]
click at [712, 433] on textarea "Judgment: Fifth Third Bank NA v. 4JC Contracting LLC and [PERSON_NAME], [GEOGRA…" at bounding box center [728, 426] width 233 height 68
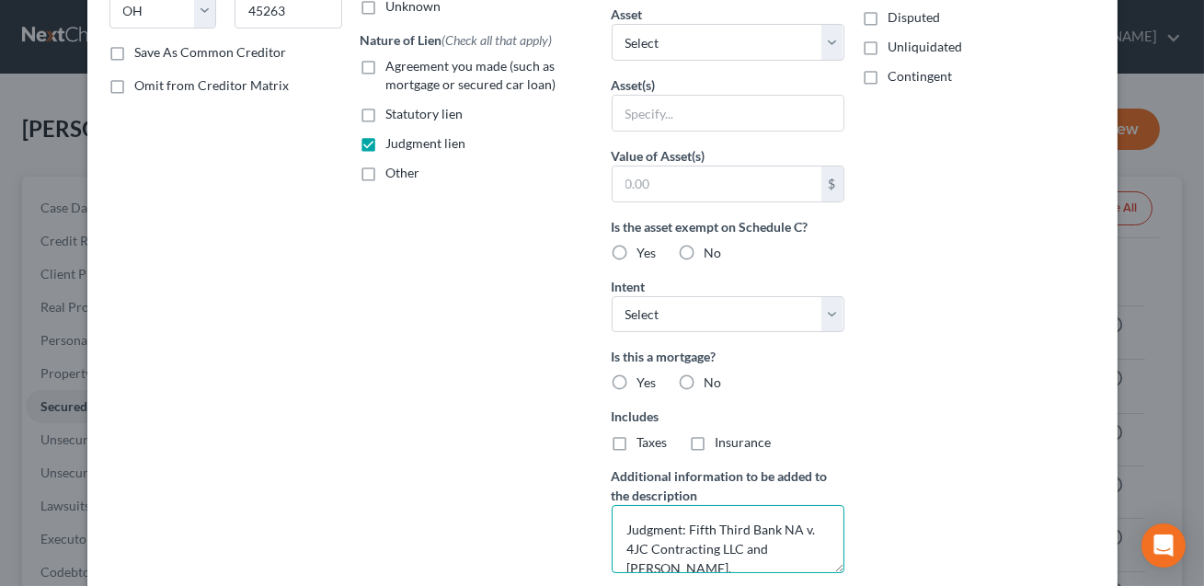
scroll to position [314, 0]
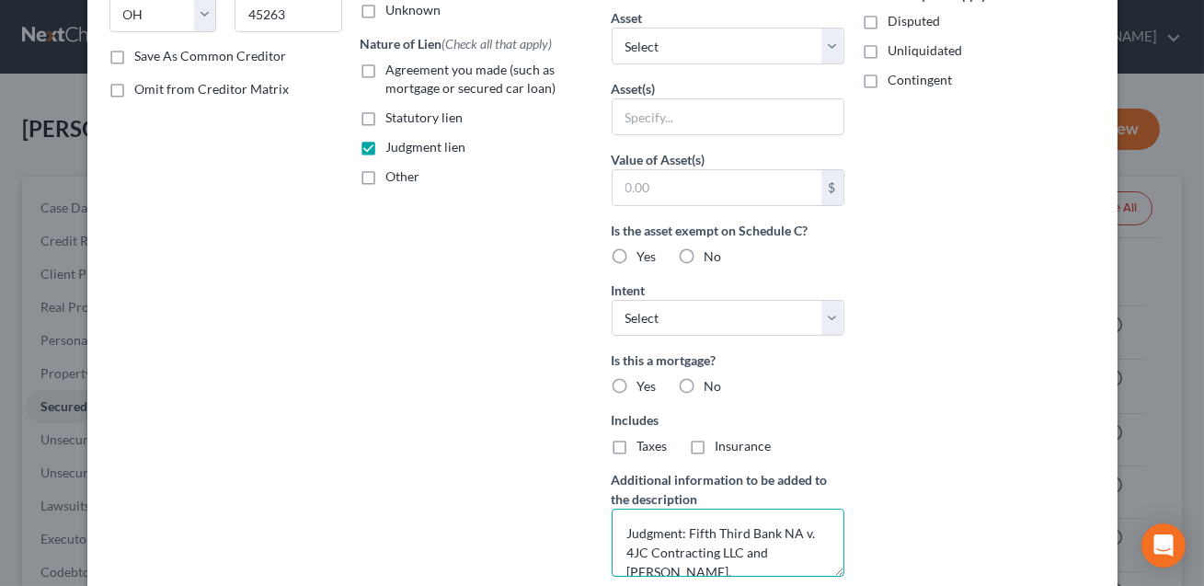
click at [634, 516] on textarea "Judgment: Fifth Third Bank NA v. 4JC Contracting LLC and [PERSON_NAME], [GEOGRA…" at bounding box center [728, 543] width 233 height 68
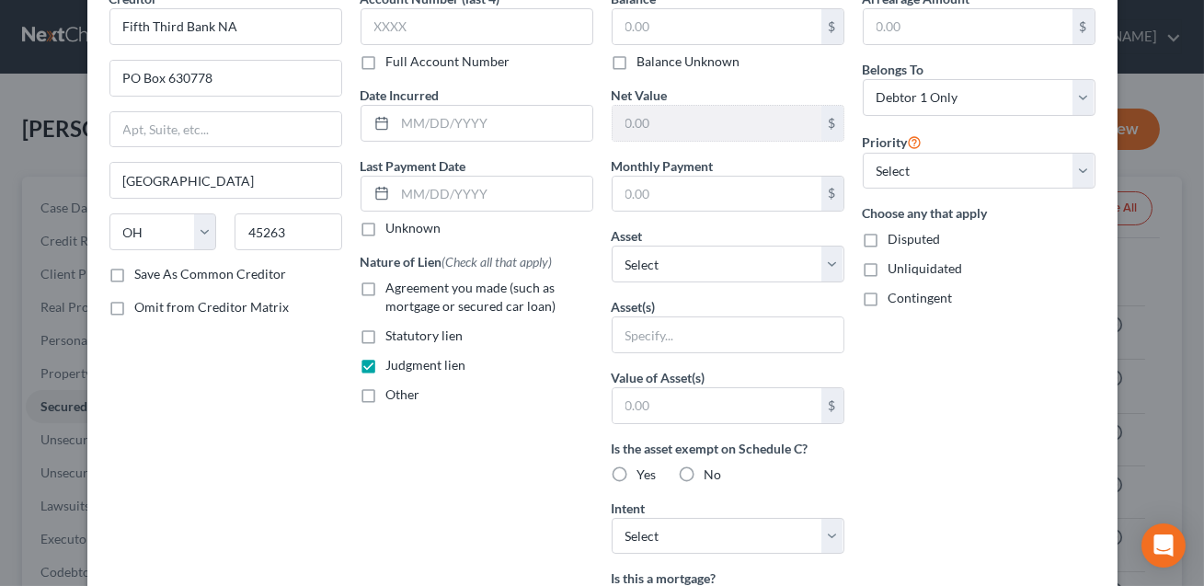
scroll to position [0, 0]
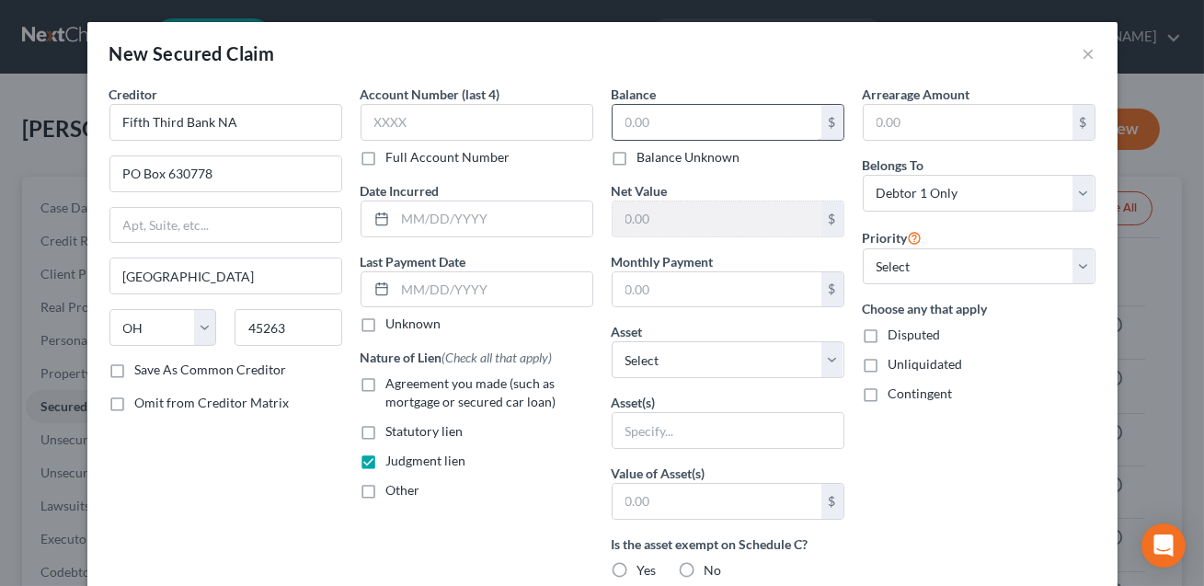
type textarea "Judgment: Fifth Third Bank NA v. 4JC Contracting LLC and [PERSON_NAME], [GEOGRA…"
click at [642, 120] on input "text" at bounding box center [717, 122] width 209 height 35
type input "70,001.02"
click at [645, 359] on select "Select Other Multiple Assets 2002 Ford F350 - $7108.0 Electronics - 5 TVs, XBox…" at bounding box center [728, 359] width 233 height 37
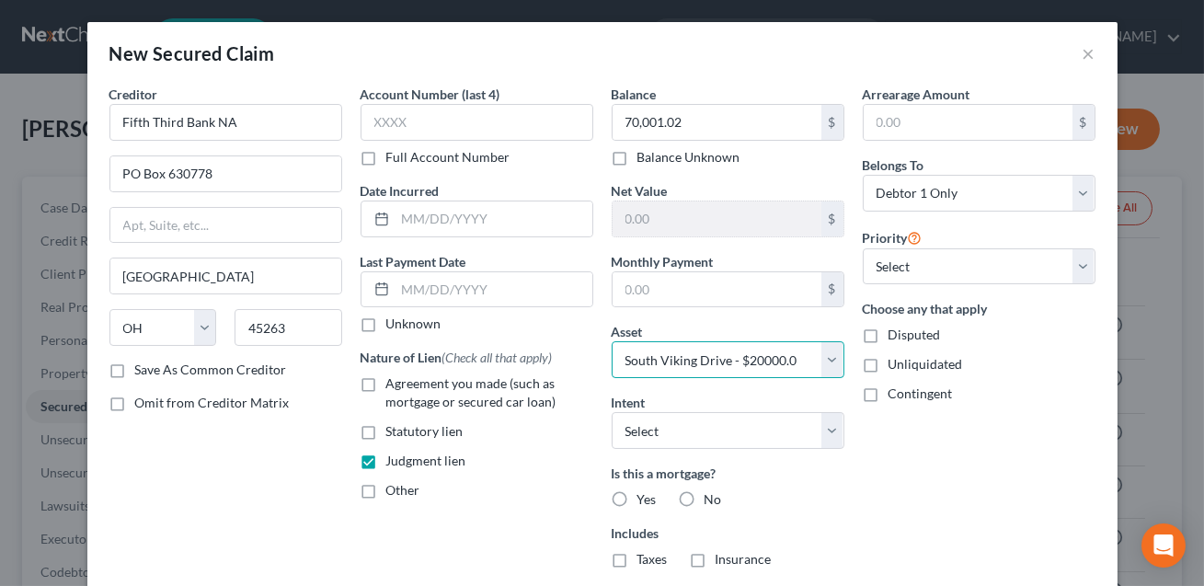
click at [684, 362] on select "Select Other Multiple Assets 2002 Ford F350 - $7108.0 Electronics - 5 TVs, XBox…" at bounding box center [728, 359] width 233 height 37
select select "1"
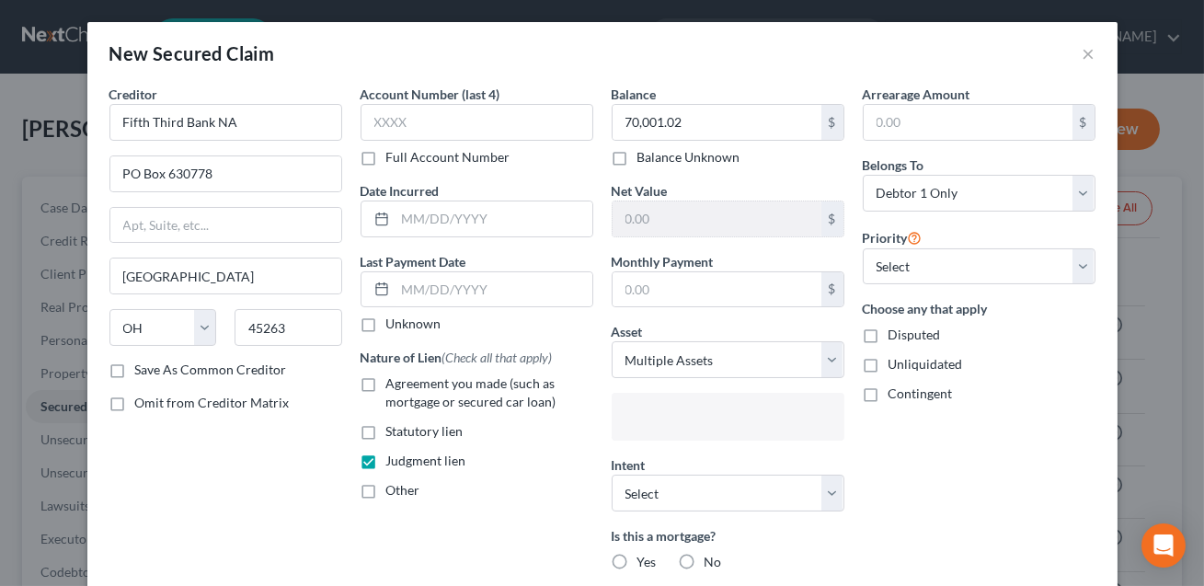
click at [661, 421] on input "text" at bounding box center [726, 419] width 207 height 28
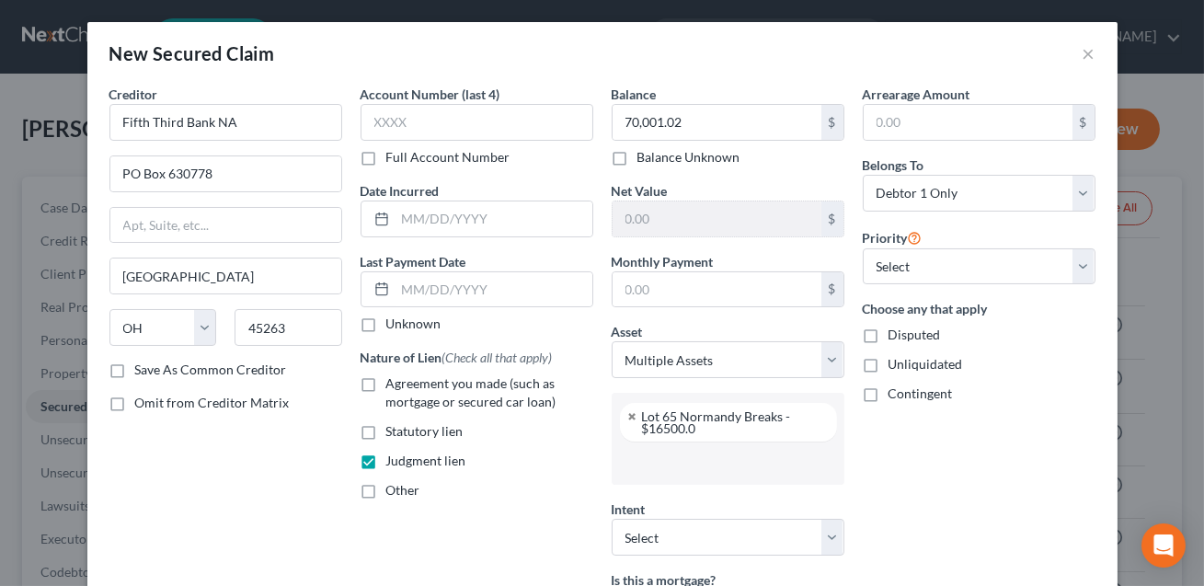
scroll to position [431, 0]
click at [654, 465] on input "text" at bounding box center [726, 463] width 207 height 28
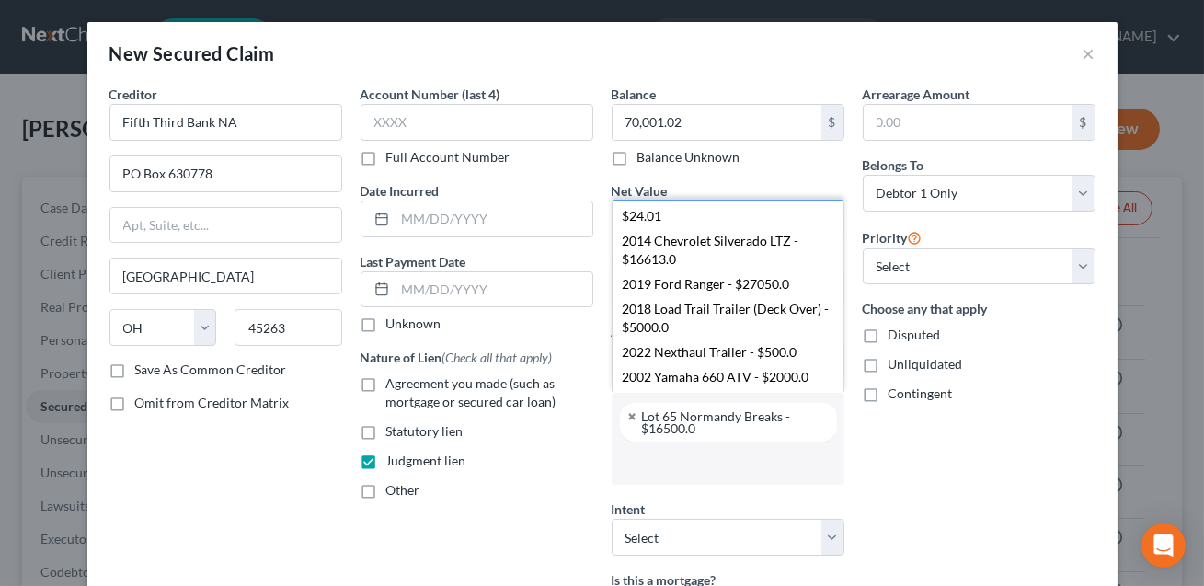
scroll to position [1454, 0]
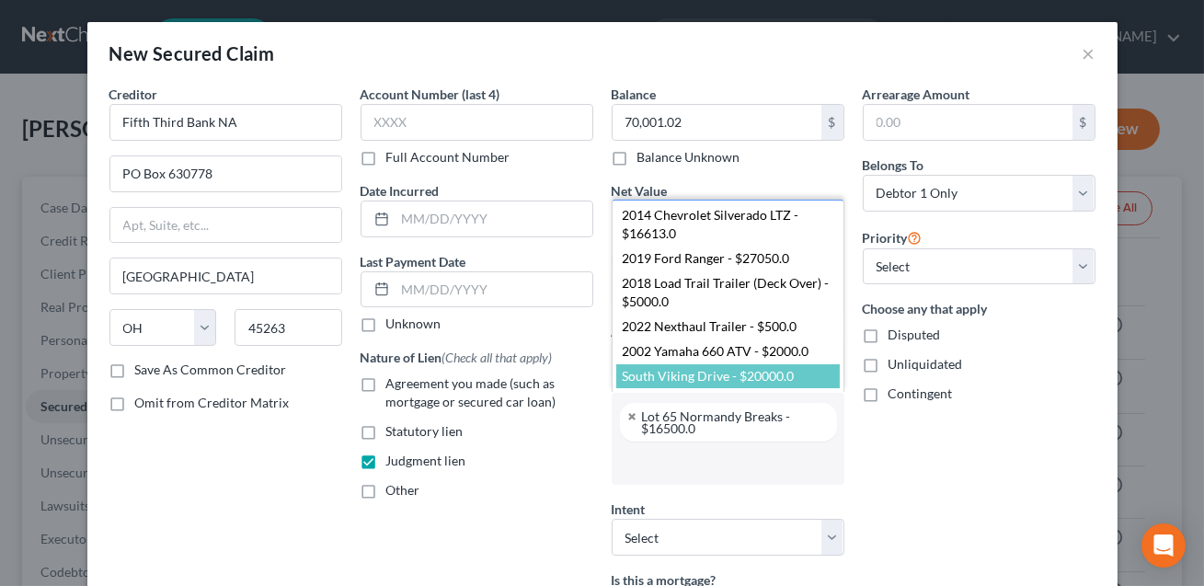
select select "2840896"
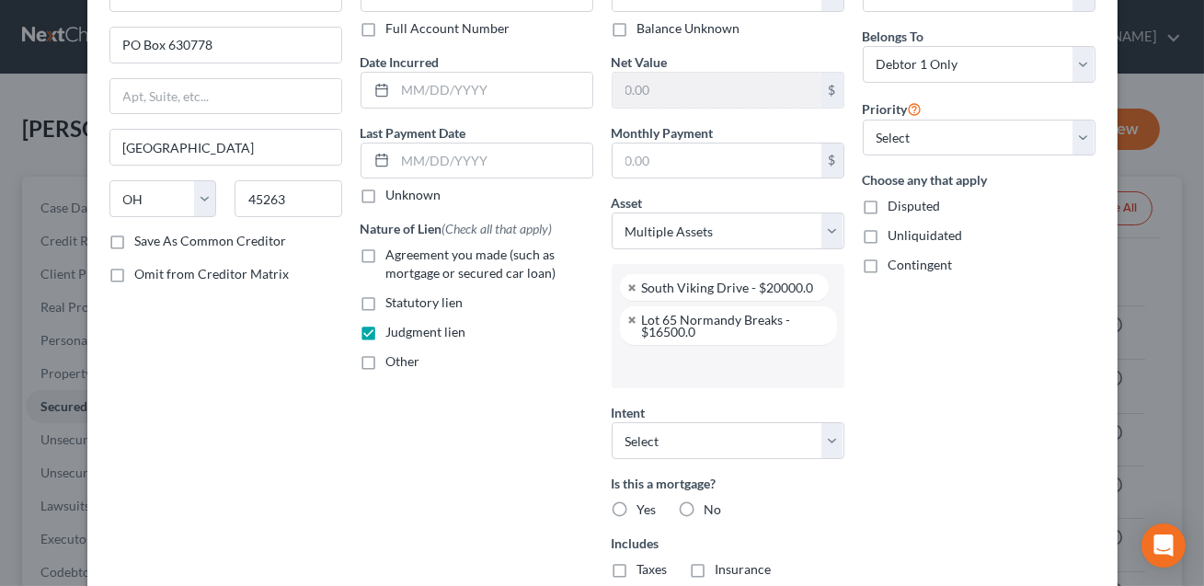
scroll to position [136, 0]
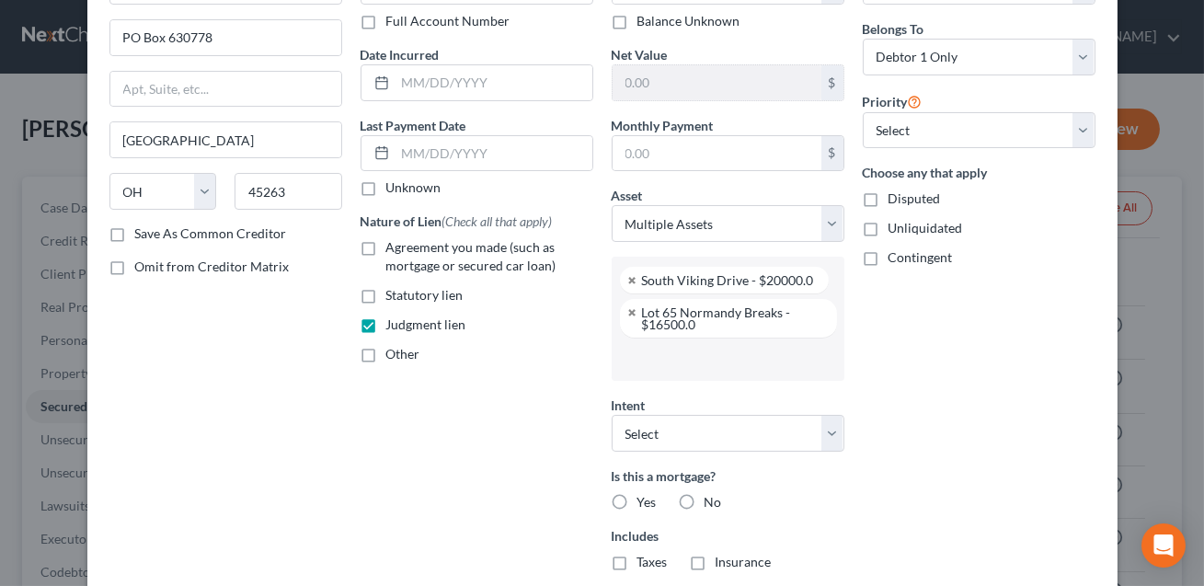
click at [705, 501] on label "No" at bounding box center [713, 502] width 17 height 18
click at [712, 501] on input "No" at bounding box center [718, 499] width 12 height 12
radio input "true"
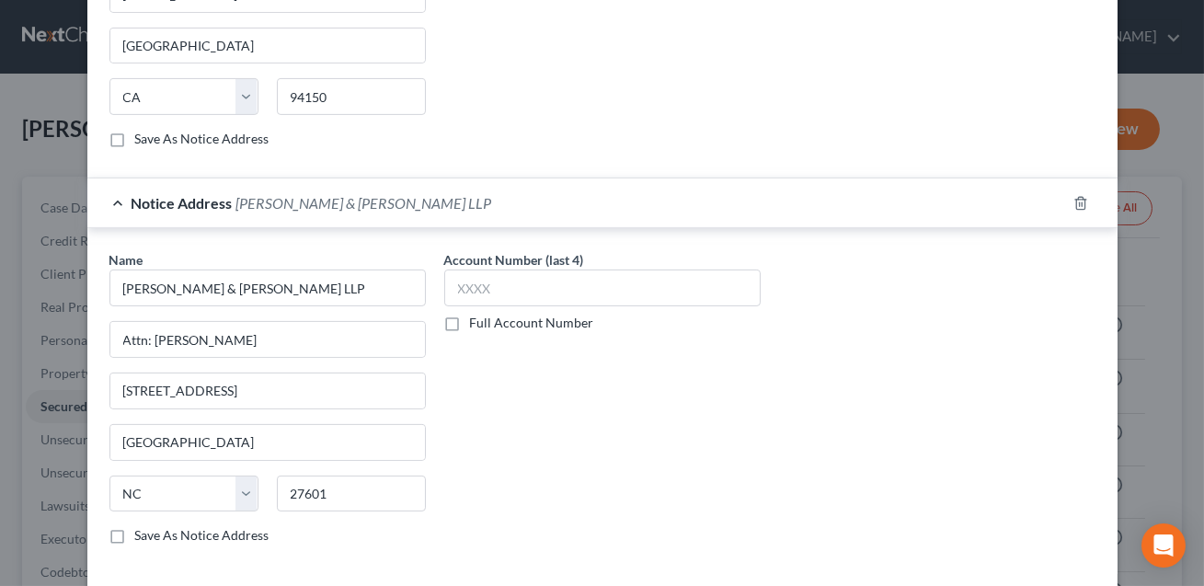
scroll to position [1223, 0]
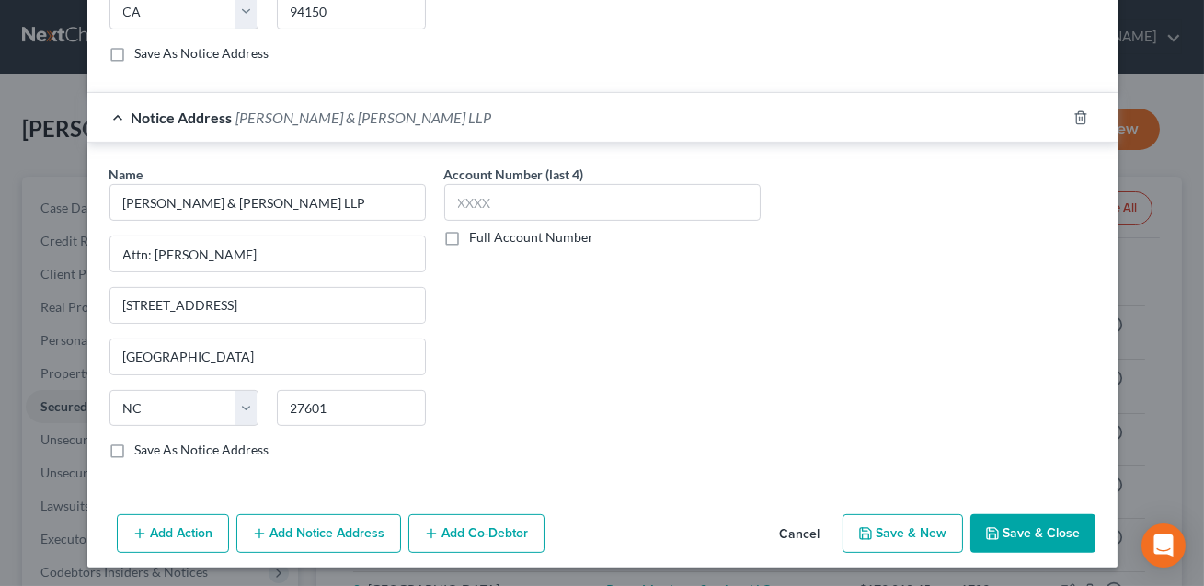
click at [1023, 525] on button "Save & Close" at bounding box center [1033, 533] width 125 height 39
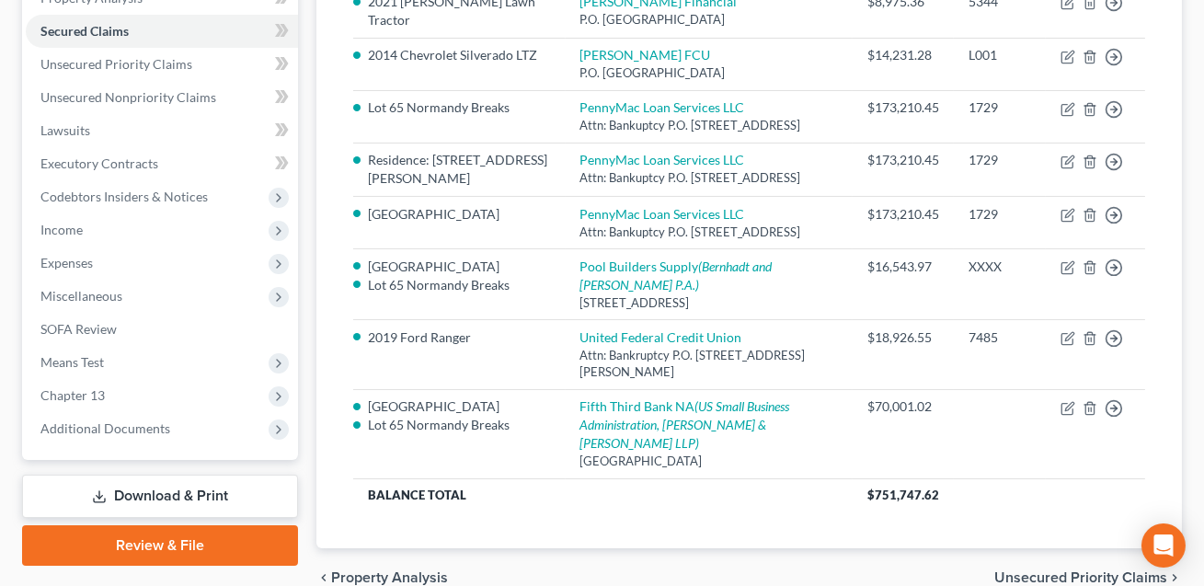
scroll to position [376, 0]
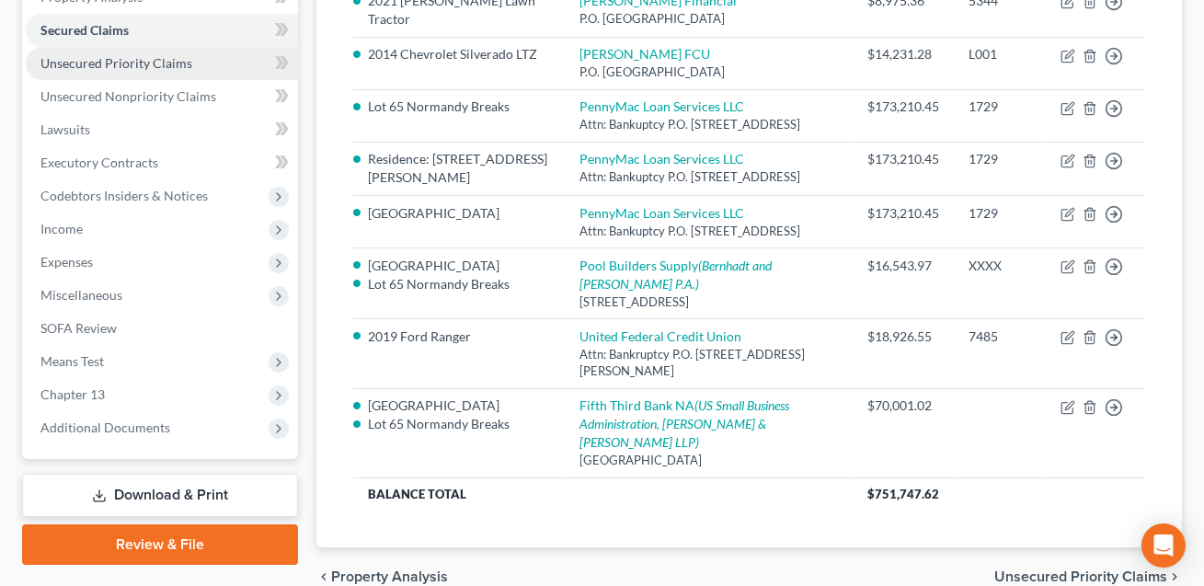
click at [126, 68] on span "Unsecured Priority Claims" at bounding box center [116, 63] width 152 height 16
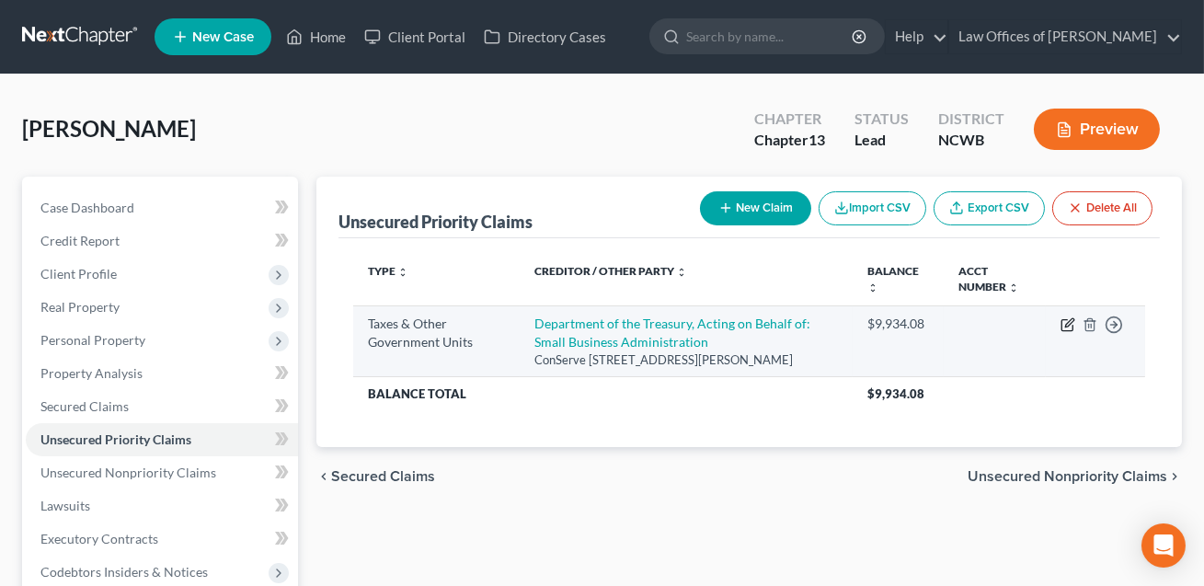
click at [1069, 324] on icon "button" at bounding box center [1069, 322] width 8 height 8
select select "0"
select select "26"
select select "3"
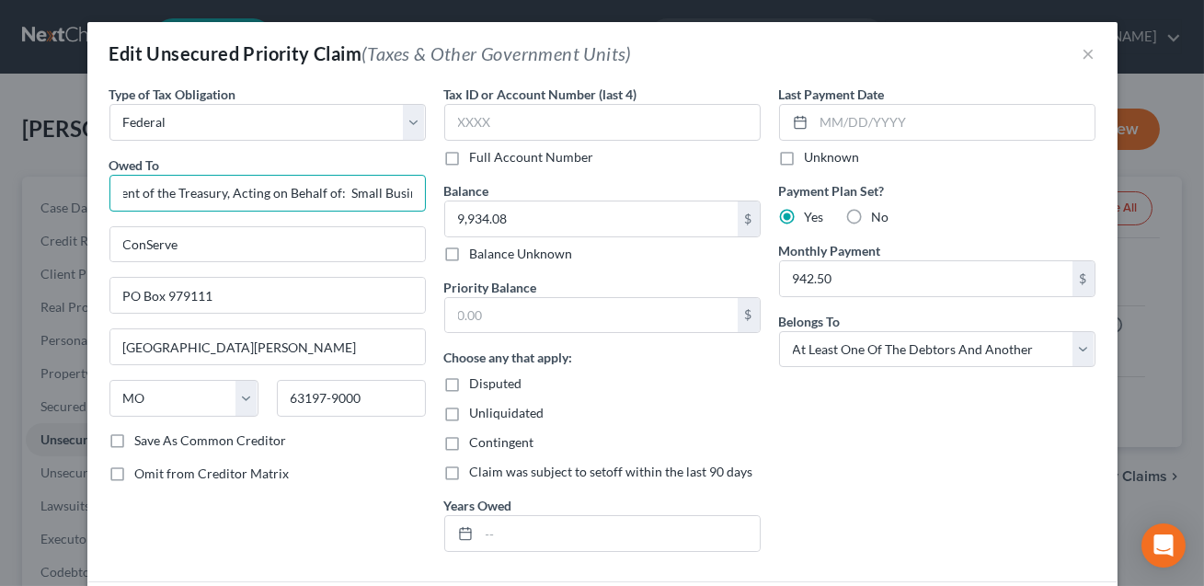
scroll to position [0, 155]
drag, startPoint x: 279, startPoint y: 195, endPoint x: 448, endPoint y: 199, distance: 169.3
click at [448, 199] on div "Type of Tax Obligation * Select Federal City State Franchise Tax Board Other Ow…" at bounding box center [602, 326] width 1005 height 482
type input "Department of the Treasury"
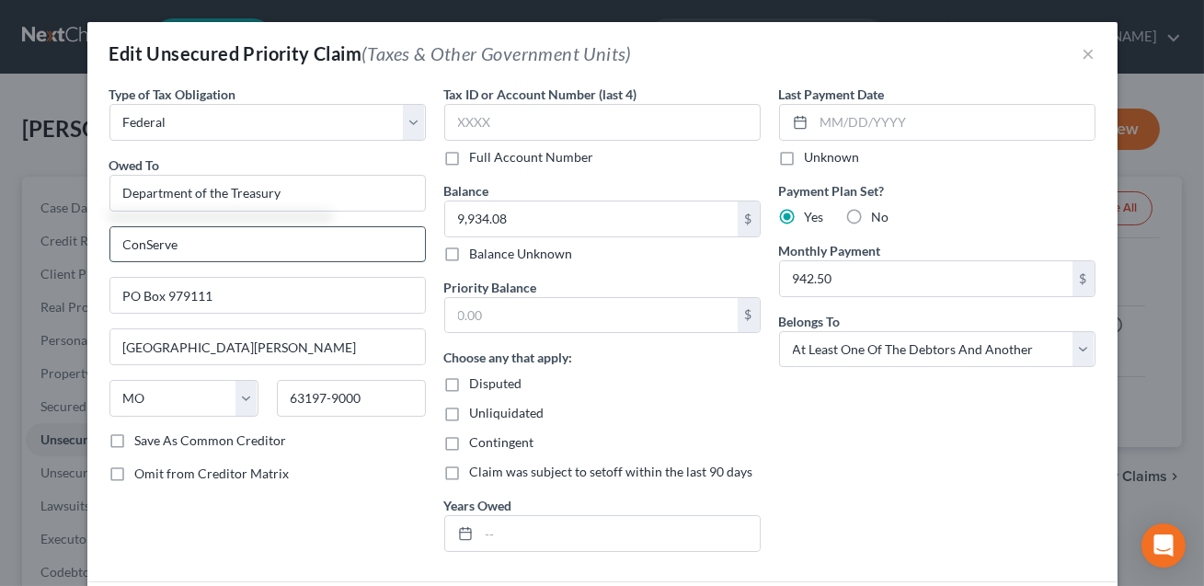
click at [122, 245] on input "ConServe" at bounding box center [267, 244] width 315 height 35
type input "c/o ConServe"
click at [288, 196] on input "Department of the Treasury" at bounding box center [267, 193] width 316 height 37
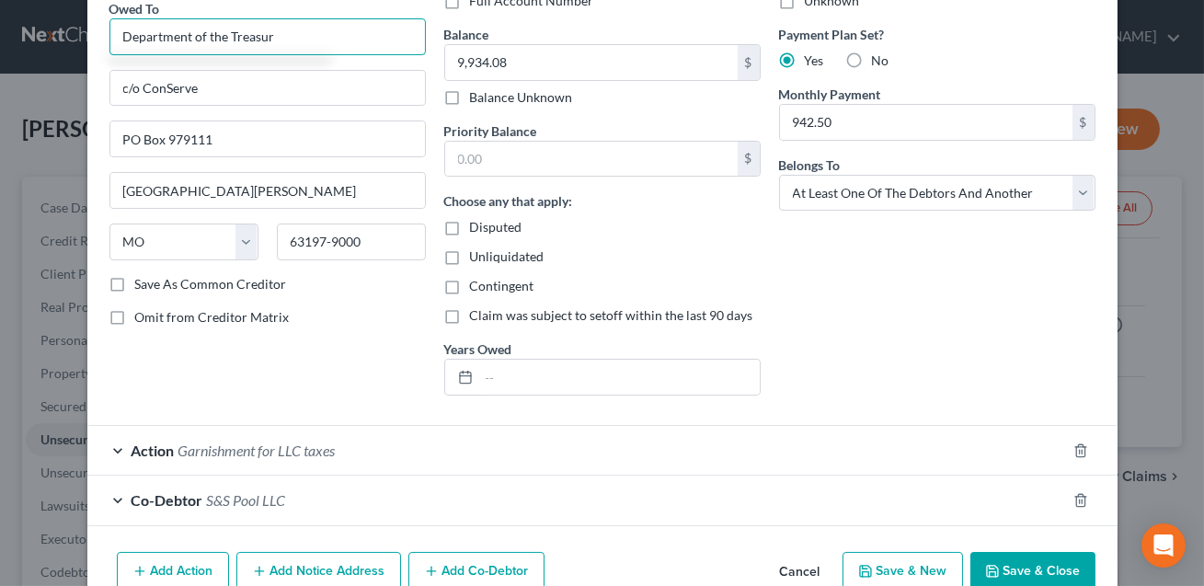
scroll to position [211, 0]
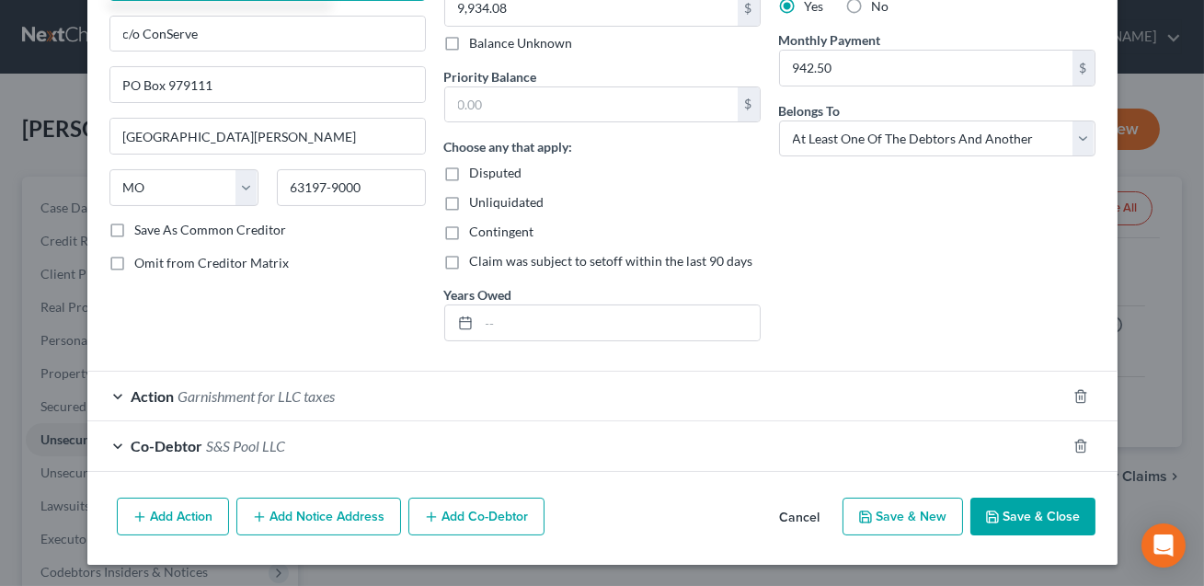
type input "Department of the Treasur"
click at [363, 400] on div "Action Garnishment for LLC taxes" at bounding box center [576, 396] width 979 height 49
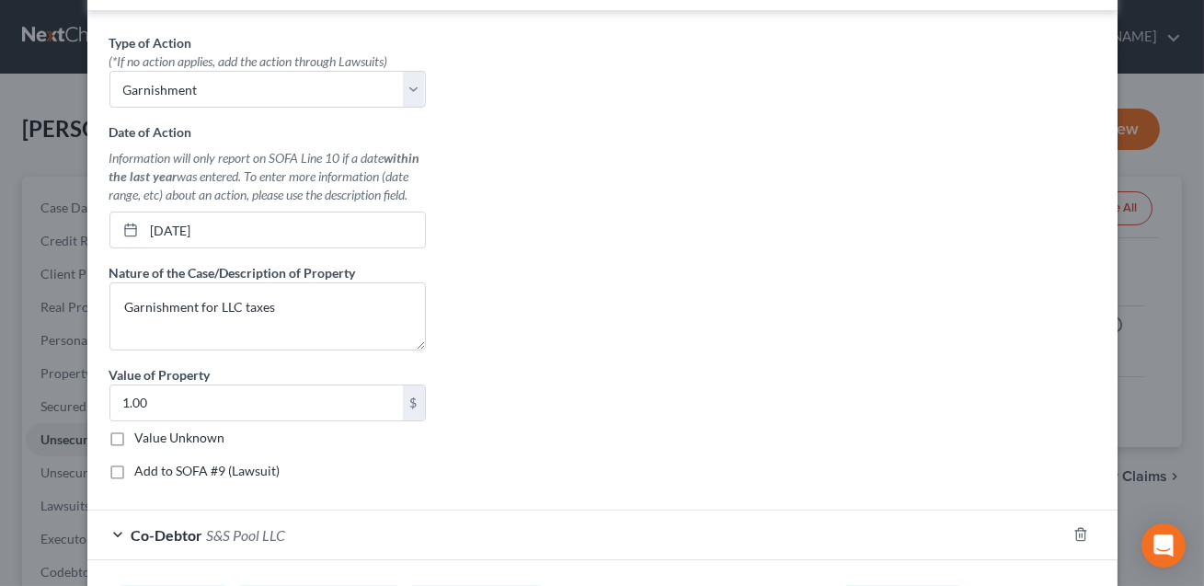
scroll to position [708, 0]
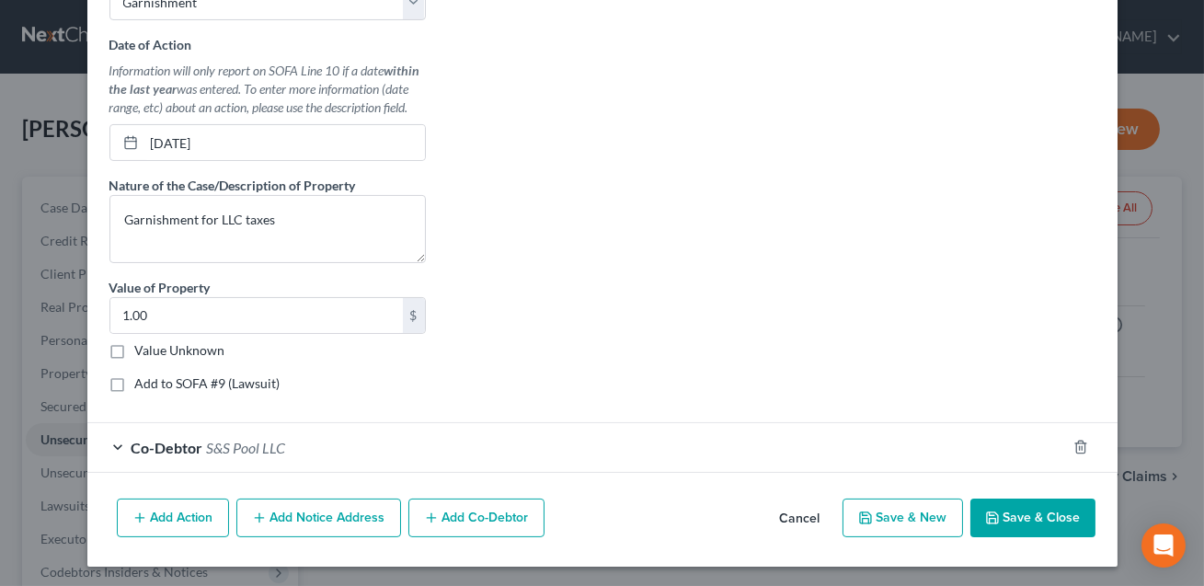
click at [391, 436] on div "Co-Debtor S&S Pool LLC" at bounding box center [576, 447] width 979 height 49
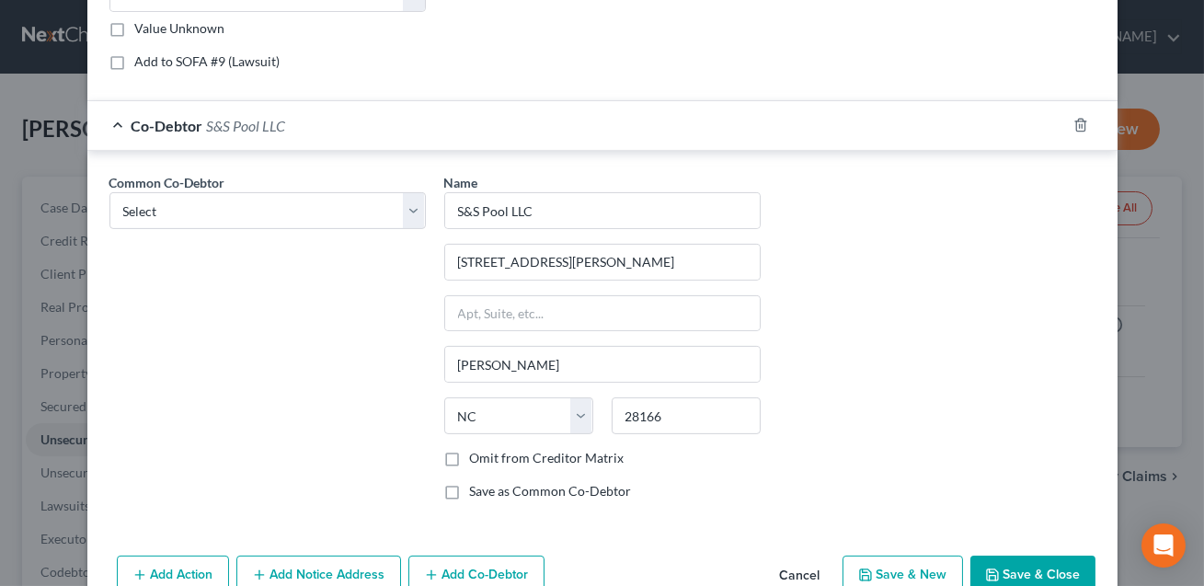
scroll to position [1086, 0]
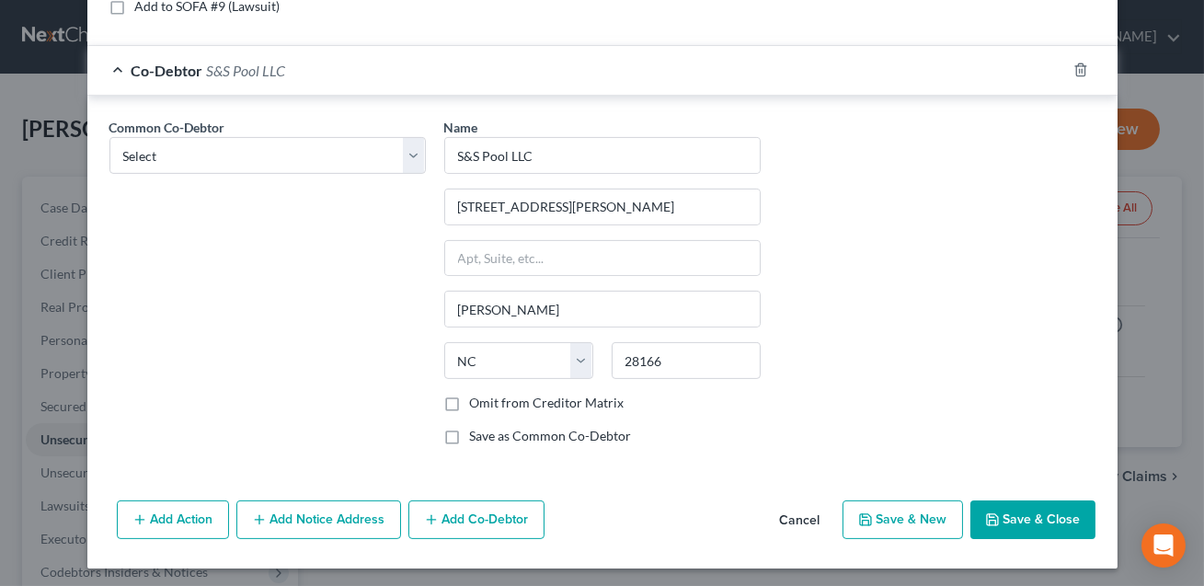
click at [321, 518] on button "Add Notice Address" at bounding box center [318, 519] width 165 height 39
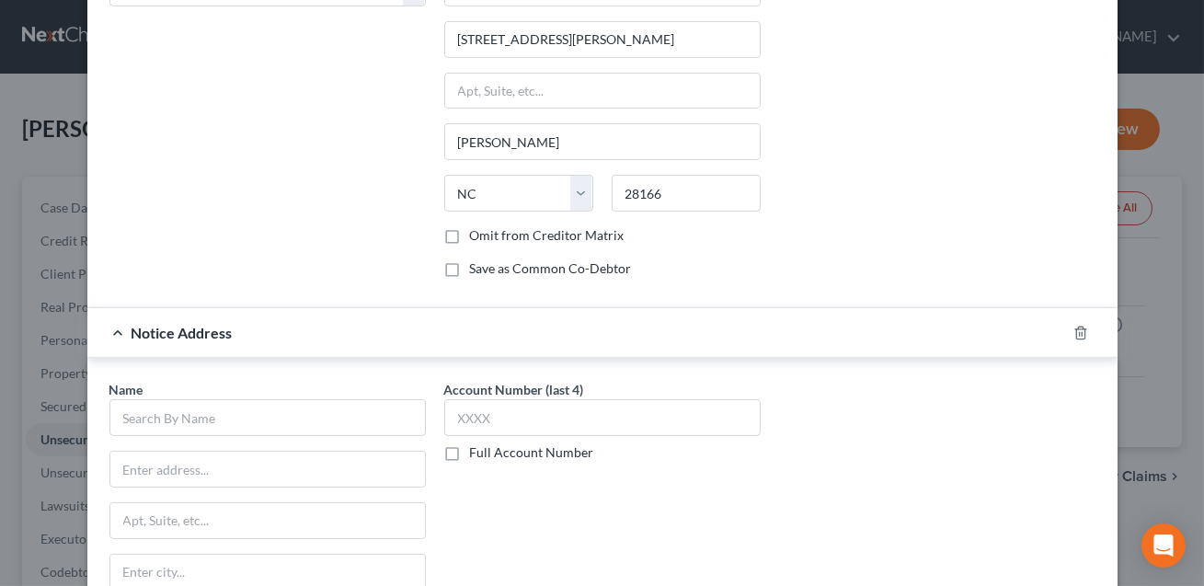
scroll to position [1380, 0]
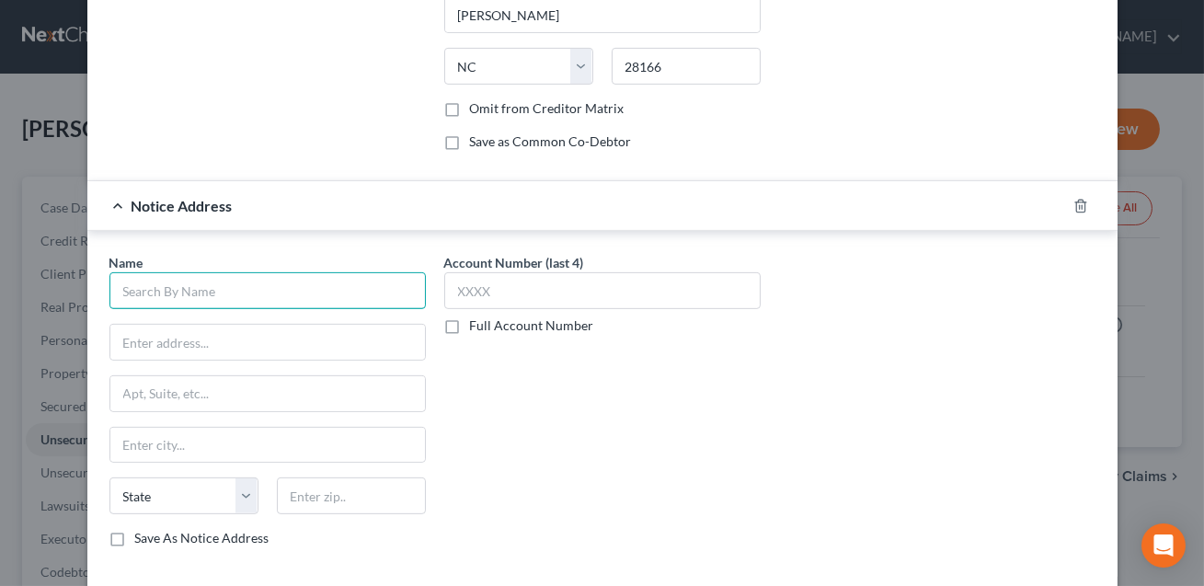
click at [210, 283] on input "text" at bounding box center [267, 290] width 316 height 37
type input "Conserve"
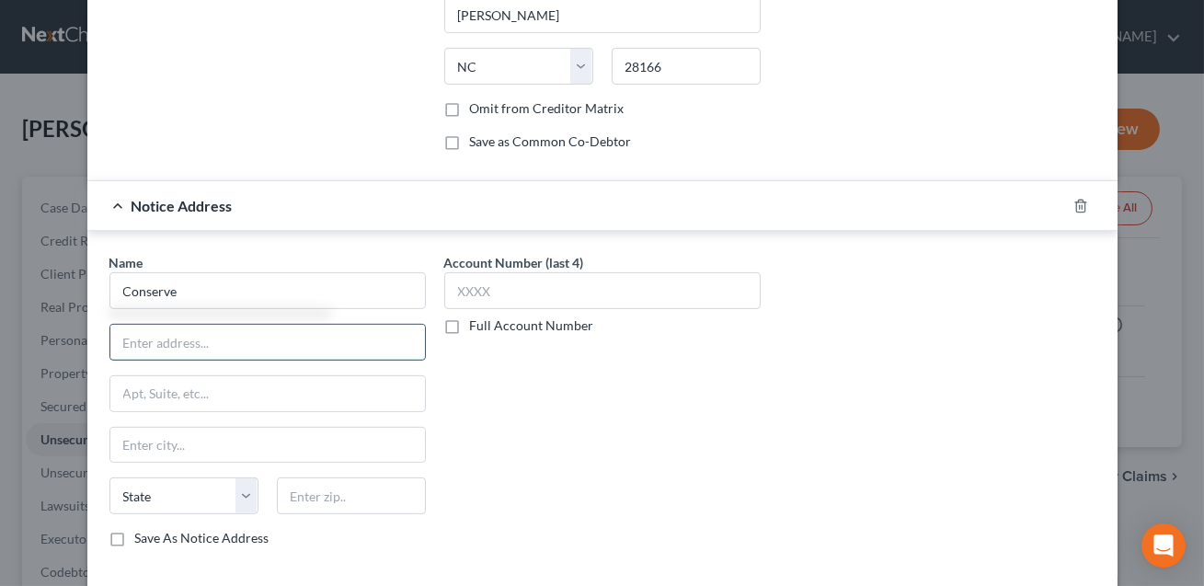
click at [178, 340] on input "text" at bounding box center [267, 342] width 315 height 35
type input "P.O. Box 9"
click at [304, 493] on input "text" at bounding box center [351, 495] width 149 height 37
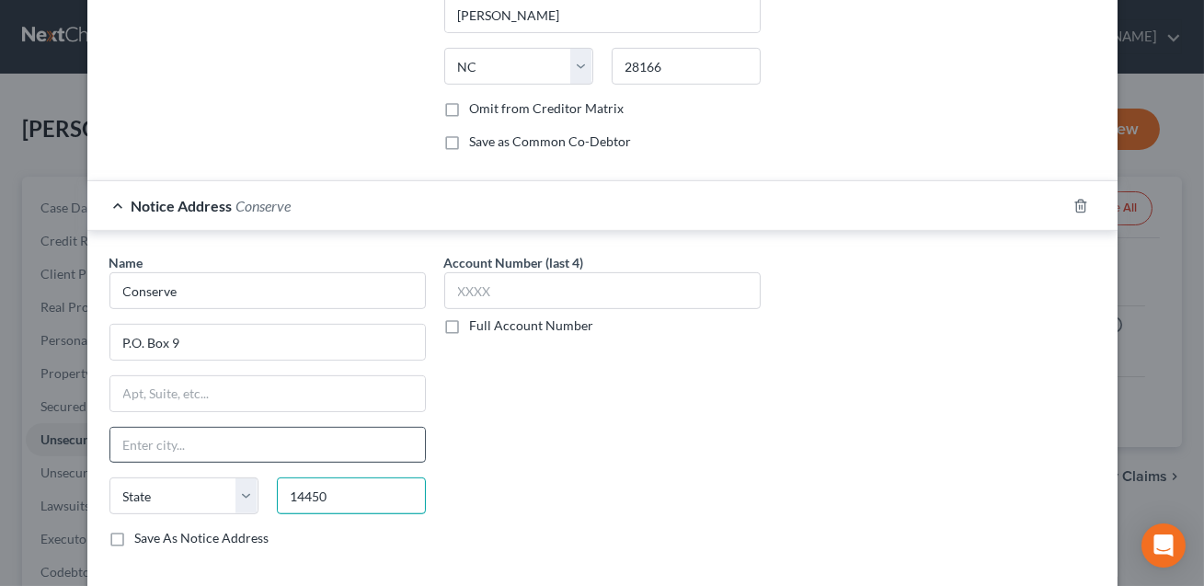
type input "14450"
click at [236, 451] on input "text" at bounding box center [267, 445] width 315 height 35
type input "Fairport"
select select "35"
click at [552, 419] on div "Account Number (last 4) Full Account Number" at bounding box center [602, 407] width 335 height 309
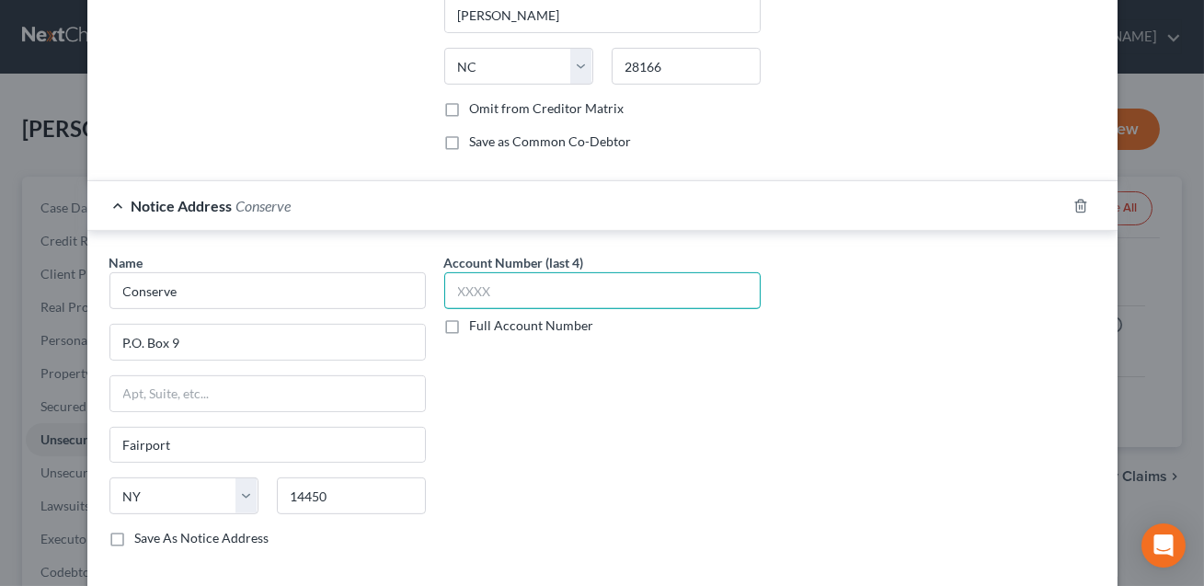
click at [485, 296] on input "text" at bounding box center [602, 290] width 316 height 37
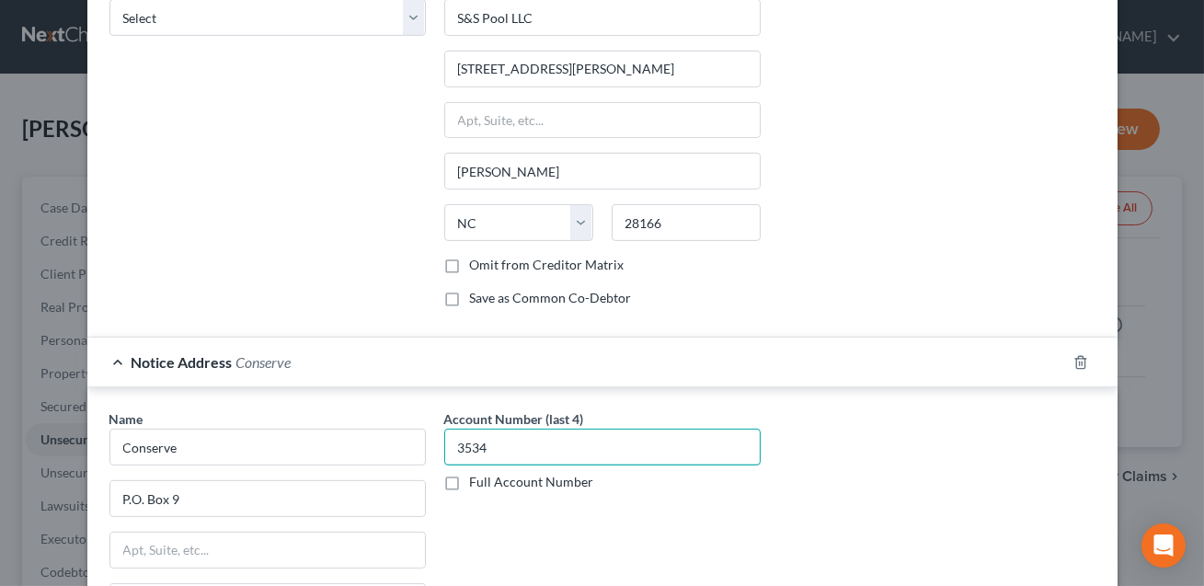
scroll to position [1482, 0]
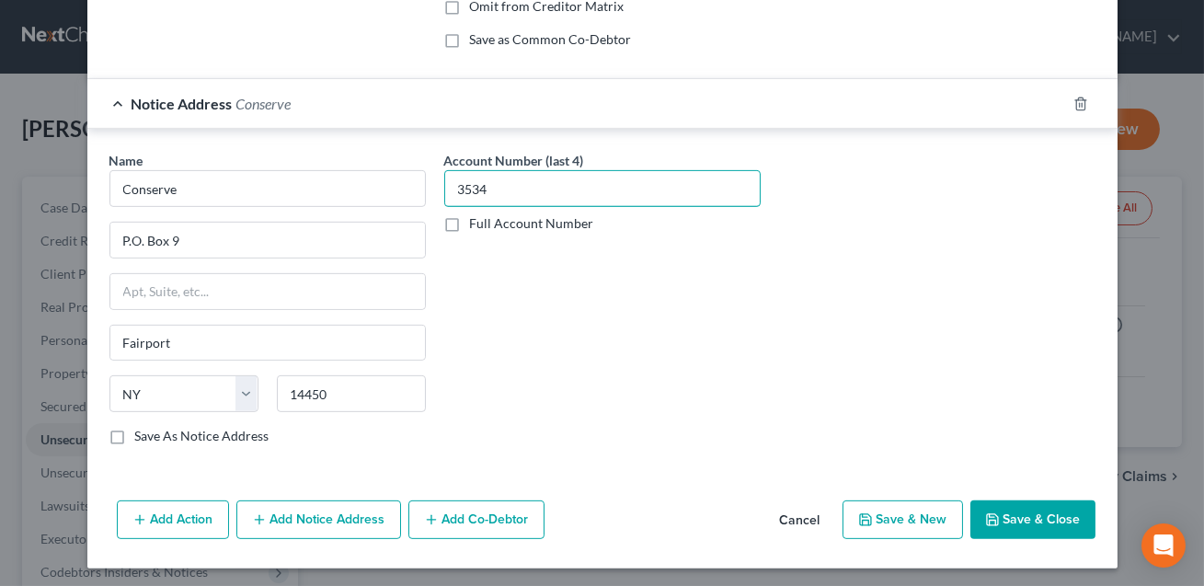
type input "3534"
click at [312, 515] on button "Add Notice Address" at bounding box center [318, 519] width 165 height 39
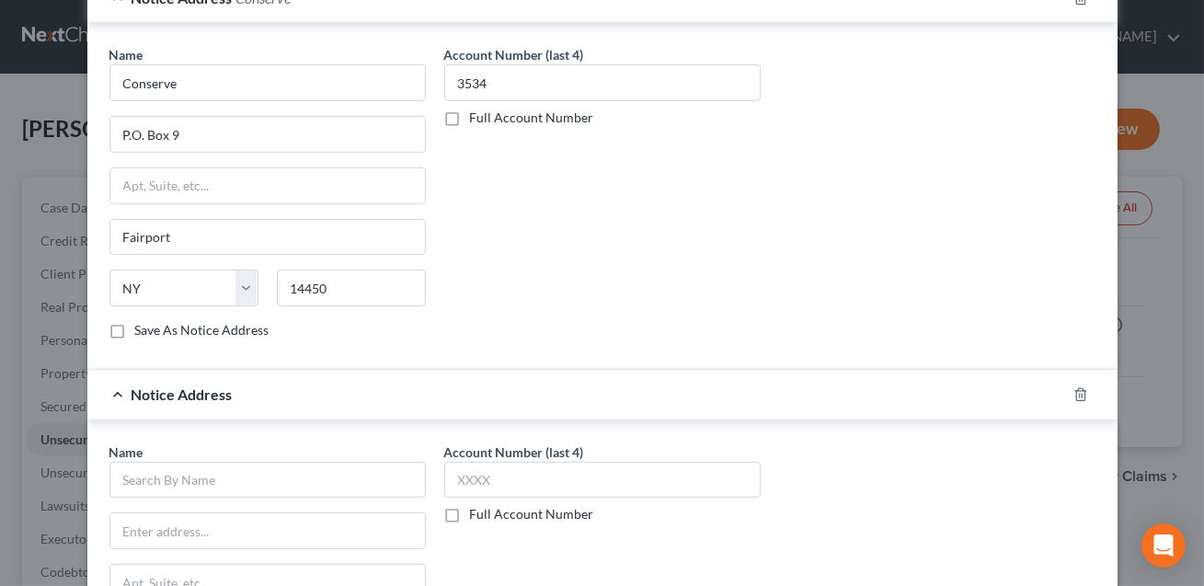
scroll to position [1633, 0]
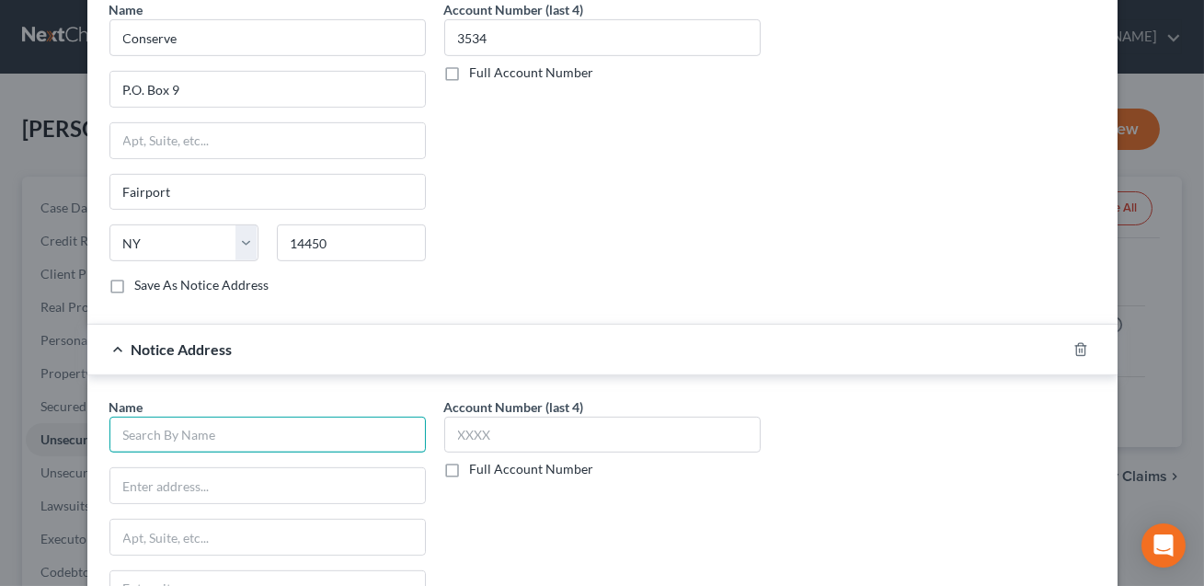
click at [185, 428] on input "text" at bounding box center [267, 435] width 316 height 37
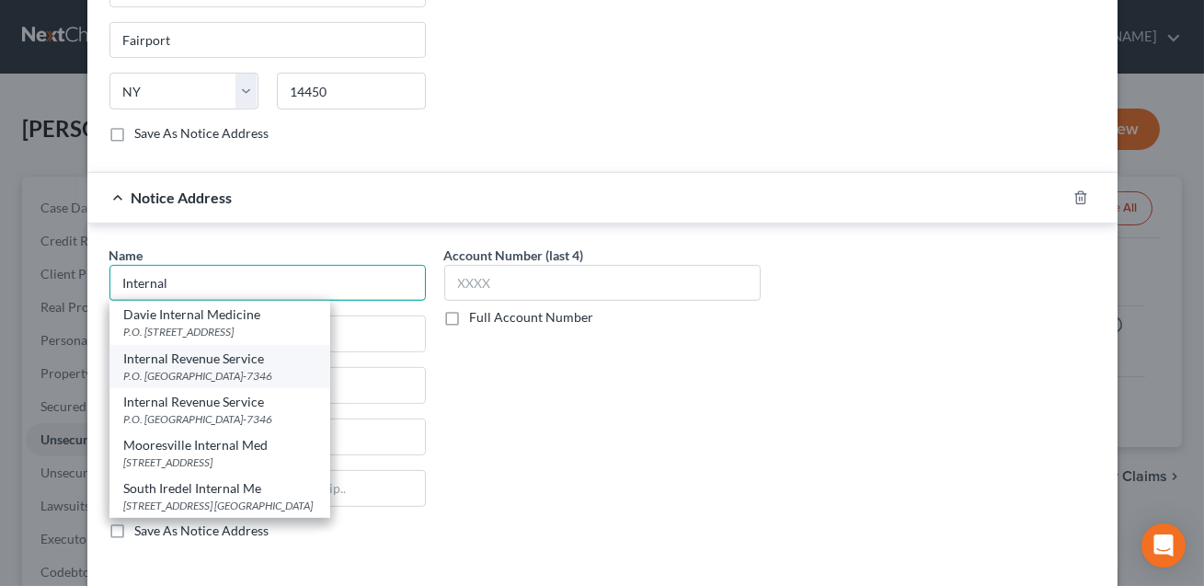
scroll to position [1784, 0]
click at [200, 369] on div "P.O. [GEOGRAPHIC_DATA]-7346" at bounding box center [219, 377] width 191 height 16
type input "Internal Revenue Service"
type input "P.O. Box 7346"
type input "[GEOGRAPHIC_DATA]"
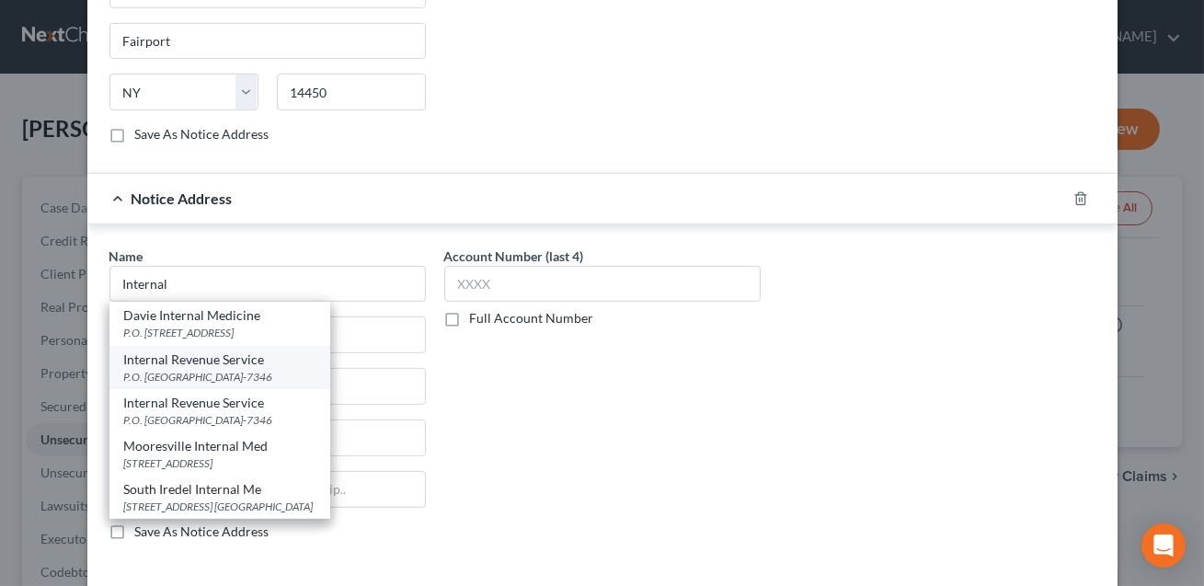
select select "39"
type input "19101-7346"
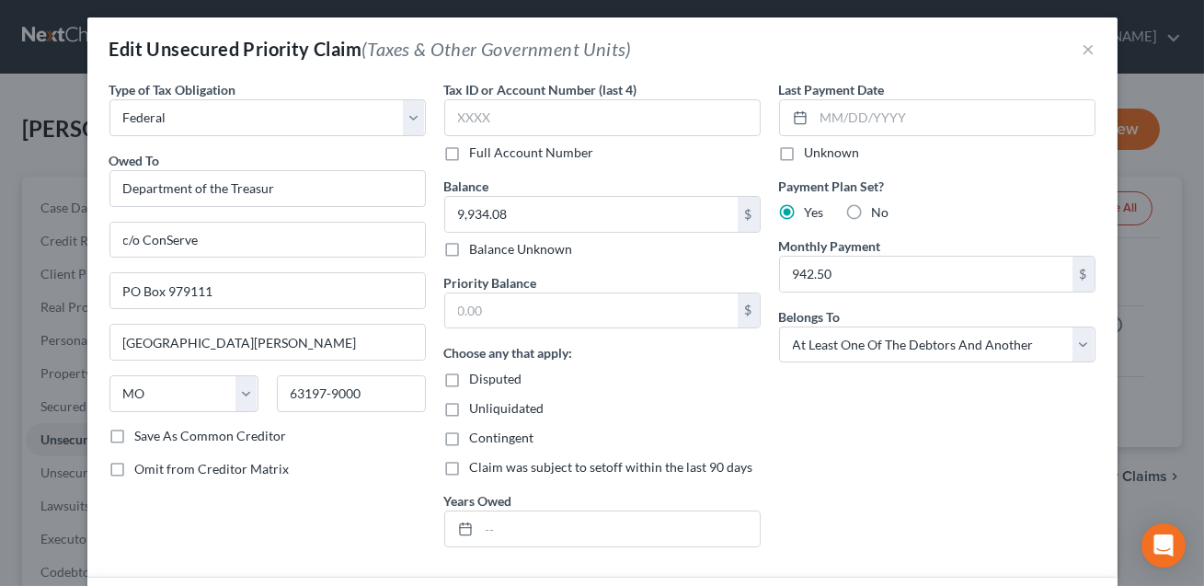
scroll to position [0, 0]
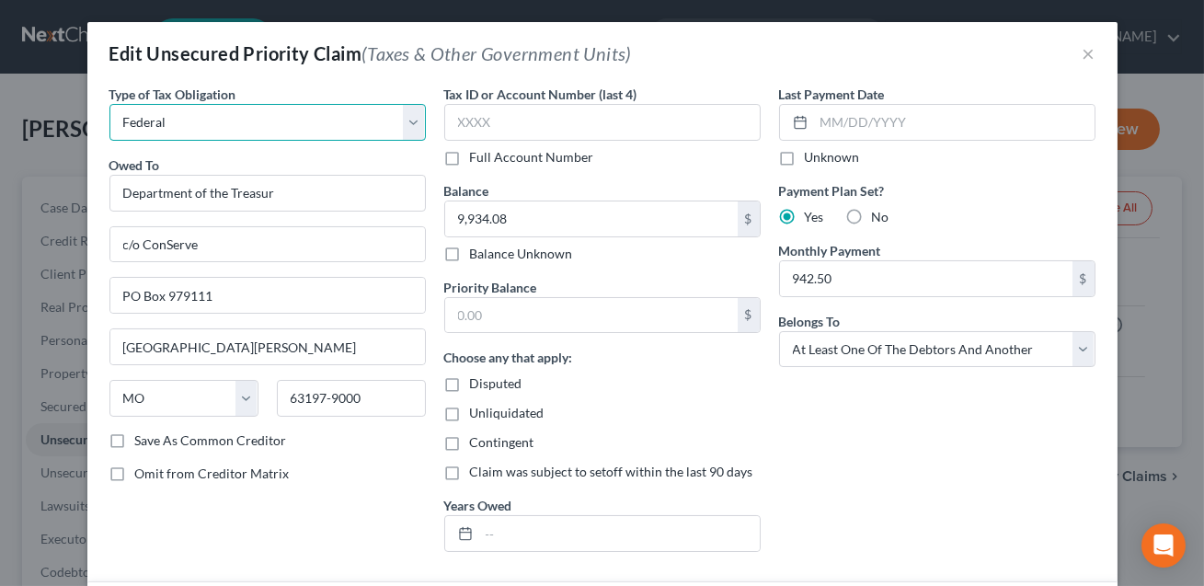
click at [321, 126] on select "Select Federal City State Franchise Tax Board Other" at bounding box center [267, 122] width 316 height 37
click at [288, 190] on input "Department of the Treasur" at bounding box center [267, 193] width 316 height 37
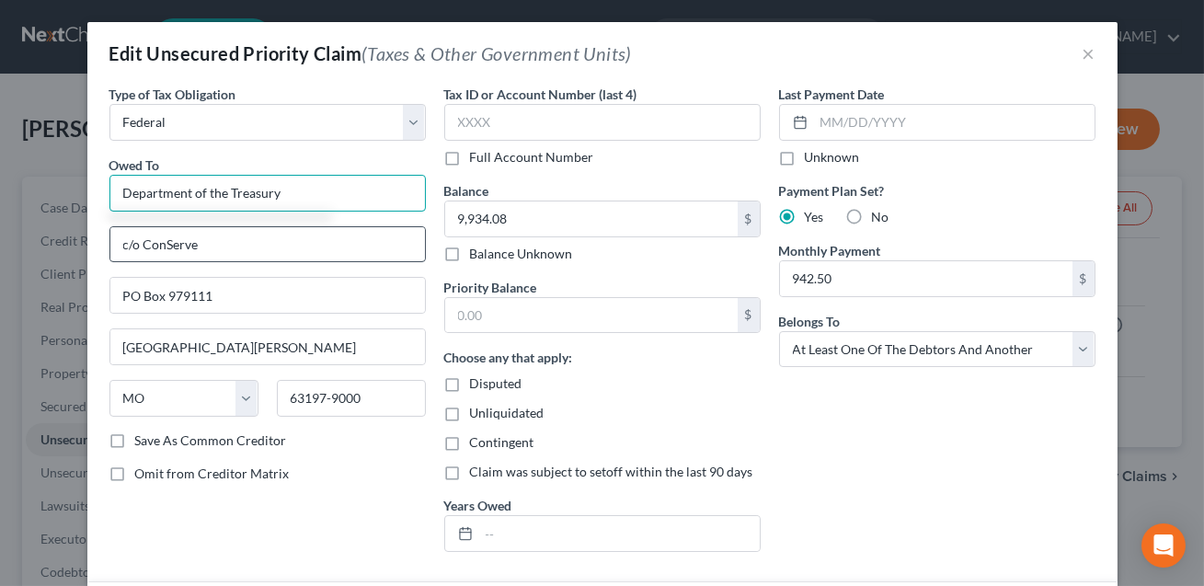
type input "Department of the Treasury"
drag, startPoint x: 208, startPoint y: 247, endPoint x: 119, endPoint y: 245, distance: 89.3
click at [119, 245] on input "c/o ConServe" at bounding box center [267, 244] width 315 height 35
click at [144, 246] on input "Intenal" at bounding box center [267, 244] width 315 height 35
click at [173, 247] on input "Internal" at bounding box center [267, 244] width 315 height 35
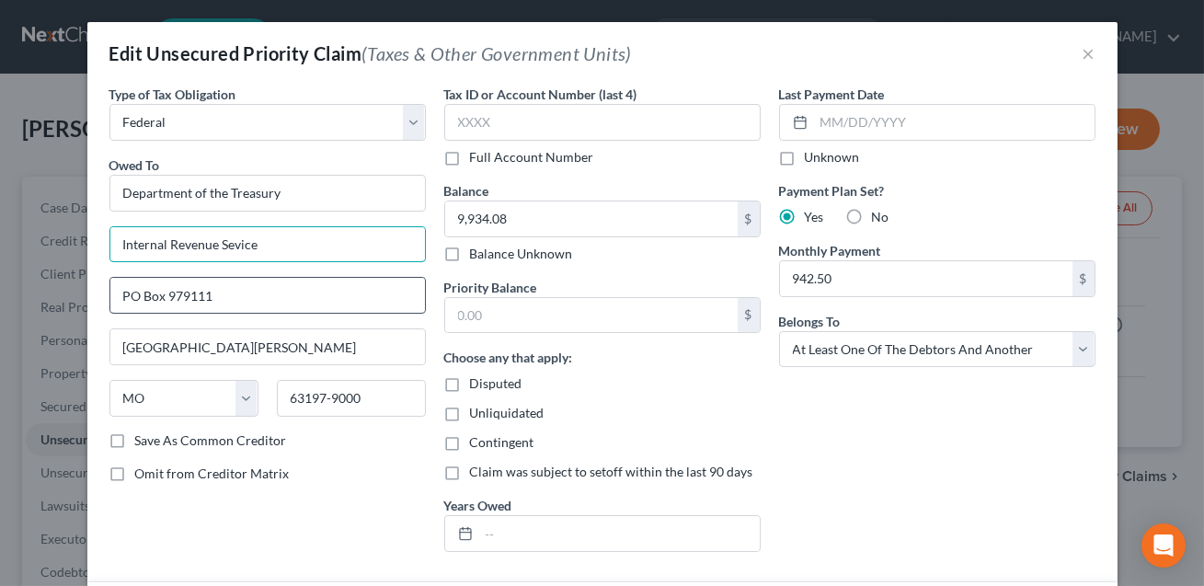
type input "Internal Revenue Sevice"
click at [233, 292] on input "PO Box 979111" at bounding box center [267, 295] width 315 height 35
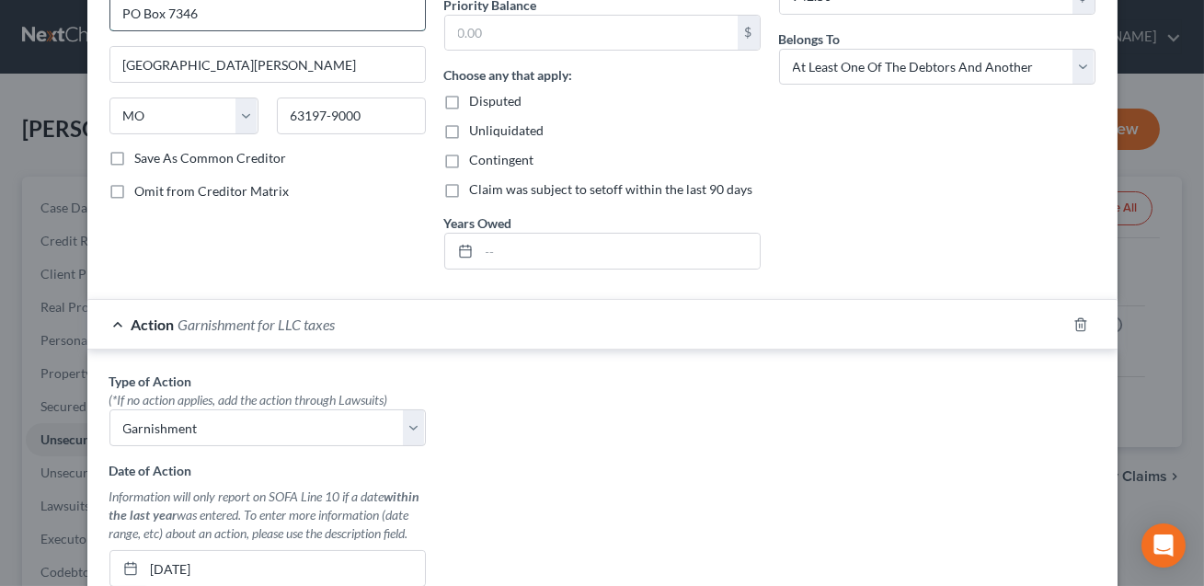
scroll to position [280, 0]
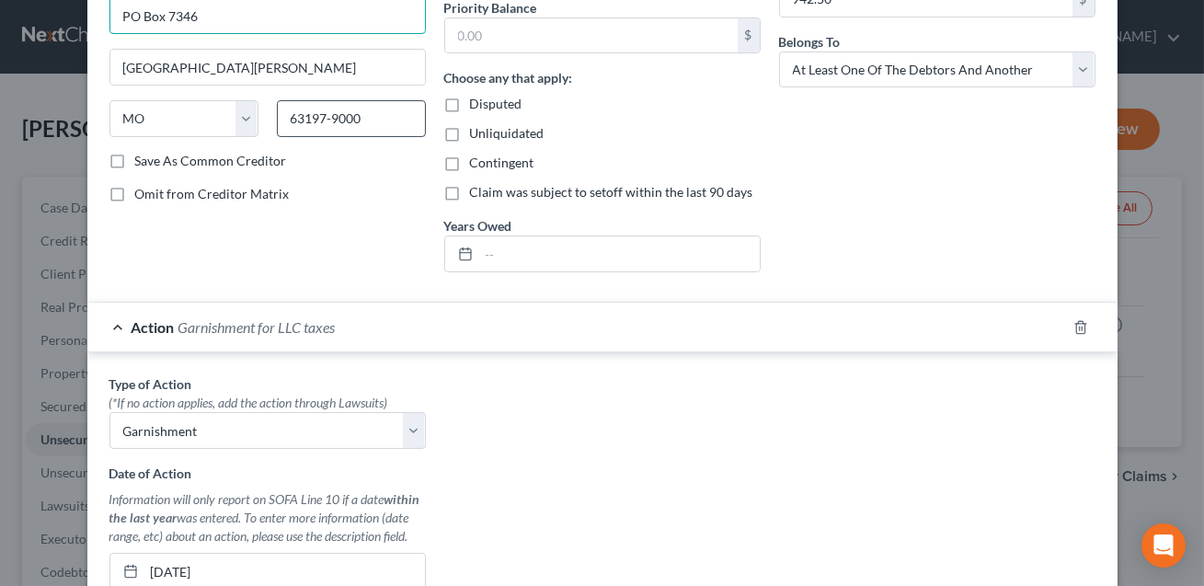
type input "PO Box 7346"
drag, startPoint x: 374, startPoint y: 120, endPoint x: 290, endPoint y: 115, distance: 84.8
click at [290, 115] on input "63197-9000" at bounding box center [351, 118] width 149 height 37
type input "19101-7346"
type input "[GEOGRAPHIC_DATA]"
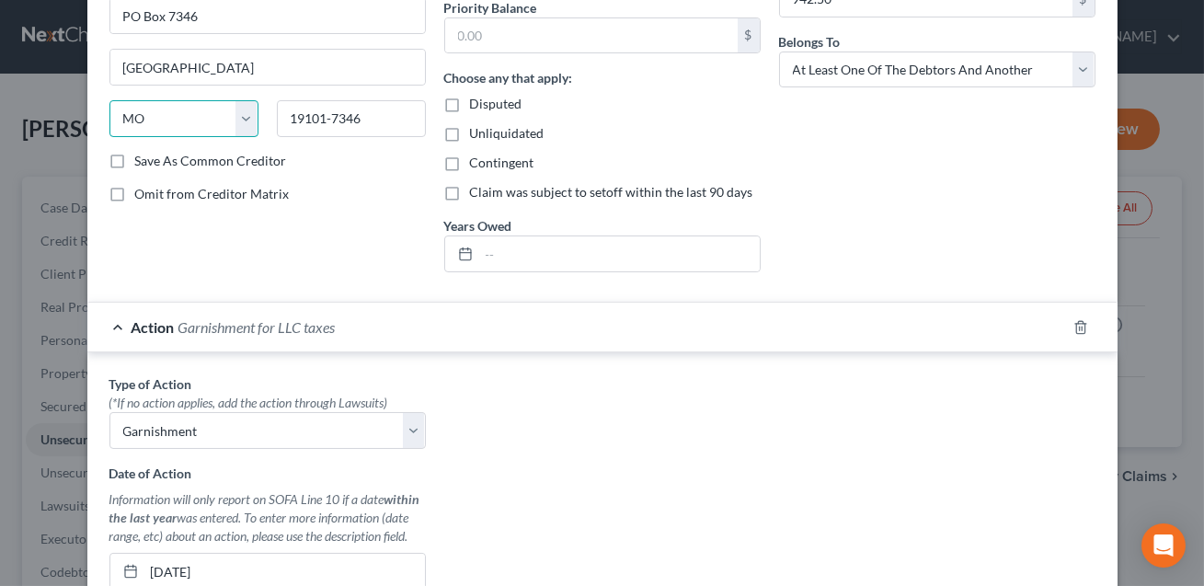
click at [200, 123] on select "State [US_STATE] AK AR AZ CA CO CT DE DC [GEOGRAPHIC_DATA] [GEOGRAPHIC_DATA] GU…" at bounding box center [183, 118] width 149 height 37
select select "39"
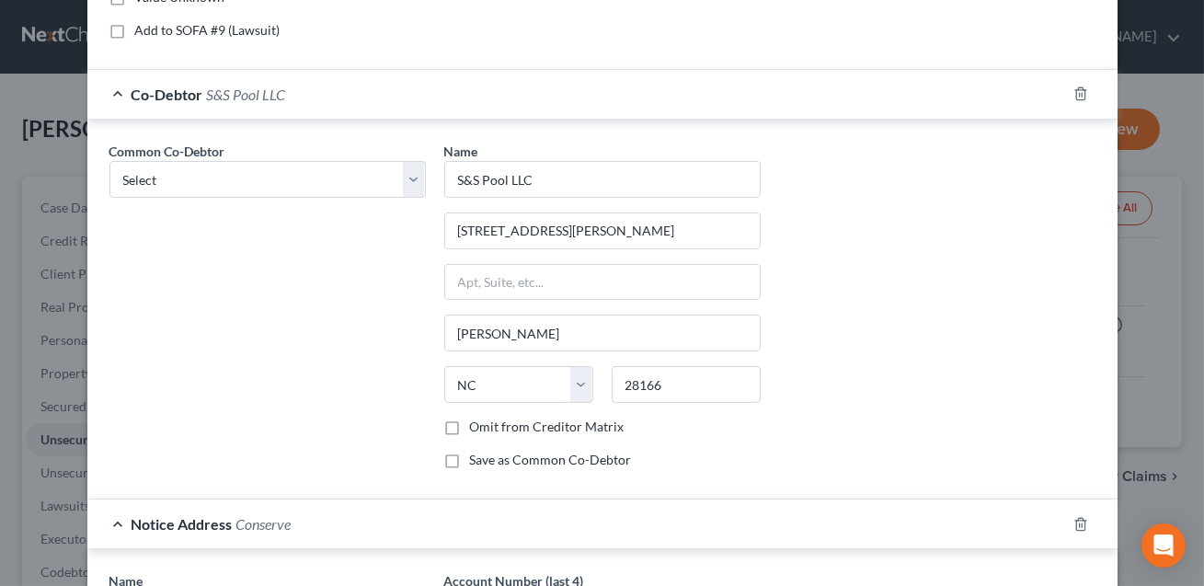
scroll to position [1878, 0]
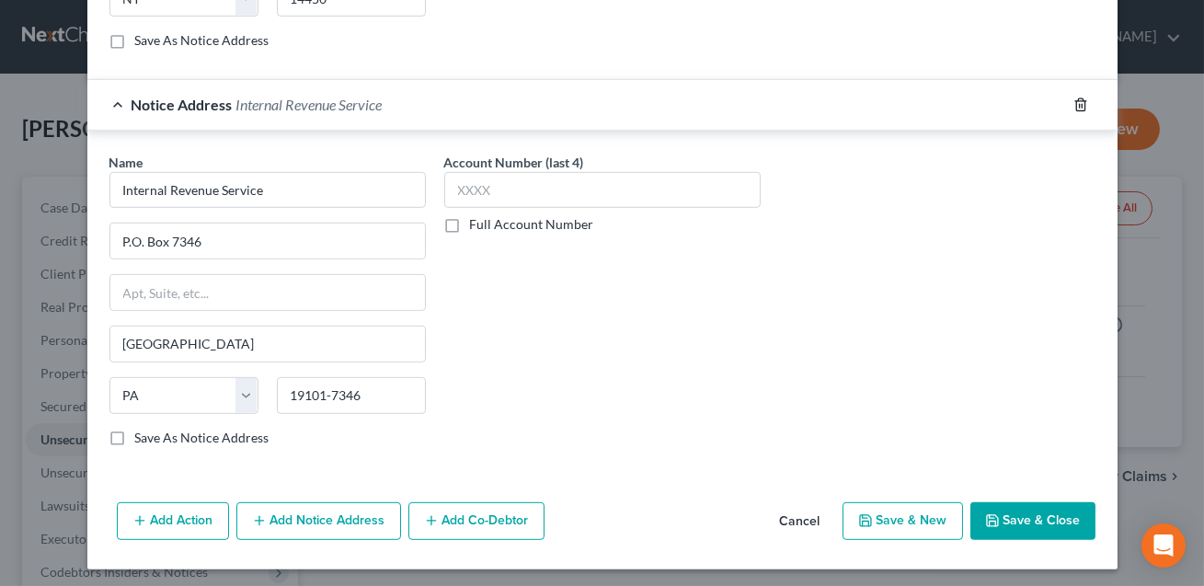
click at [1080, 100] on icon "button" at bounding box center [1081, 105] width 15 height 15
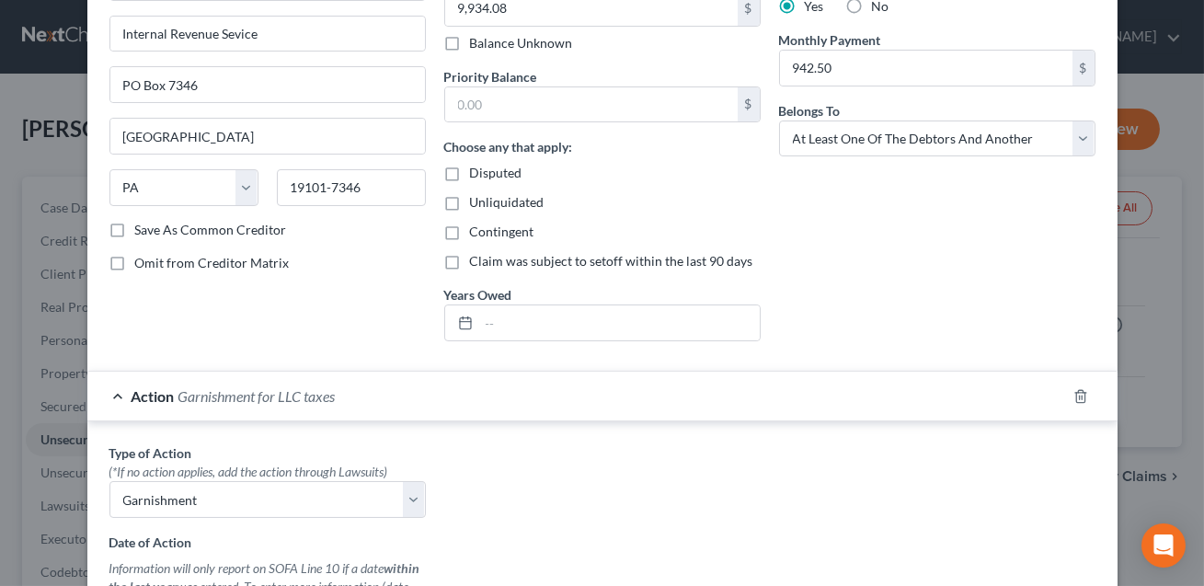
scroll to position [0, 0]
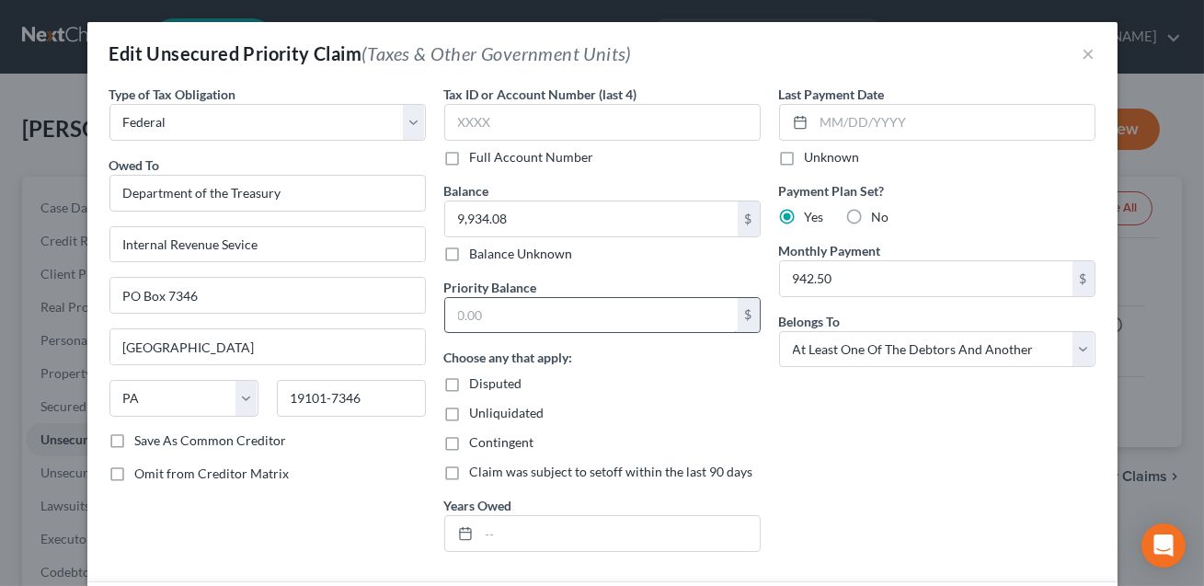
click at [489, 320] on input "text" at bounding box center [591, 315] width 293 height 35
click at [519, 224] on input "9,934.08" at bounding box center [591, 218] width 293 height 35
type input "5,774.61"
click at [505, 304] on input "text" at bounding box center [591, 315] width 293 height 35
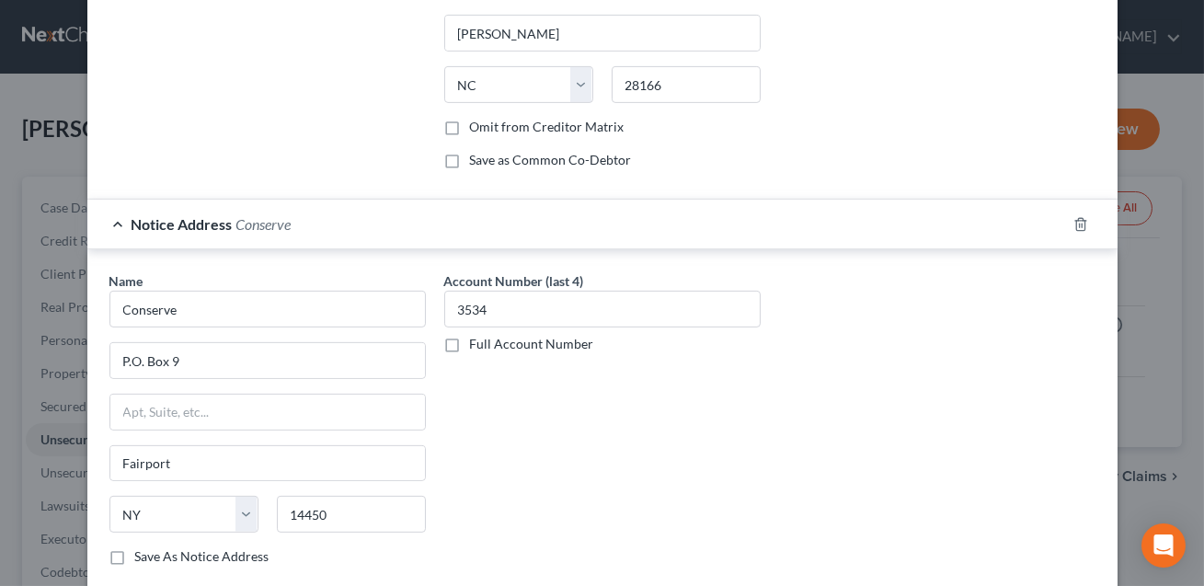
scroll to position [1482, 0]
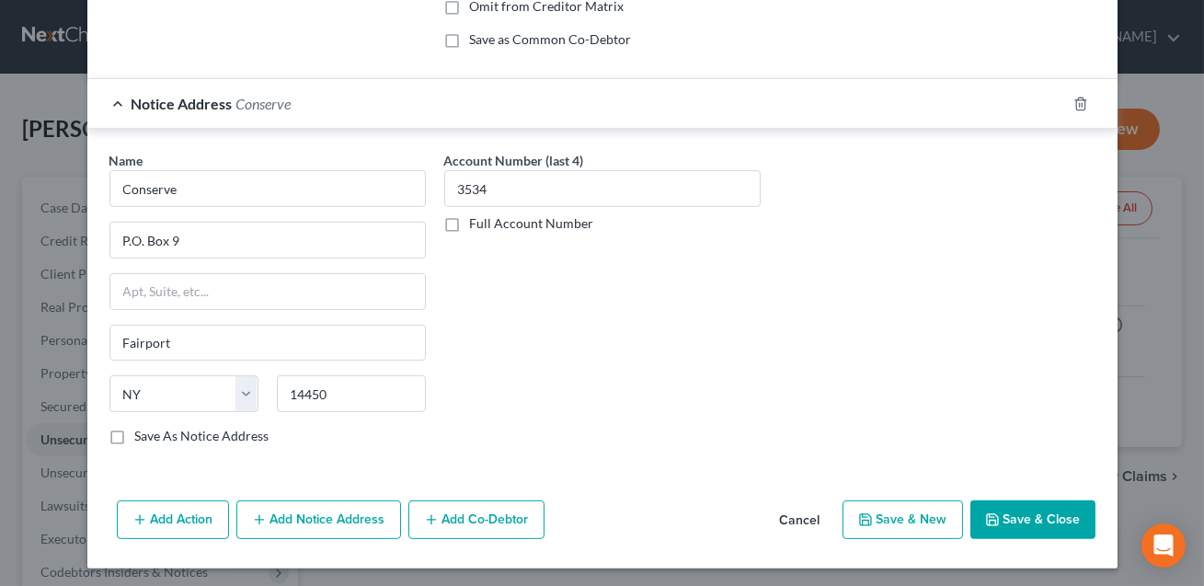
type input "5,774.61"
click at [998, 522] on icon "button" at bounding box center [992, 519] width 15 height 15
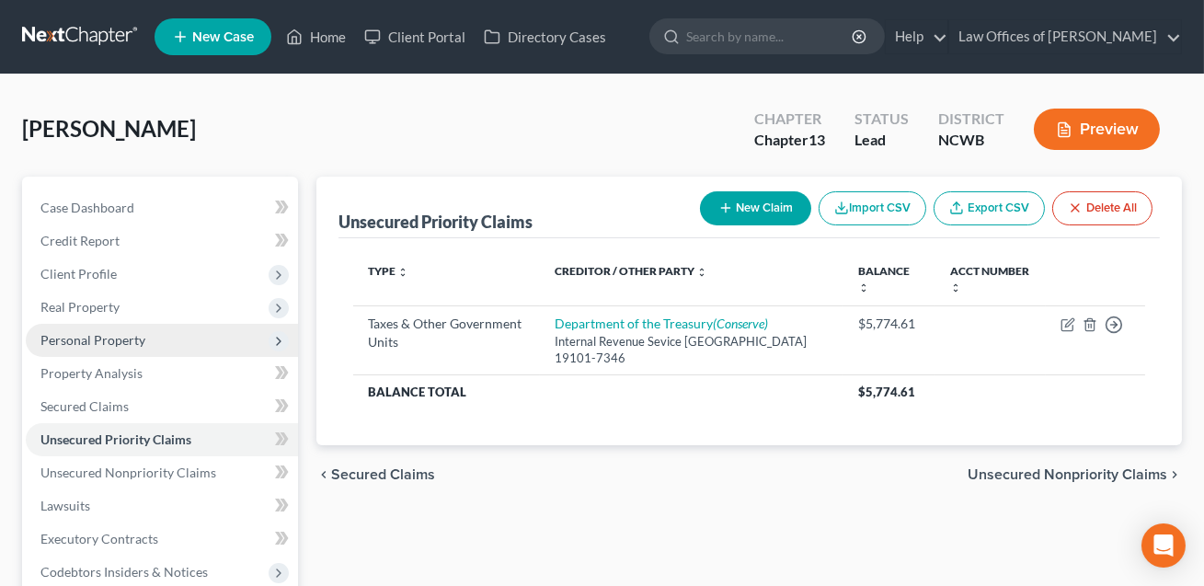
click at [82, 342] on span "Personal Property" at bounding box center [92, 340] width 105 height 16
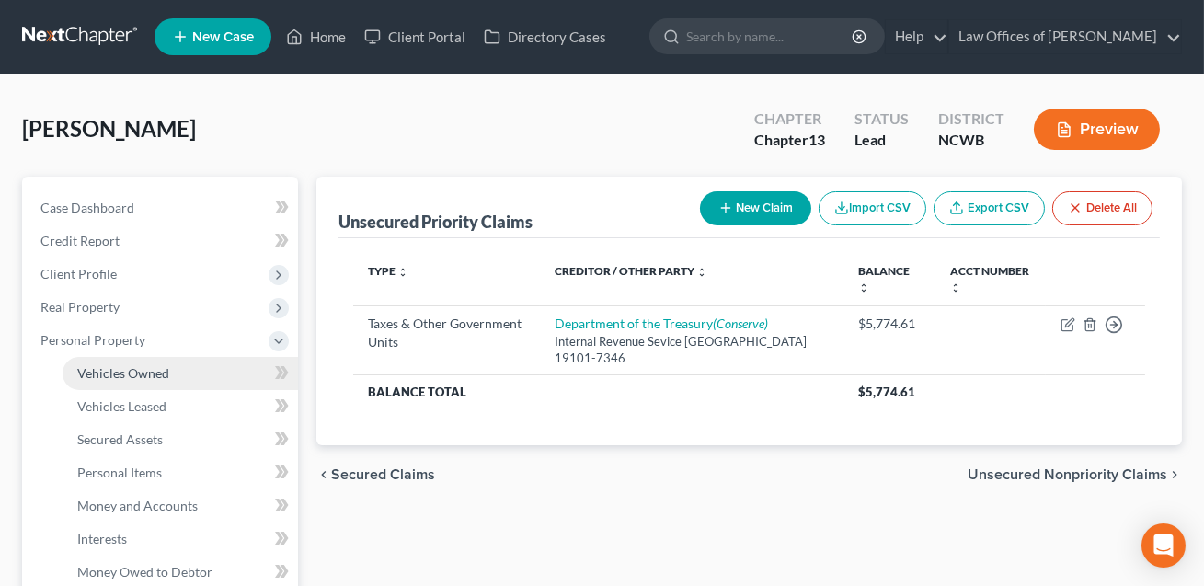
click at [105, 373] on span "Vehicles Owned" at bounding box center [123, 373] width 92 height 16
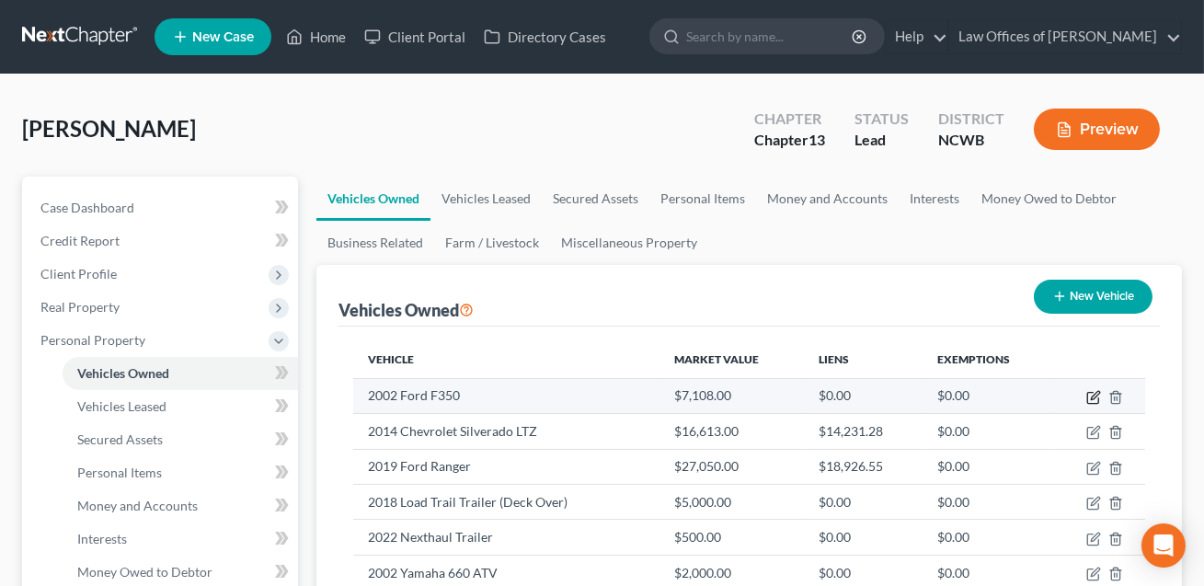
click at [1097, 396] on icon "button" at bounding box center [1093, 397] width 15 height 15
select select "0"
select select "24"
select select "3"
select select "0"
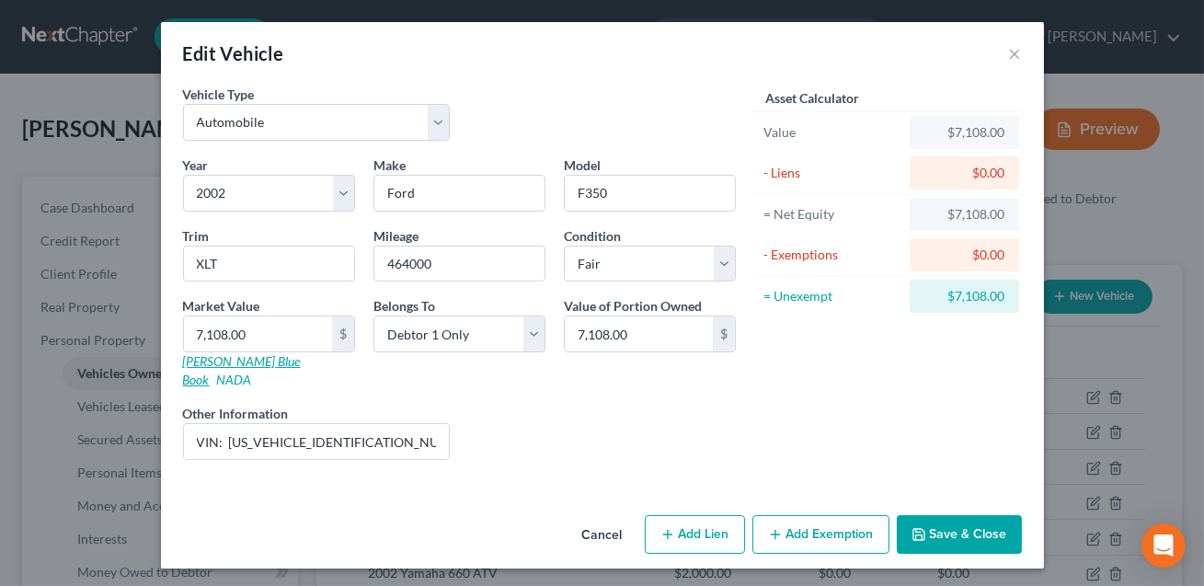
click at [232, 362] on link "[PERSON_NAME] Blue Book" at bounding box center [242, 370] width 118 height 34
